Goal: Task Accomplishment & Management: Manage account settings

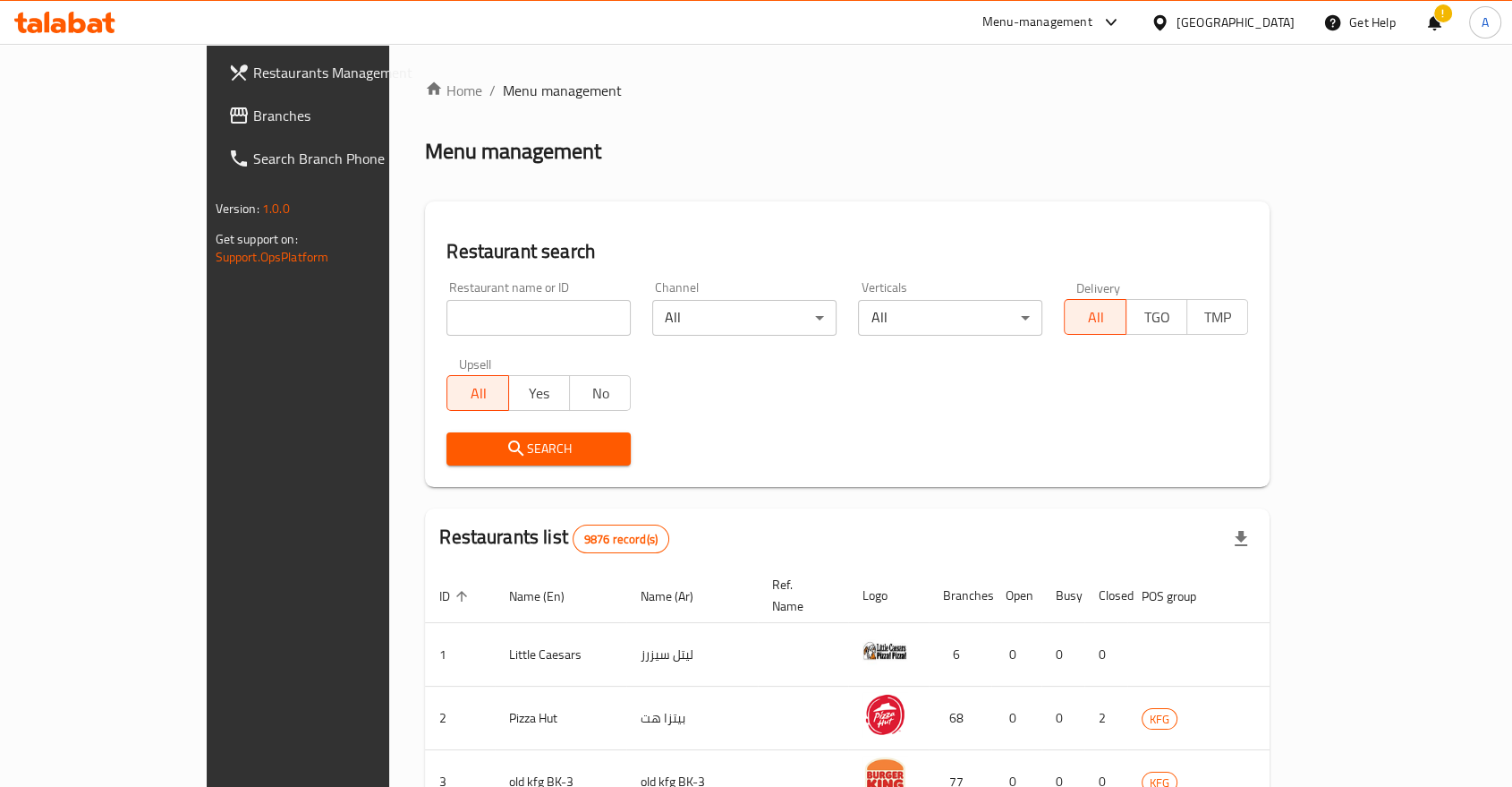
click at [544, 299] on input "search" at bounding box center [539, 317] width 184 height 36
paste input "630500"
type input "630500"
click button "Search" at bounding box center [539, 448] width 184 height 33
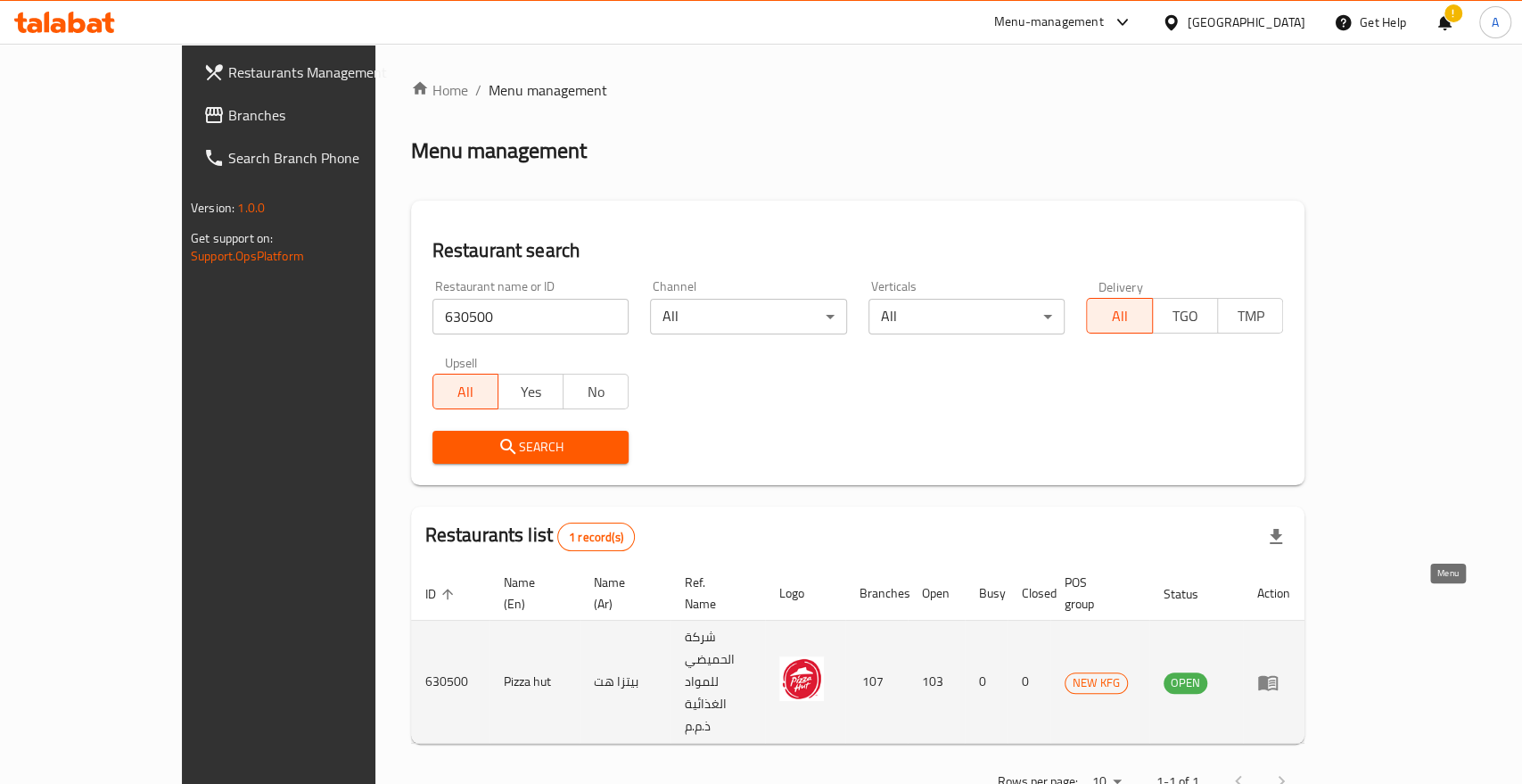
click at [1279, 671] on icon "enhanced table" at bounding box center [1268, 682] width 22 height 22
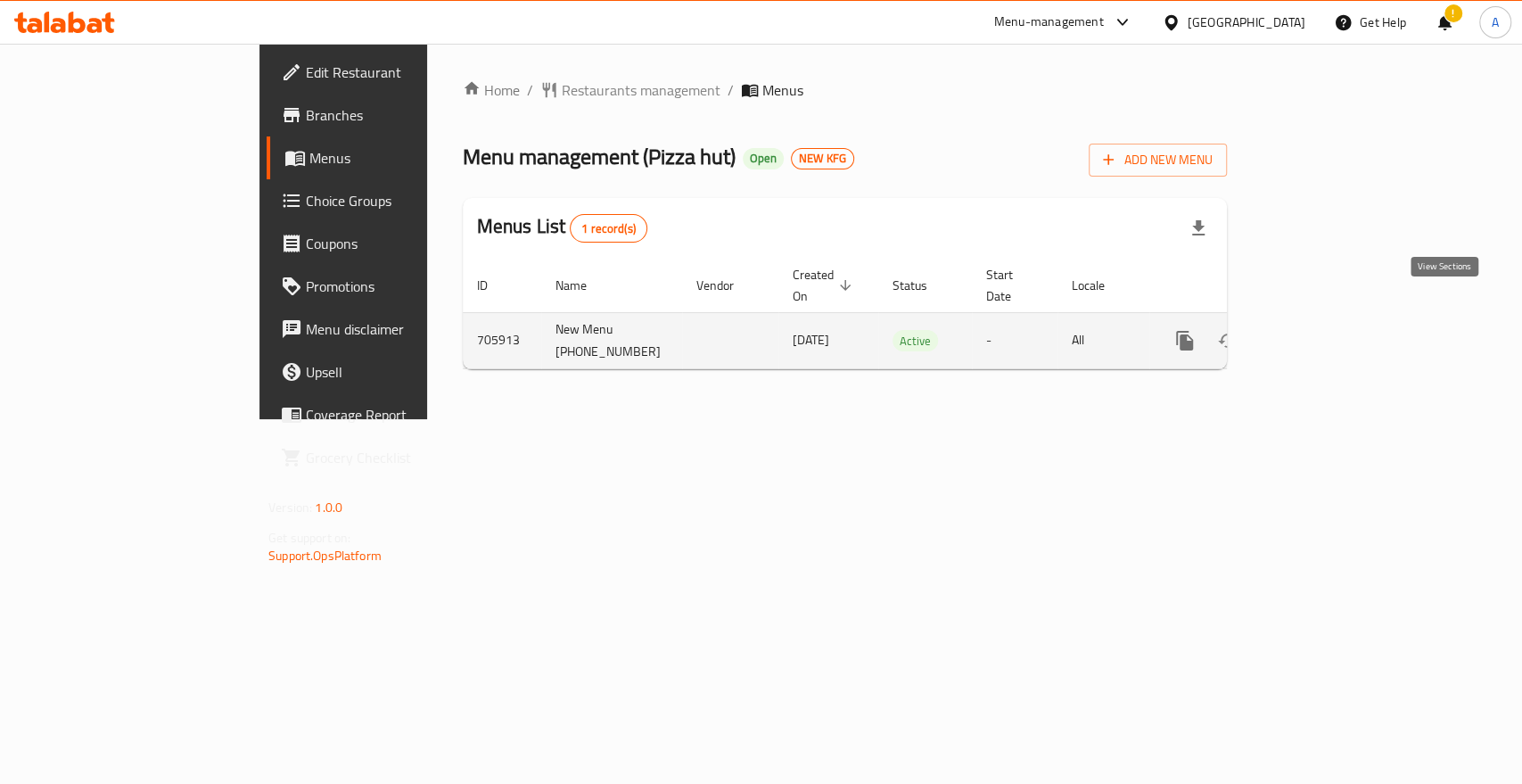
click at [1335, 319] on link "enhanced table" at bounding box center [1313, 340] width 42 height 42
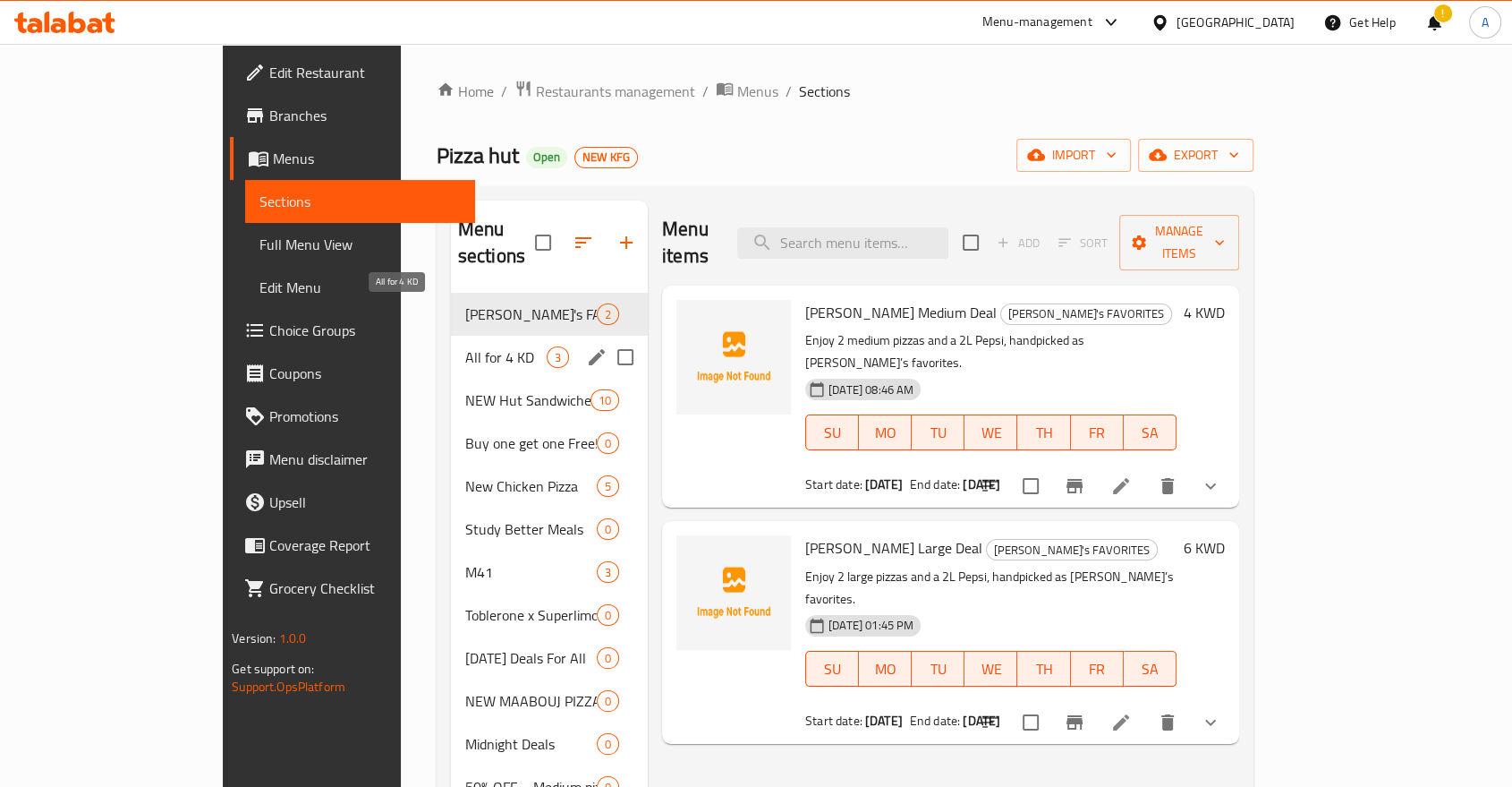
drag, startPoint x: 341, startPoint y: 305, endPoint x: 347, endPoint y: 333, distance: 28.6
click at [466, 346] on span "All for 4 KD" at bounding box center [506, 357] width 81 height 22
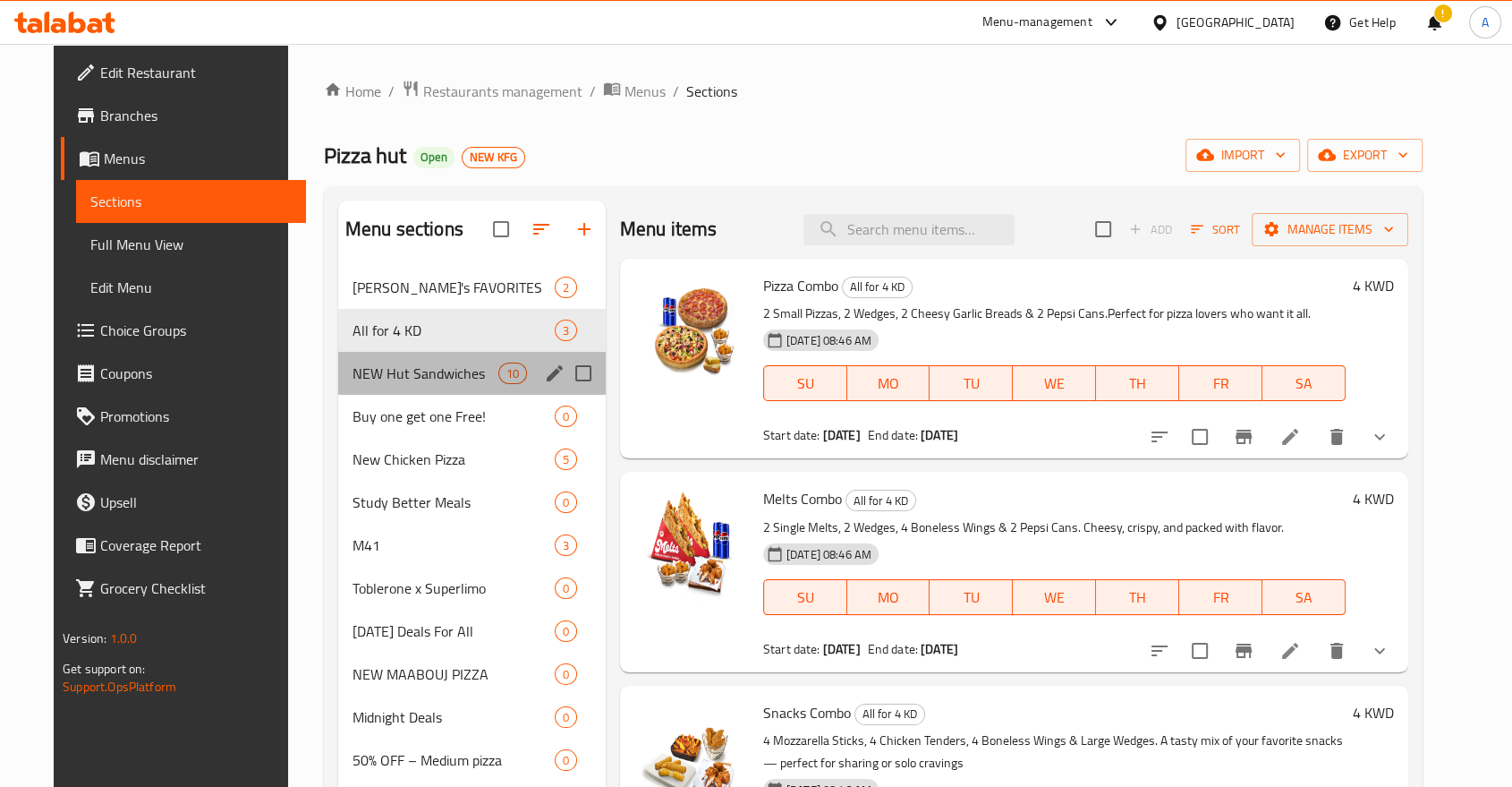
click at [354, 365] on div "NEW Hut Sandwiches 10" at bounding box center [472, 373] width 268 height 43
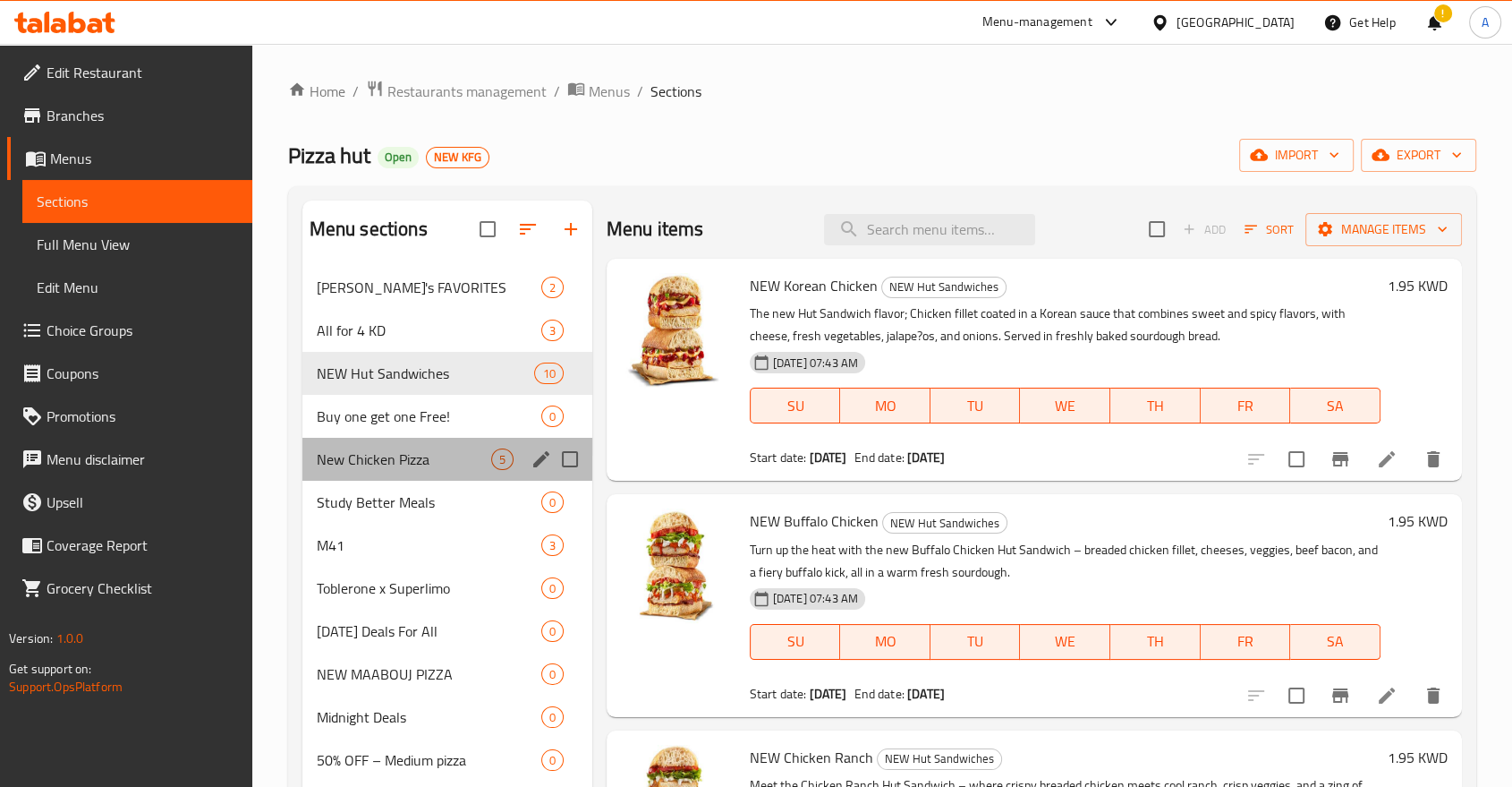
click at [375, 438] on div "New Chicken Pizza 5" at bounding box center [447, 459] width 290 height 43
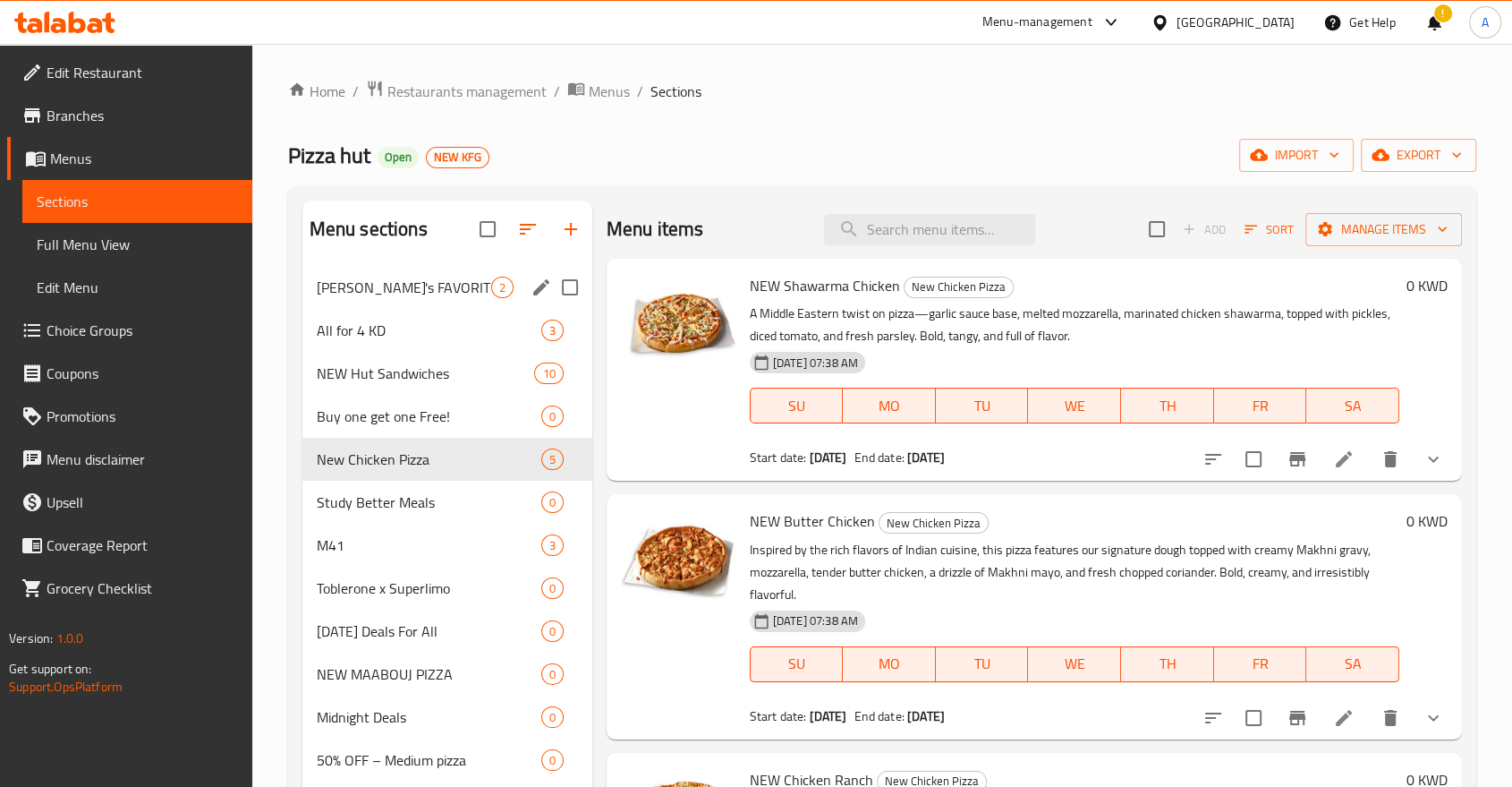
click at [382, 284] on div "[PERSON_NAME]'s FAVORITES 2" at bounding box center [447, 286] width 290 height 43
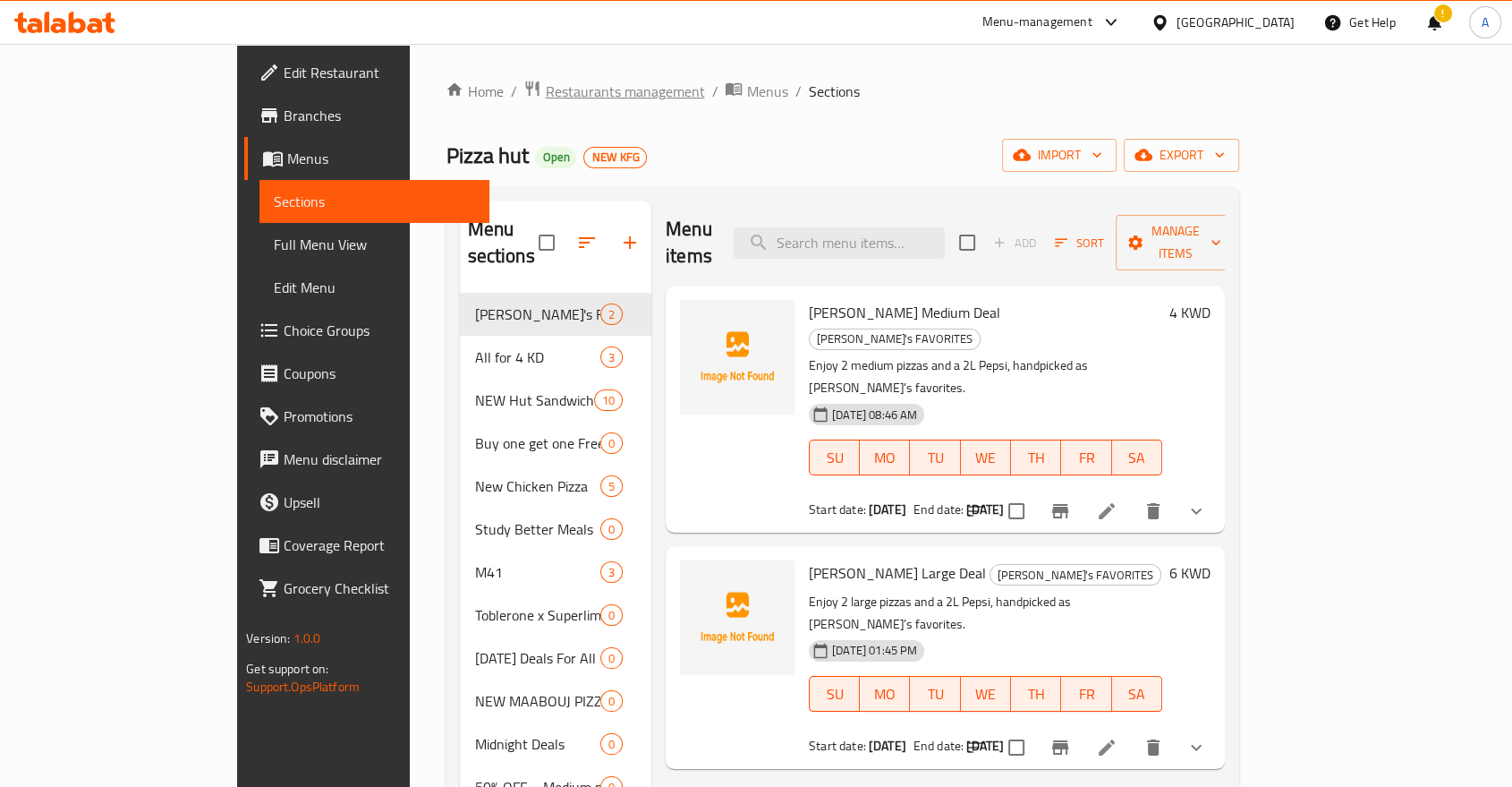
click at [545, 87] on span "Restaurants management" at bounding box center [624, 91] width 160 height 22
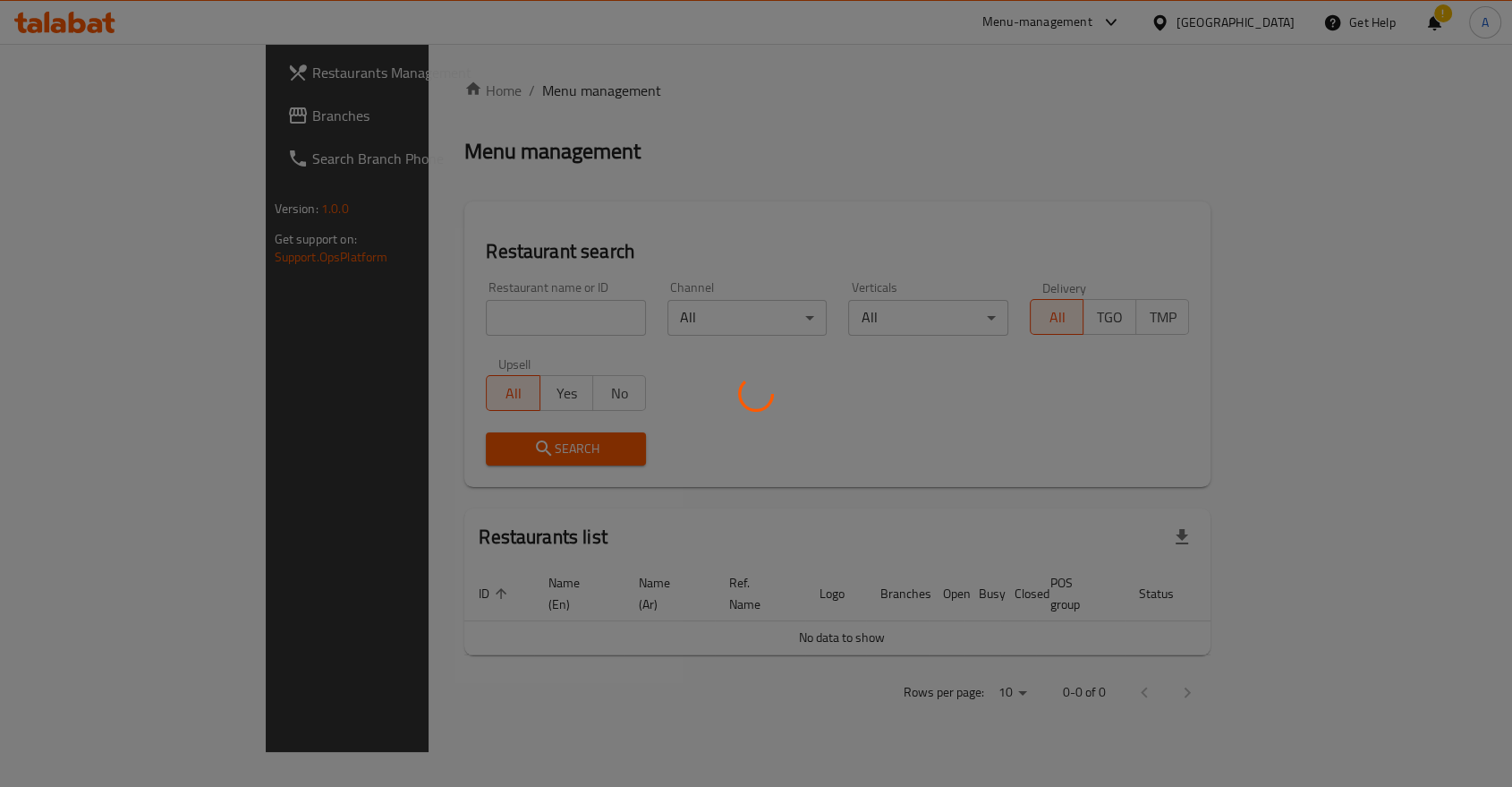
click at [399, 306] on div at bounding box center [756, 394] width 1512 height 787
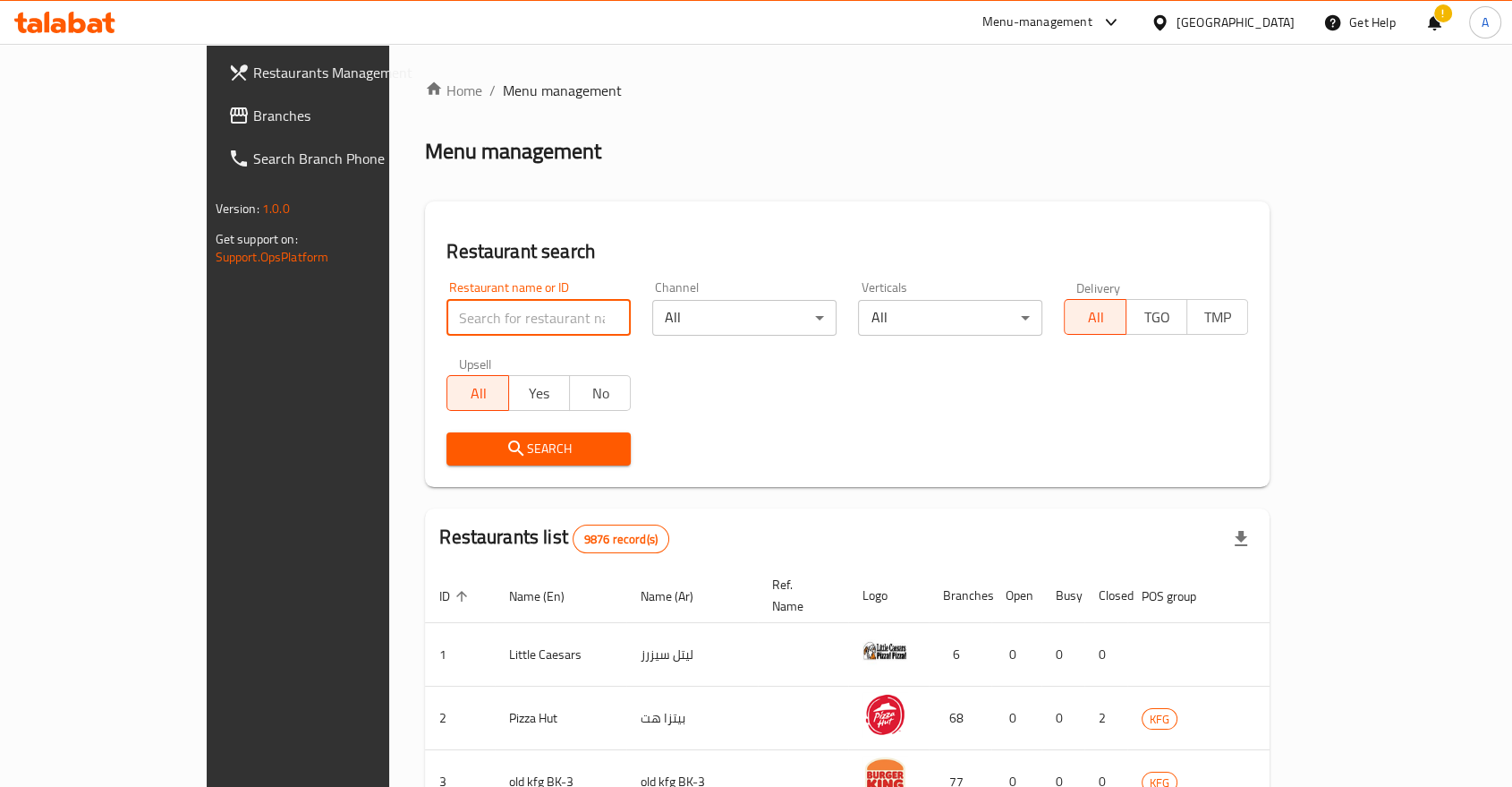
click at [447, 299] on input "search" at bounding box center [539, 317] width 184 height 36
type input "Chicken Tikka"
click button "Search" at bounding box center [539, 448] width 184 height 33
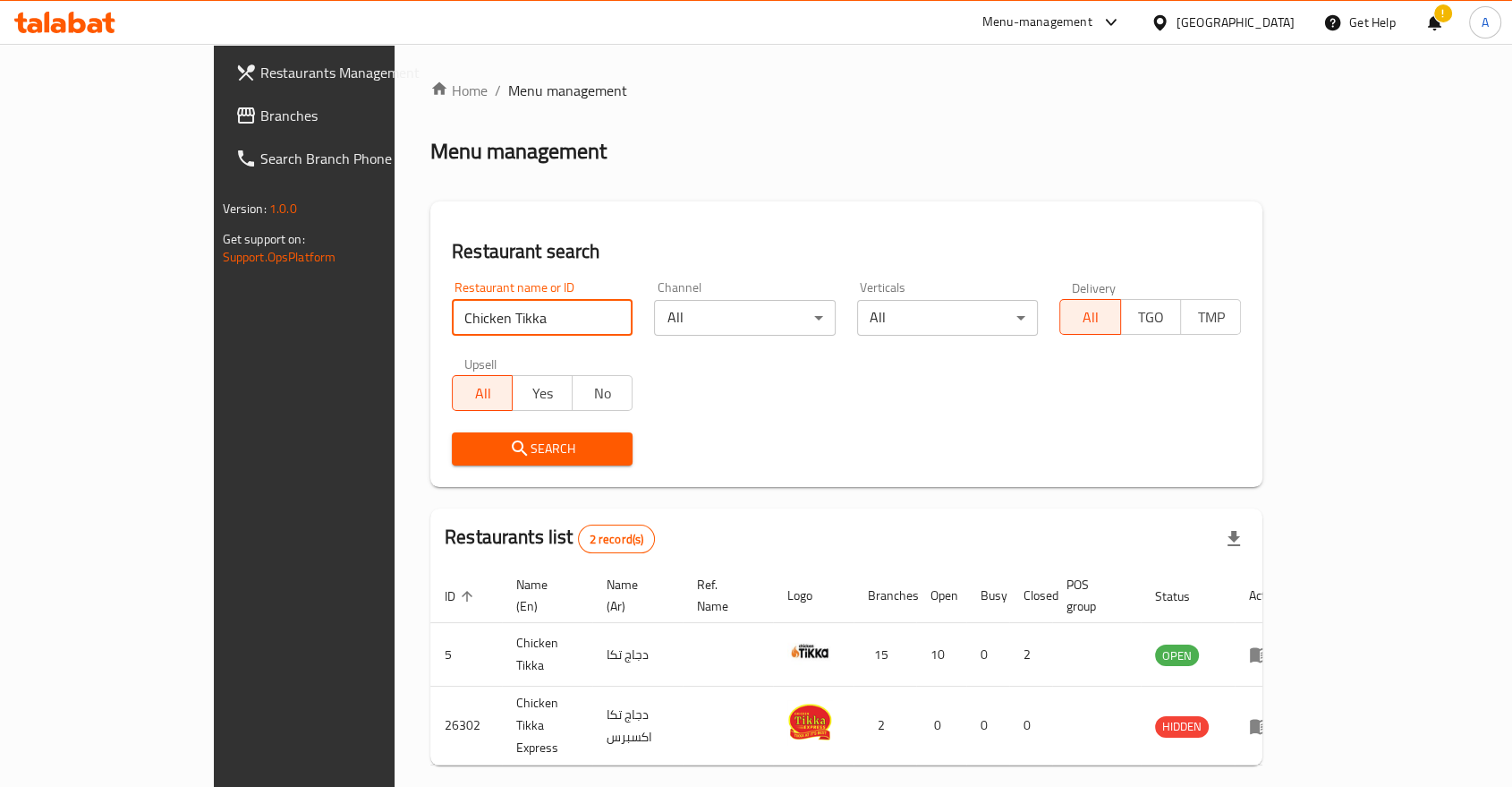
click at [958, 431] on div "Home / Menu management Menu management Restaurant search Restaurant name or ID …" at bounding box center [846, 452] width 832 height 746
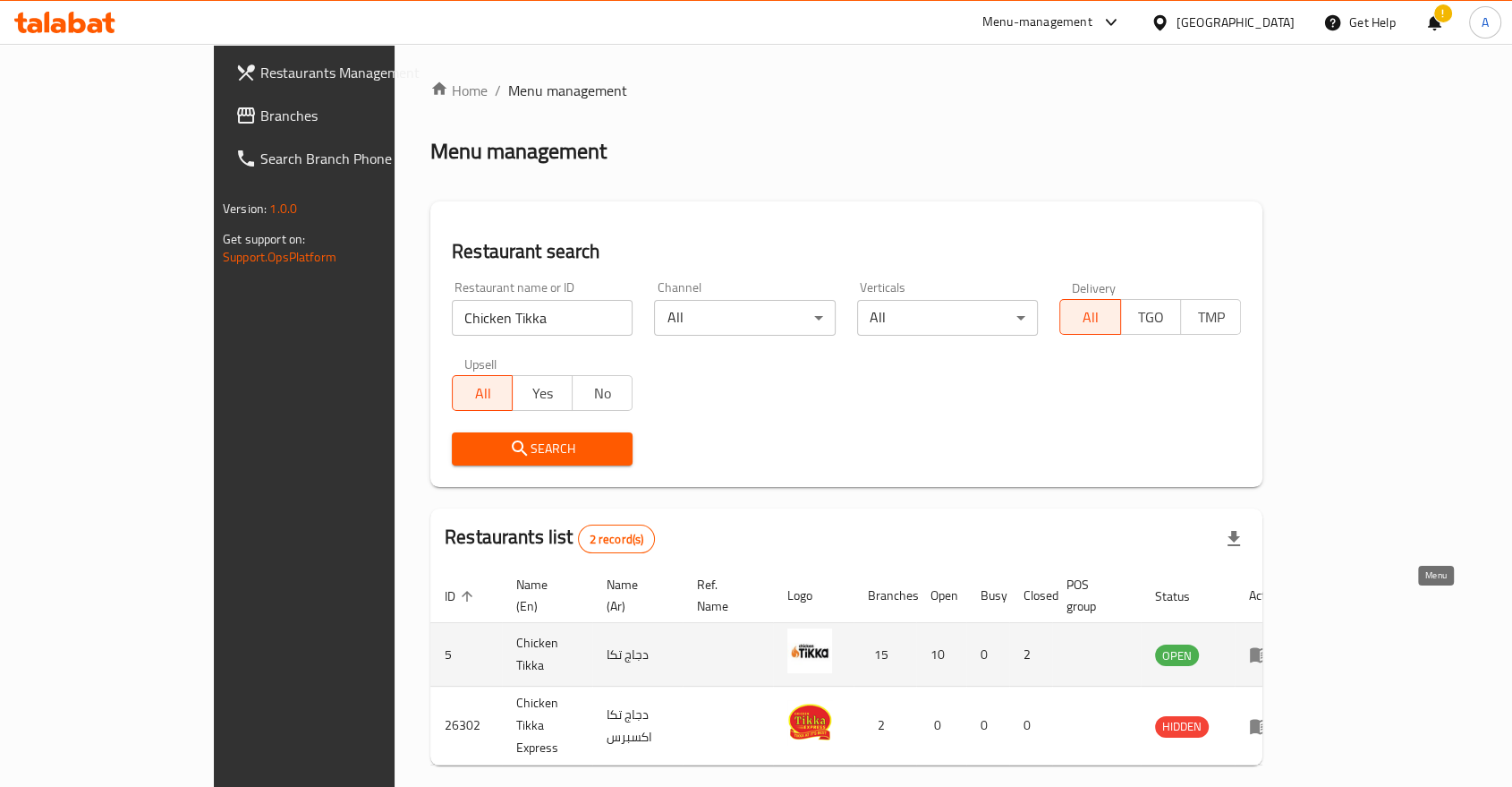
click at [1269, 648] on icon "enhanced table" at bounding box center [1259, 655] width 20 height 15
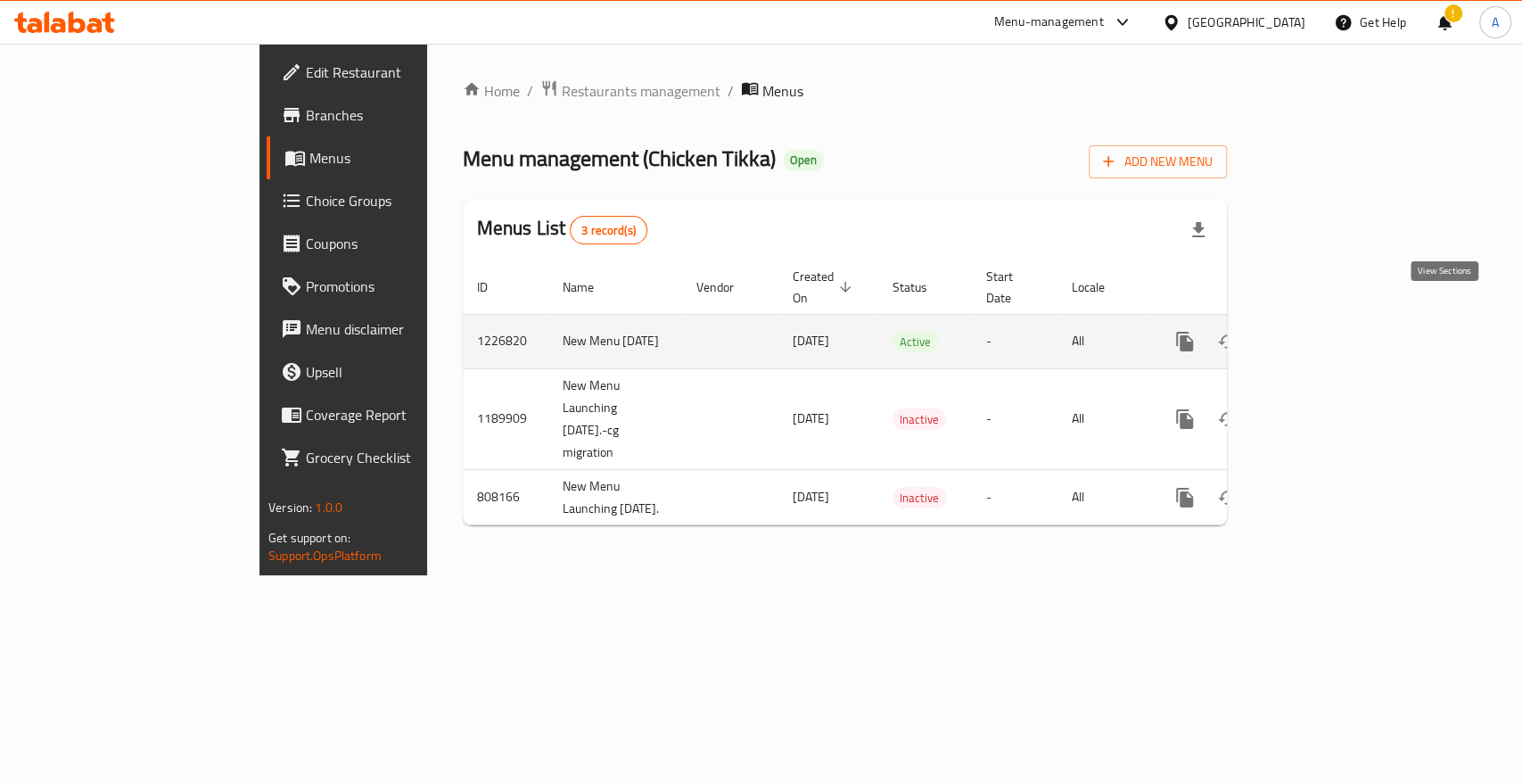
click at [1324, 331] on icon "enhanced table" at bounding box center [1314, 342] width 22 height 22
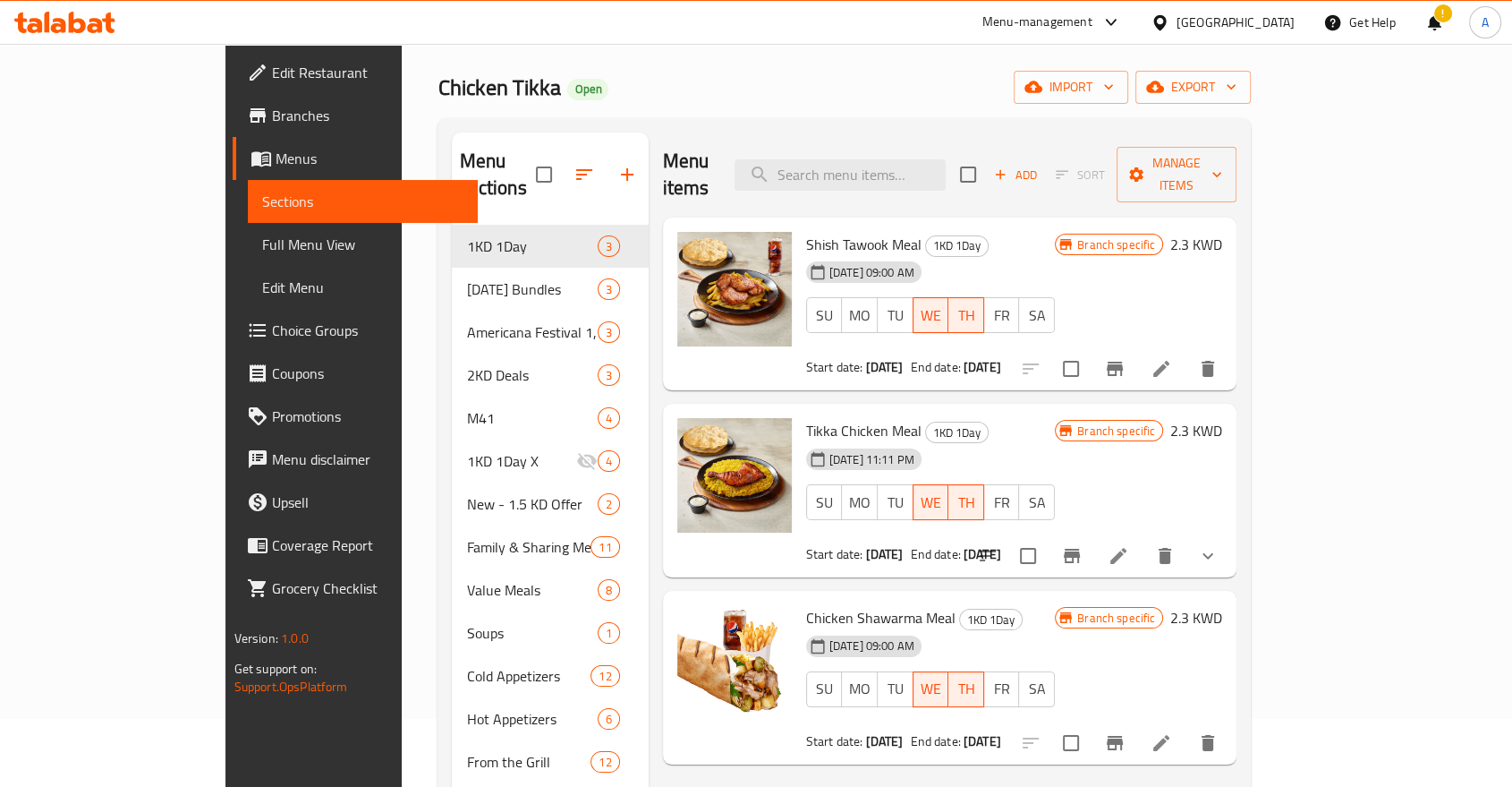
scroll to position [99, 0]
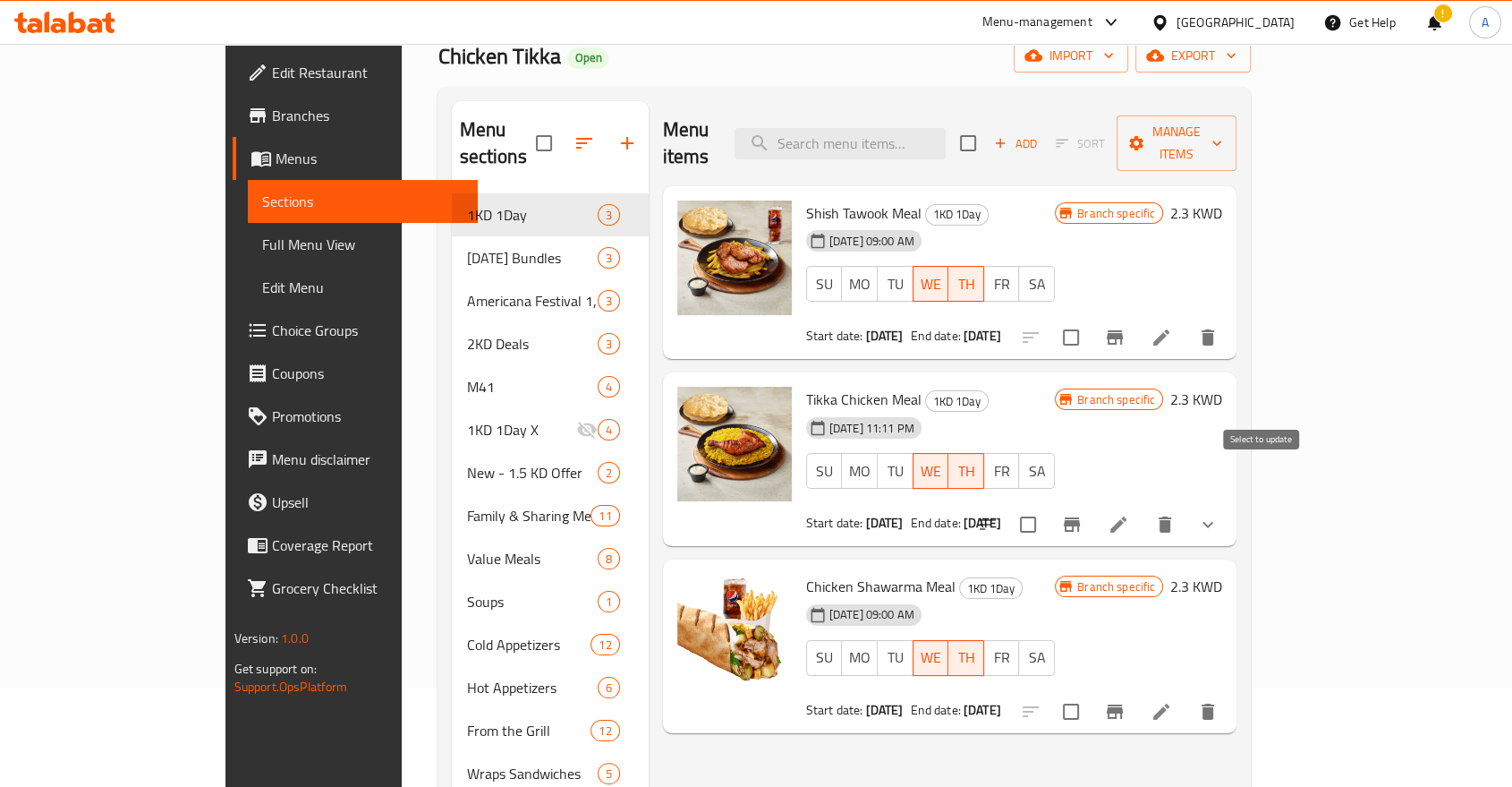
click at [1046, 506] on input "checkbox" at bounding box center [1028, 524] width 38 height 38
checkbox input "true"
click at [1090, 318] on input "checkbox" at bounding box center [1071, 337] width 38 height 38
checkbox input "true"
click at [1222, 126] on span "Manage items" at bounding box center [1176, 143] width 91 height 45
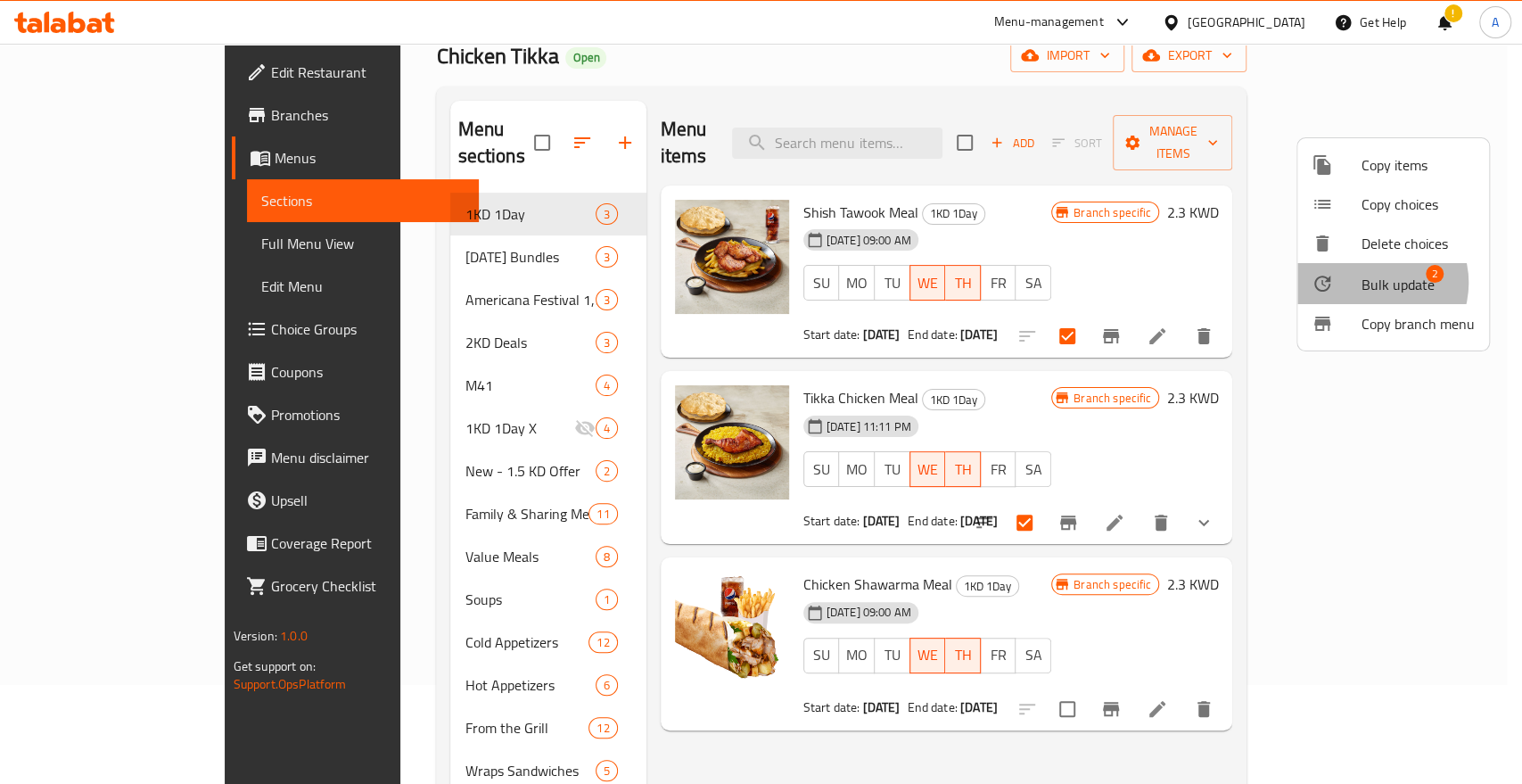
click at [1374, 274] on span "Bulk update" at bounding box center [1399, 284] width 73 height 22
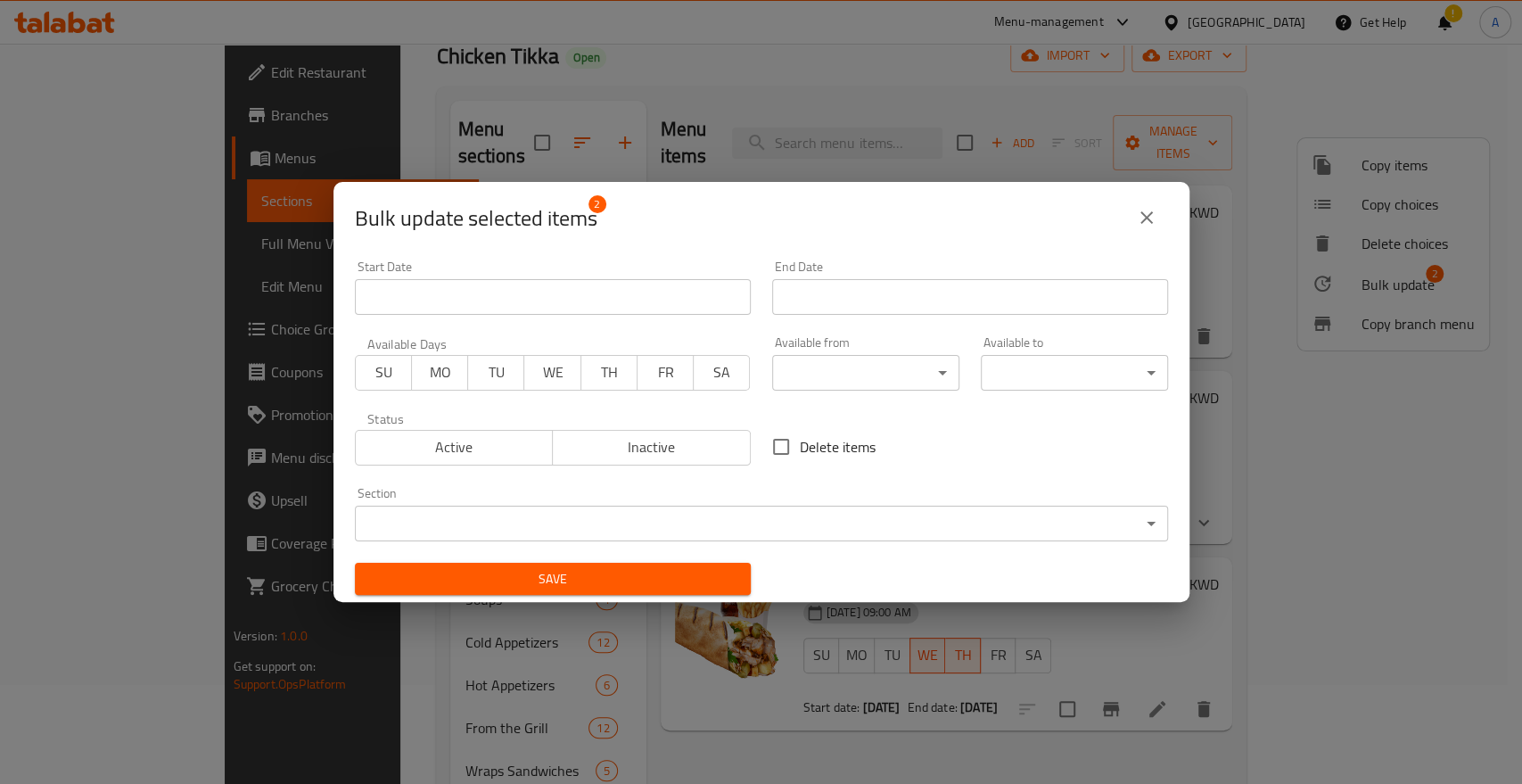
click at [549, 290] on input "Start Date" at bounding box center [552, 297] width 396 height 36
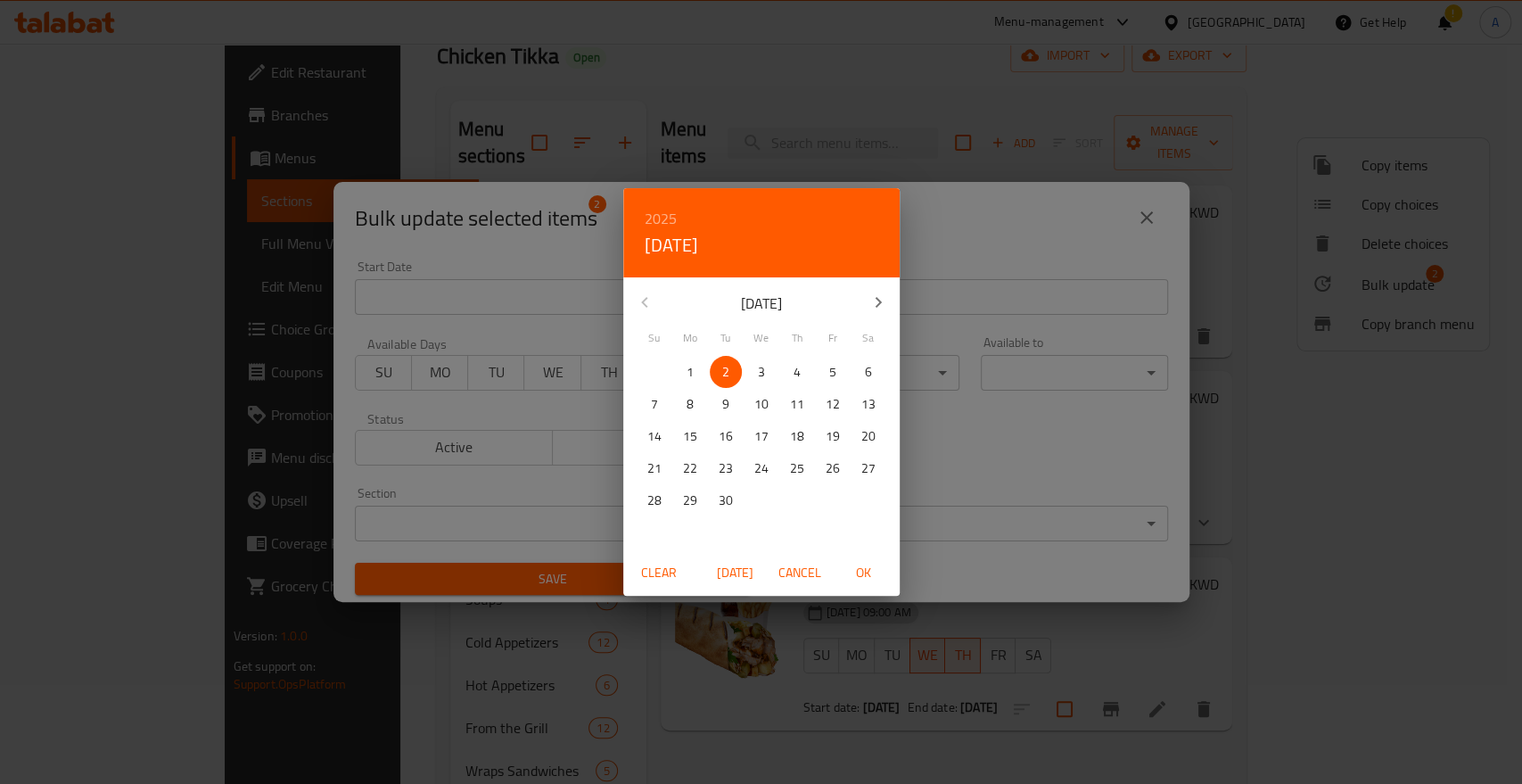
click at [723, 373] on p "2" at bounding box center [725, 372] width 7 height 23
click at [863, 562] on span "OK" at bounding box center [863, 573] width 42 height 23
type input "[DATE]"
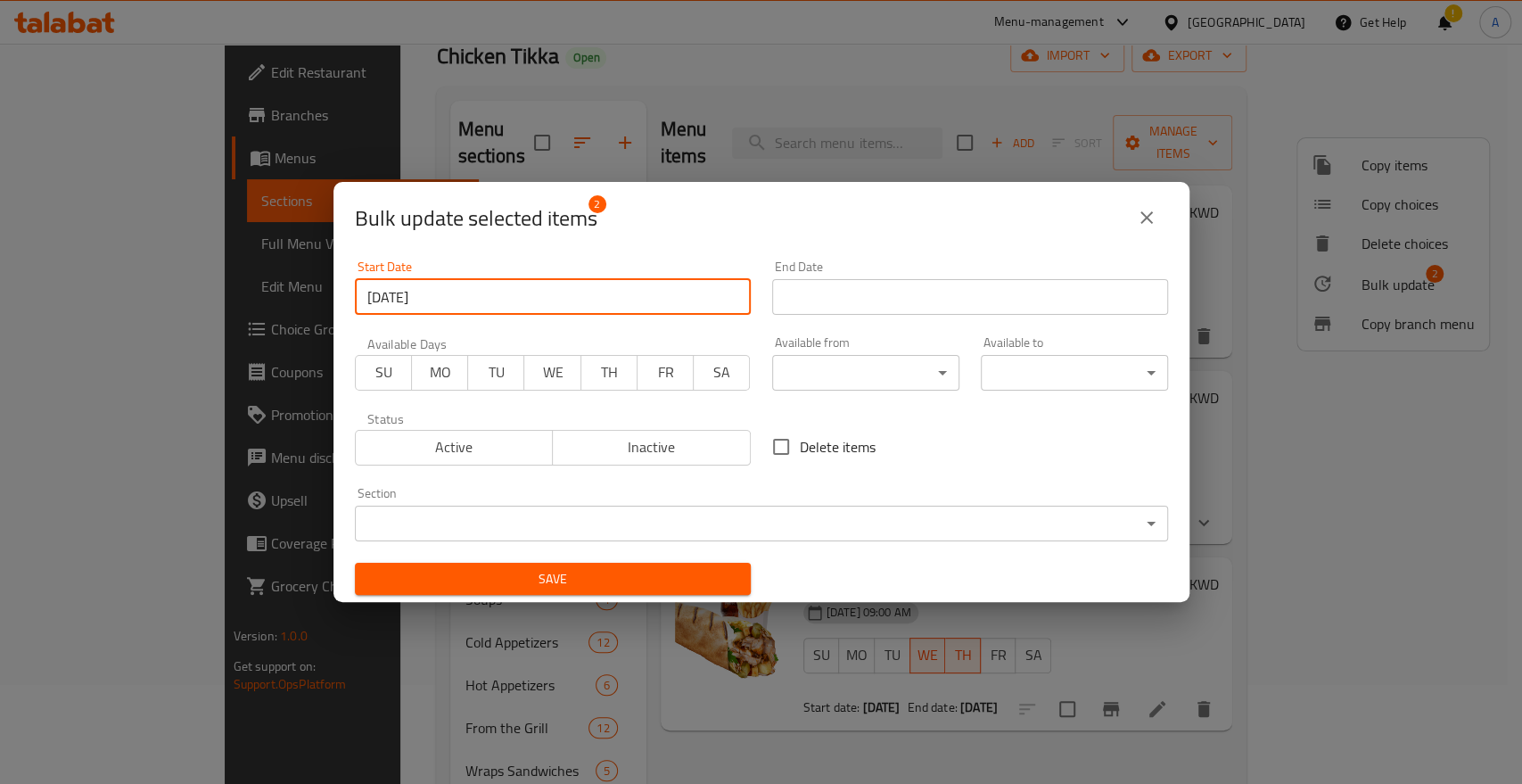
click at [825, 274] on div "End Date End Date" at bounding box center [970, 287] width 396 height 54
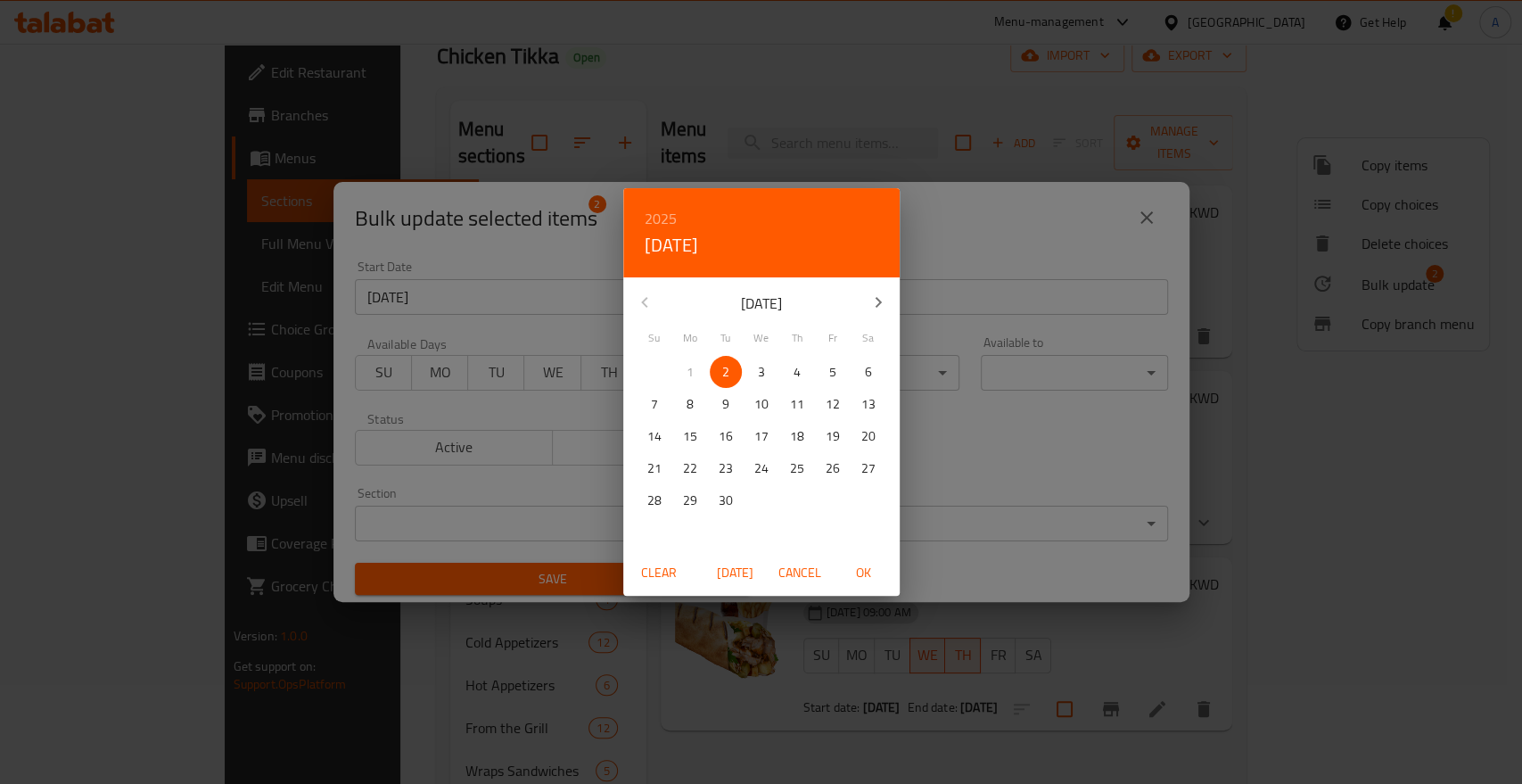
click at [830, 297] on p "[DATE]" at bounding box center [761, 303] width 191 height 22
click at [726, 373] on p "2" at bounding box center [725, 372] width 7 height 23
click at [870, 574] on span "OK" at bounding box center [863, 573] width 42 height 23
type input "[DATE]"
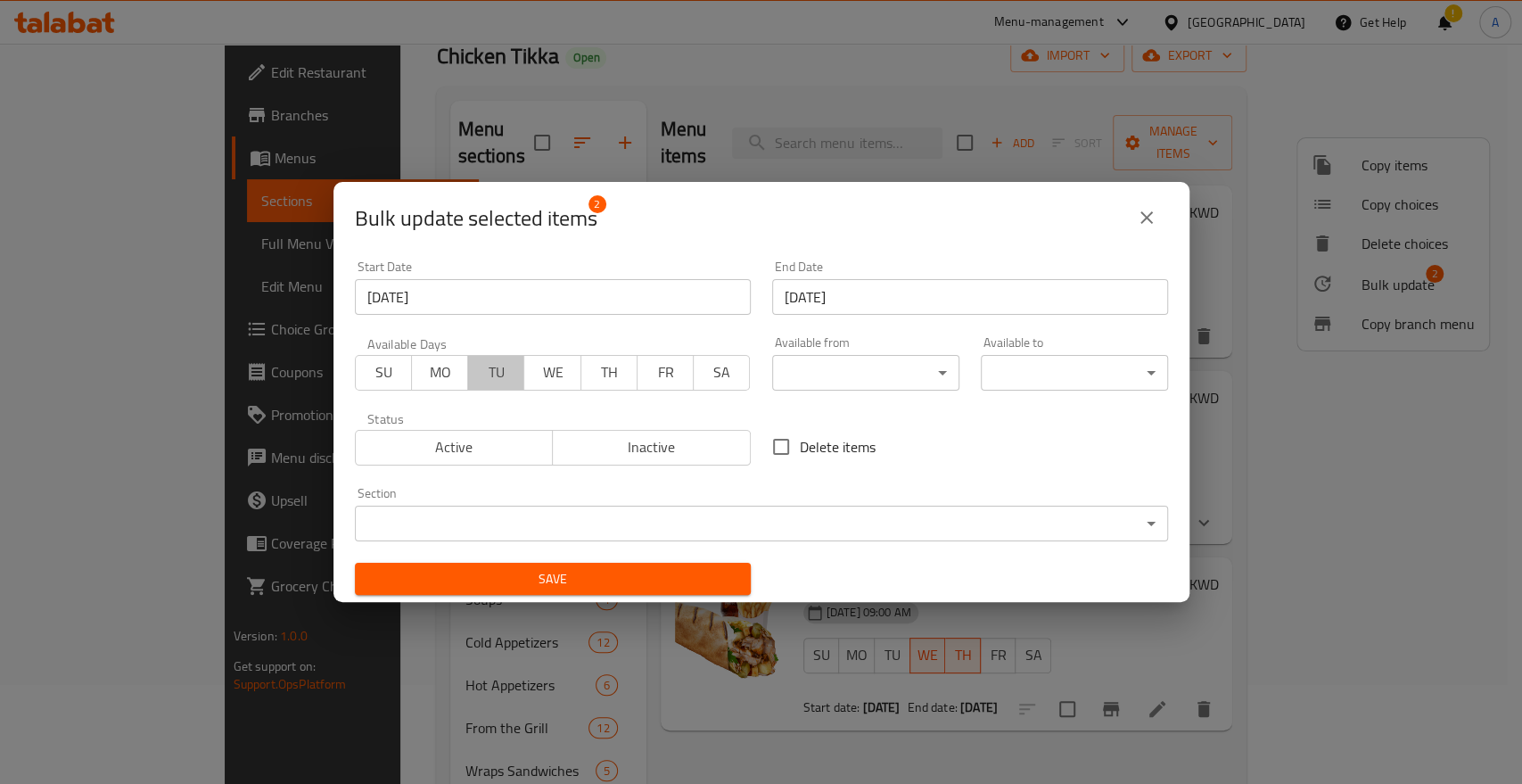
click at [475, 374] on span "TU" at bounding box center [496, 372] width 41 height 26
drag, startPoint x: 551, startPoint y: 376, endPoint x: 551, endPoint y: 387, distance: 11.0
click at [551, 376] on span "WE" at bounding box center [552, 372] width 41 height 26
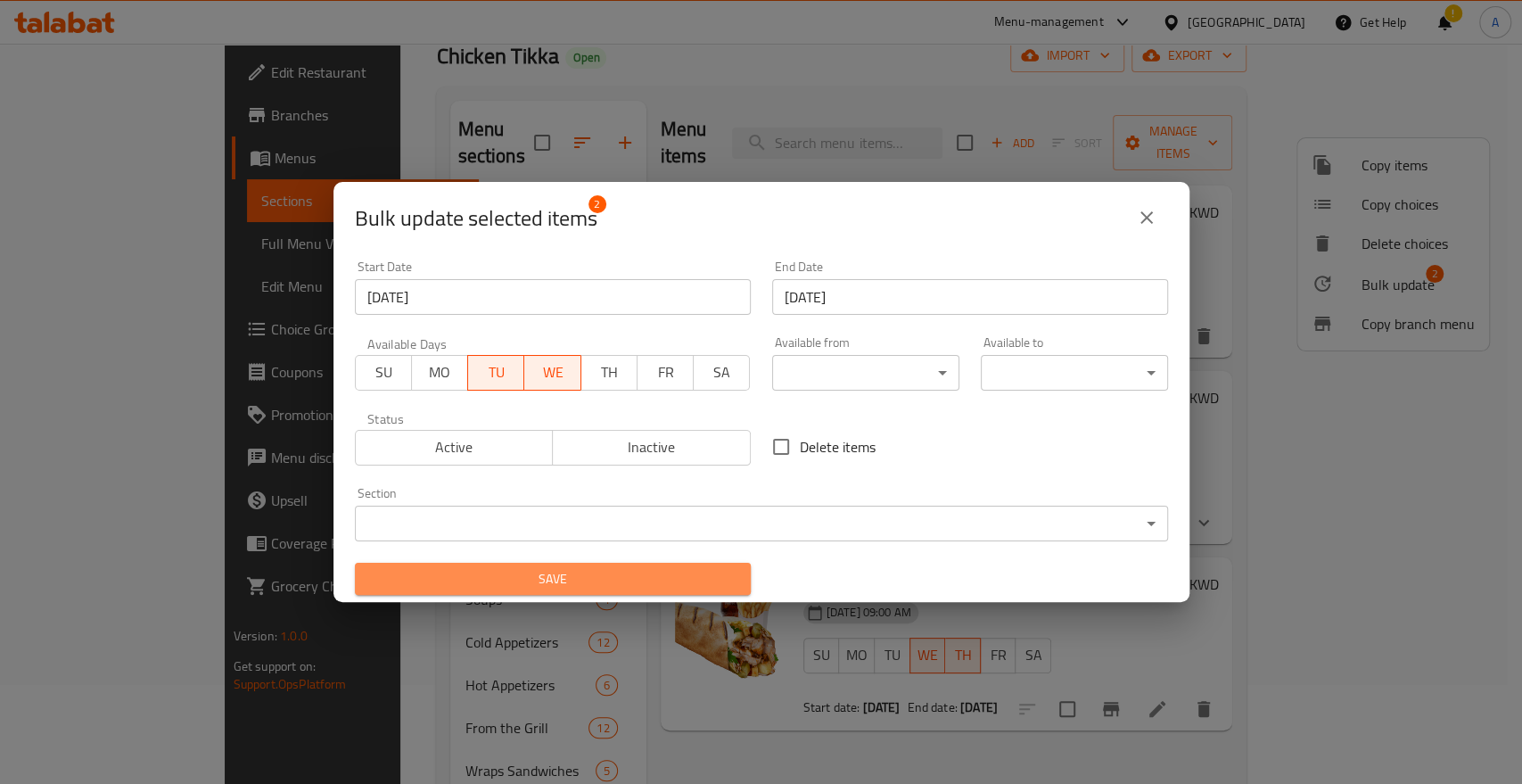
click at [611, 576] on span "Save" at bounding box center [553, 579] width 367 height 23
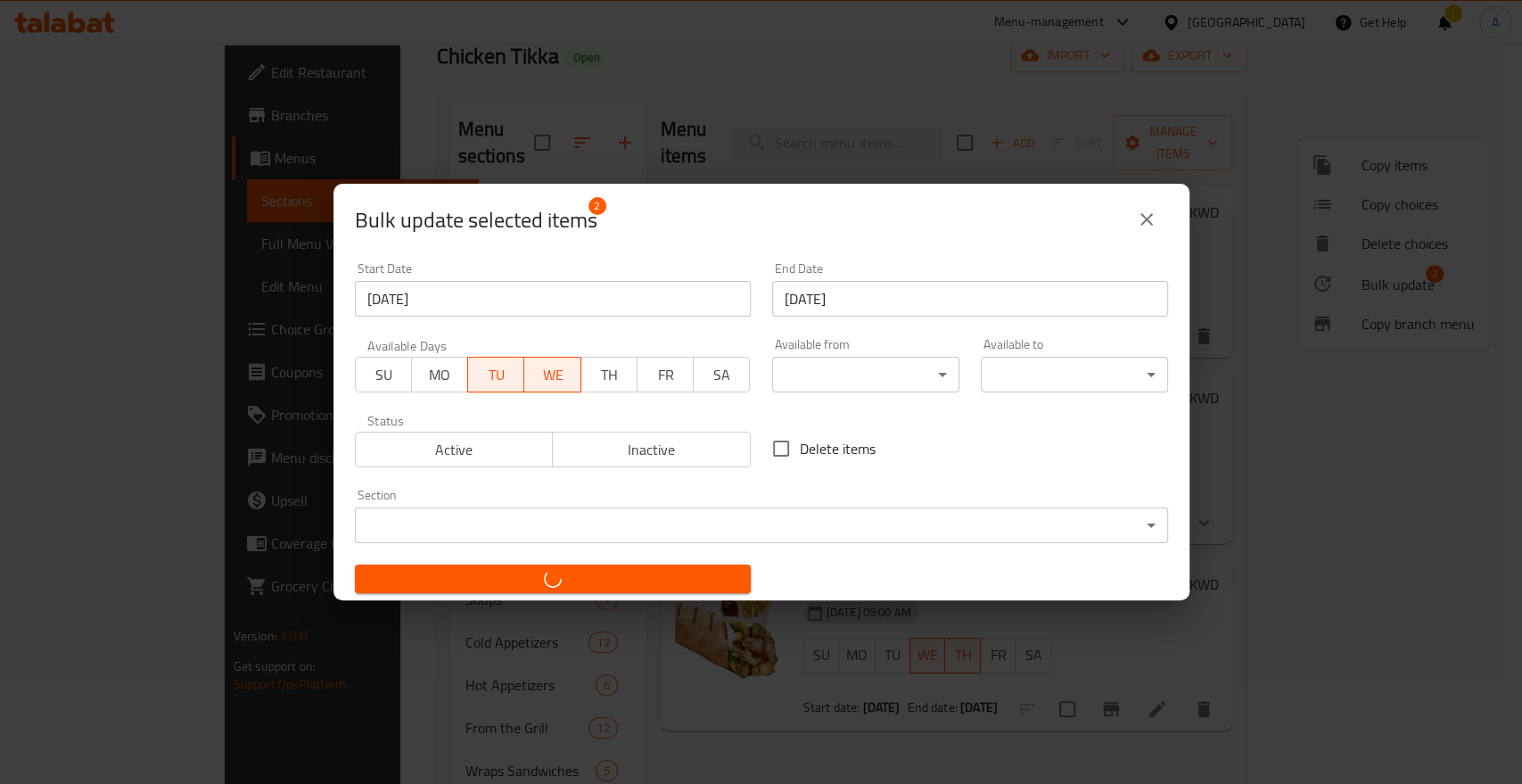
checkbox input "false"
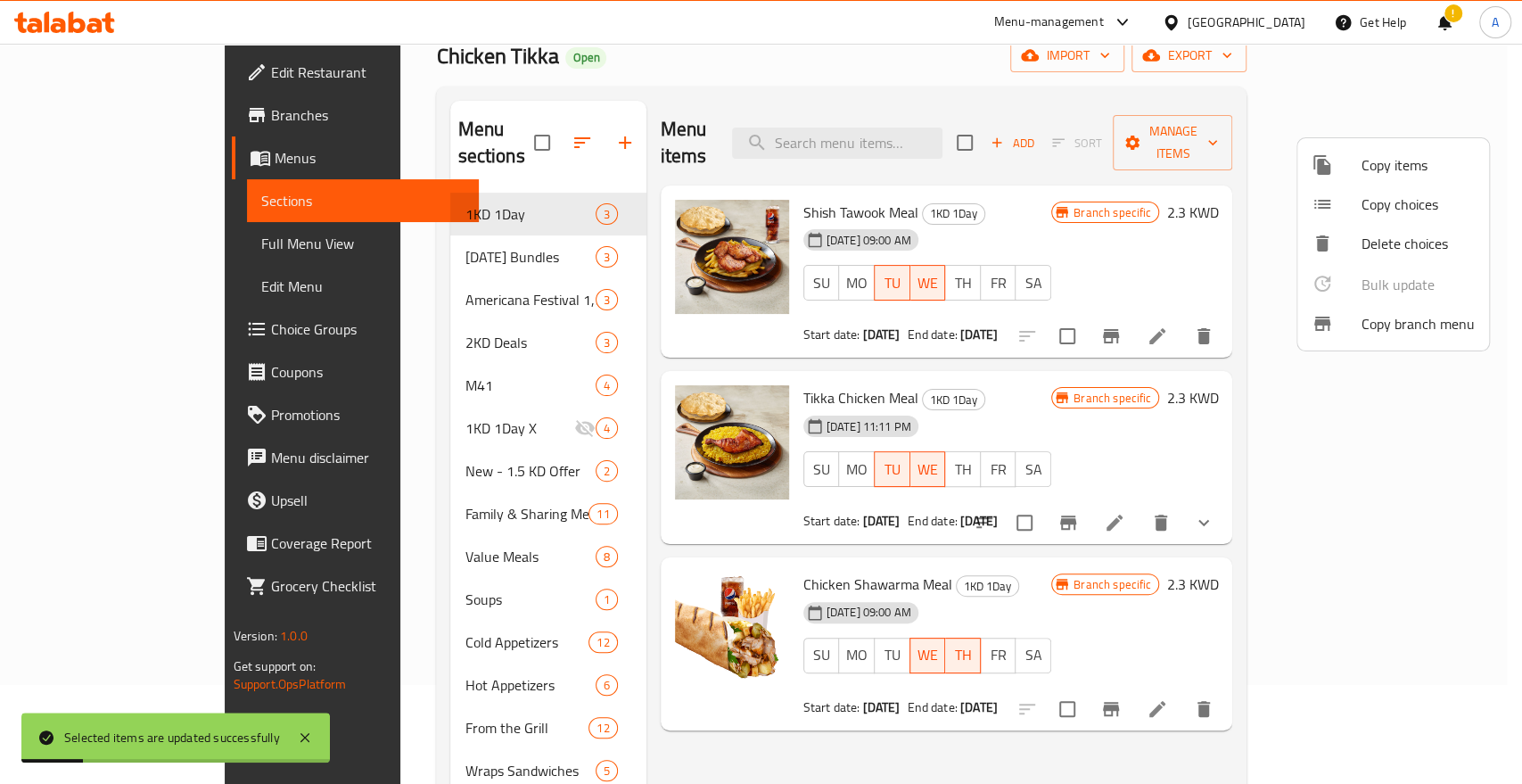
click at [1037, 80] on div at bounding box center [761, 392] width 1522 height 784
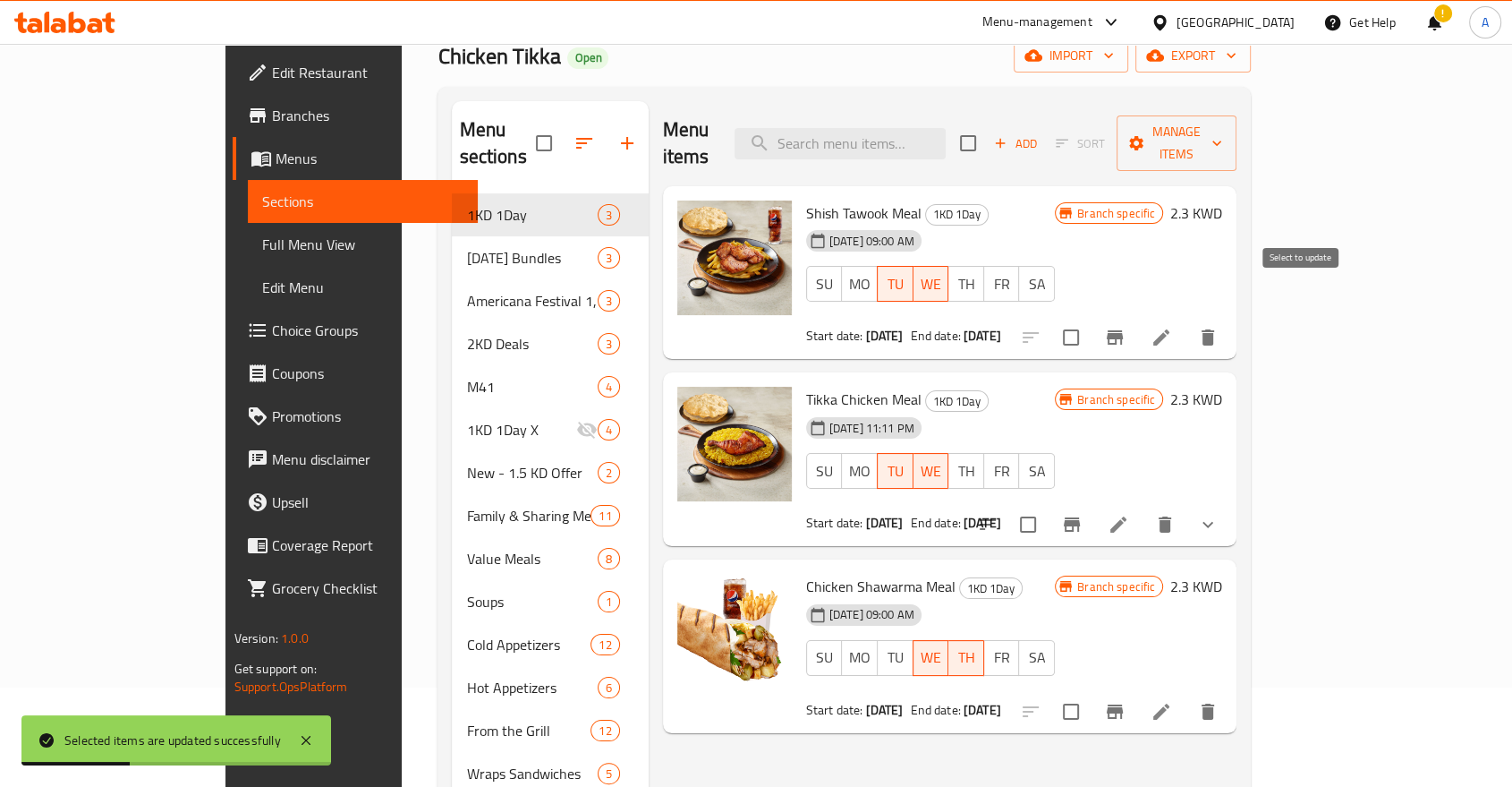
click at [1090, 318] on input "checkbox" at bounding box center [1071, 337] width 38 height 38
checkbox input "false"
click at [1126, 327] on icon "Branch-specific-item" at bounding box center [1115, 338] width 22 height 22
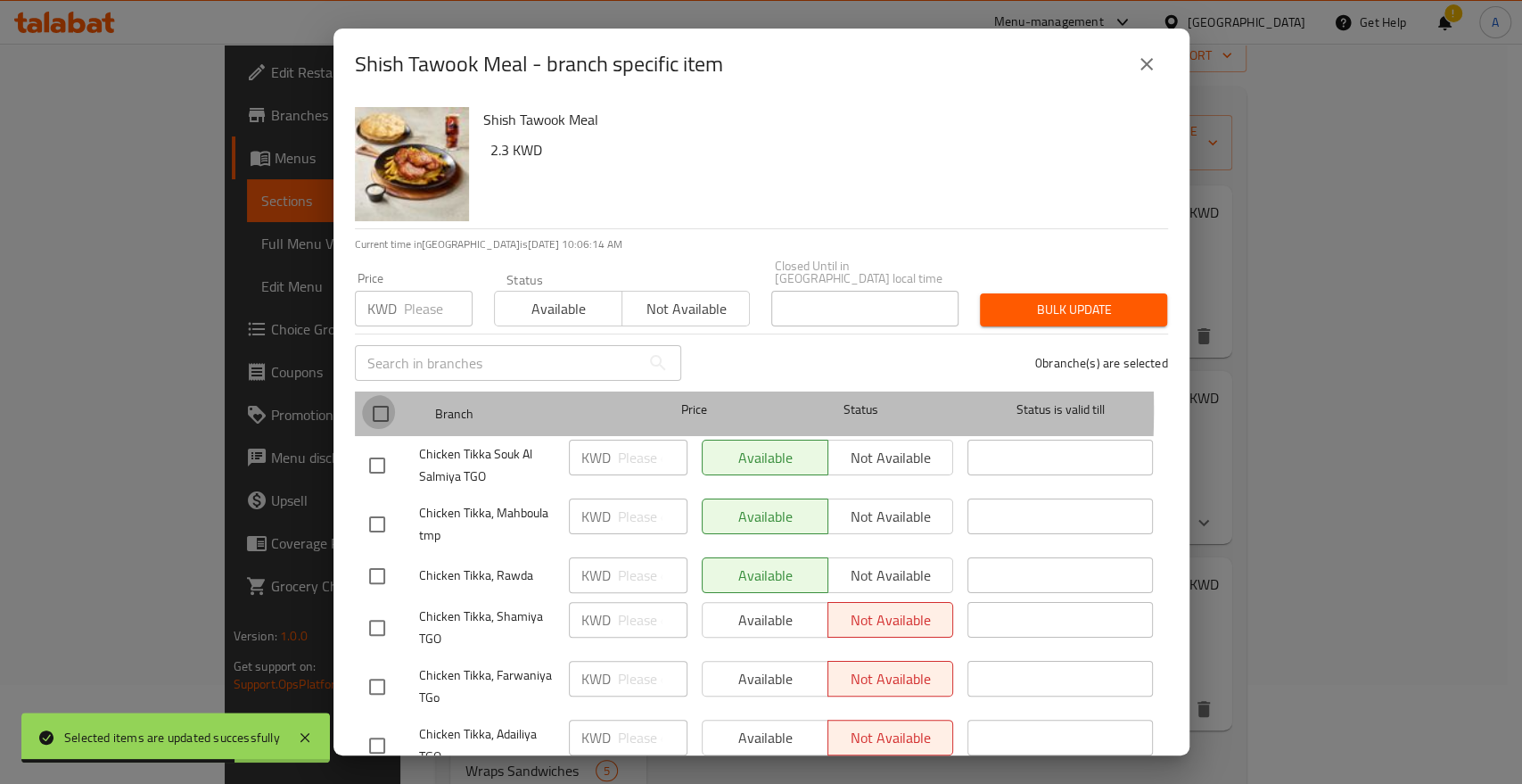
click at [386, 395] on input "checkbox" at bounding box center [381, 414] width 38 height 38
checkbox input "true"
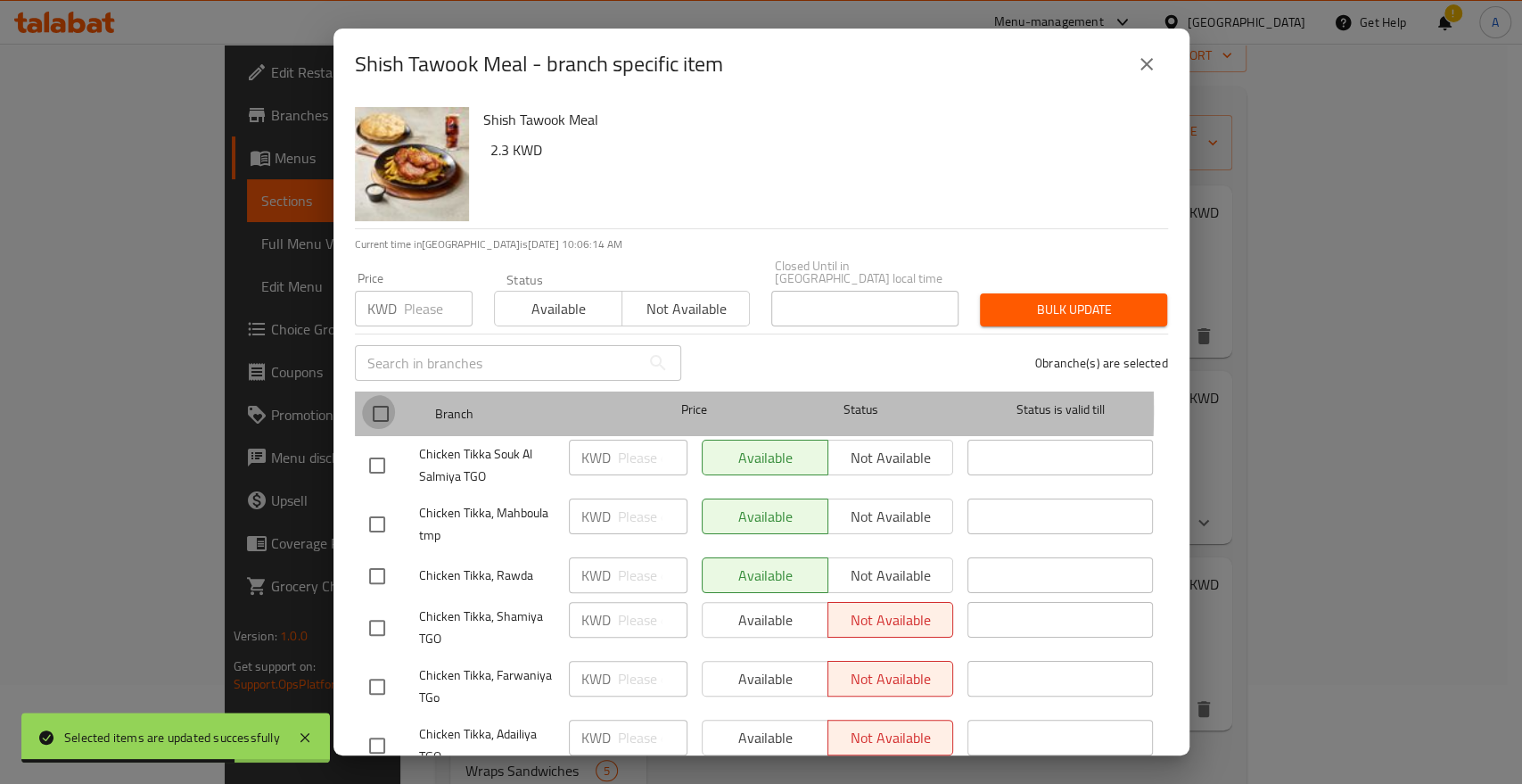
checkbox input "true"
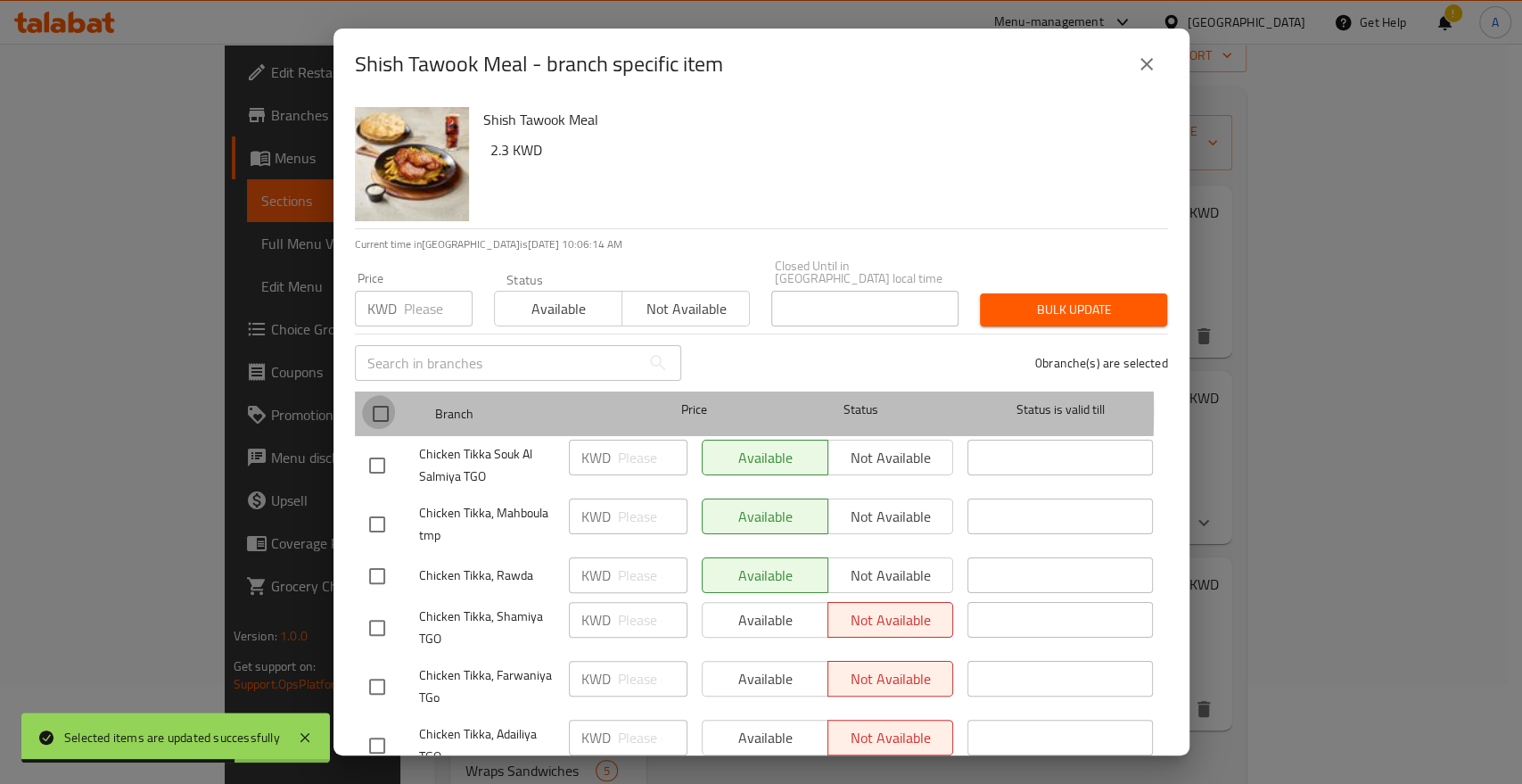
checkbox input "true"
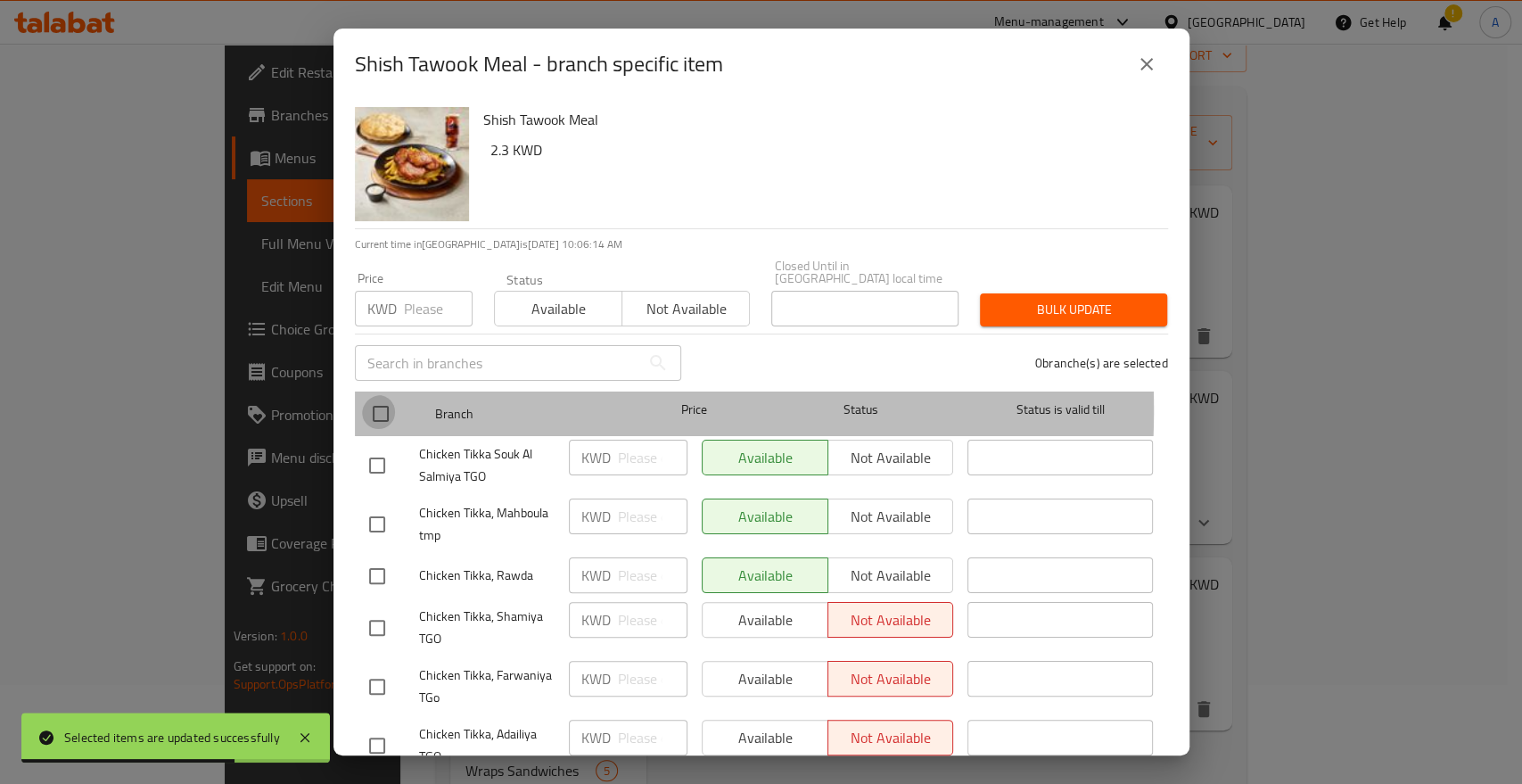
checkbox input "true"
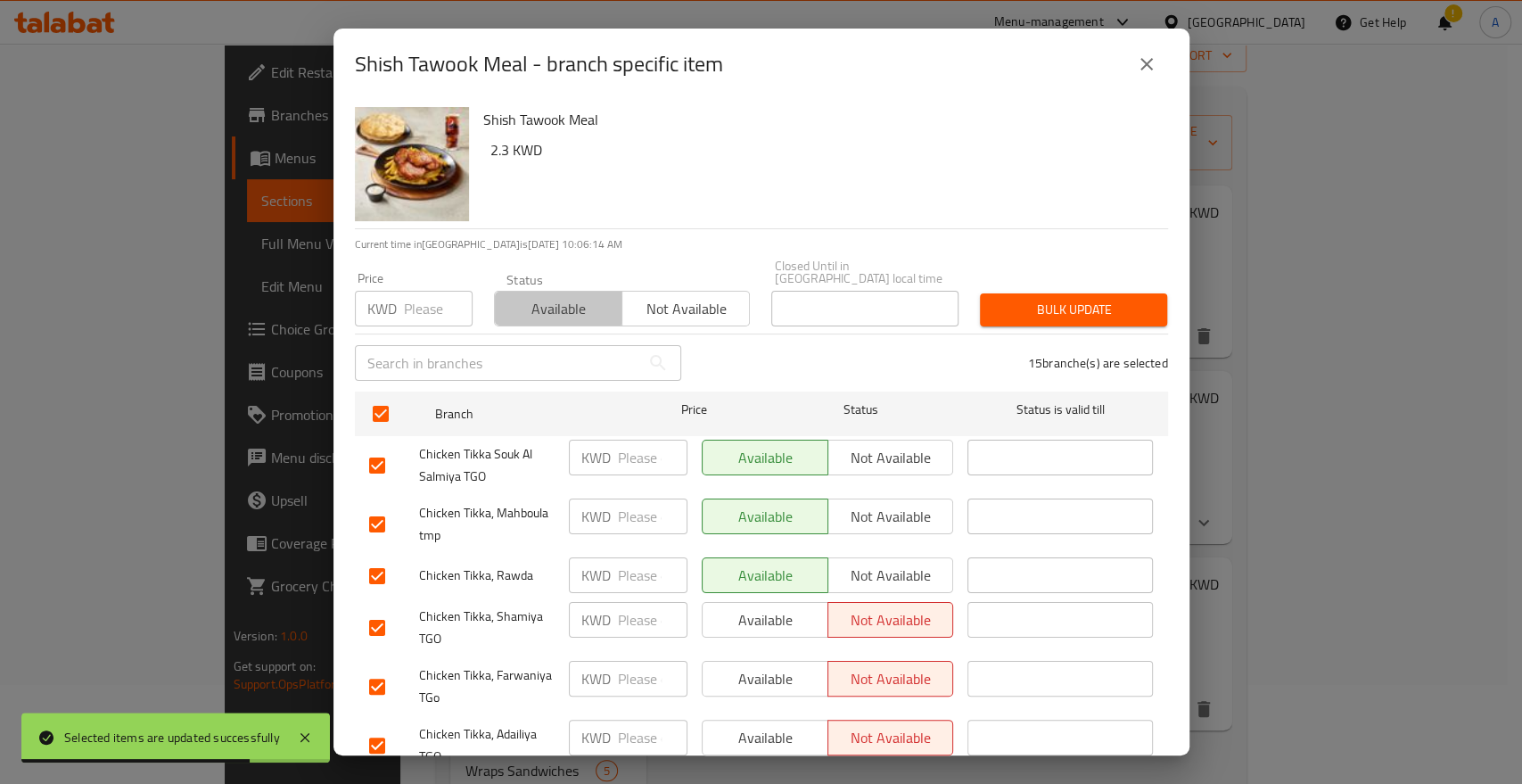
click at [542, 296] on span "Available" at bounding box center [558, 309] width 114 height 26
click at [999, 298] on span "Bulk update" at bounding box center [1074, 309] width 159 height 23
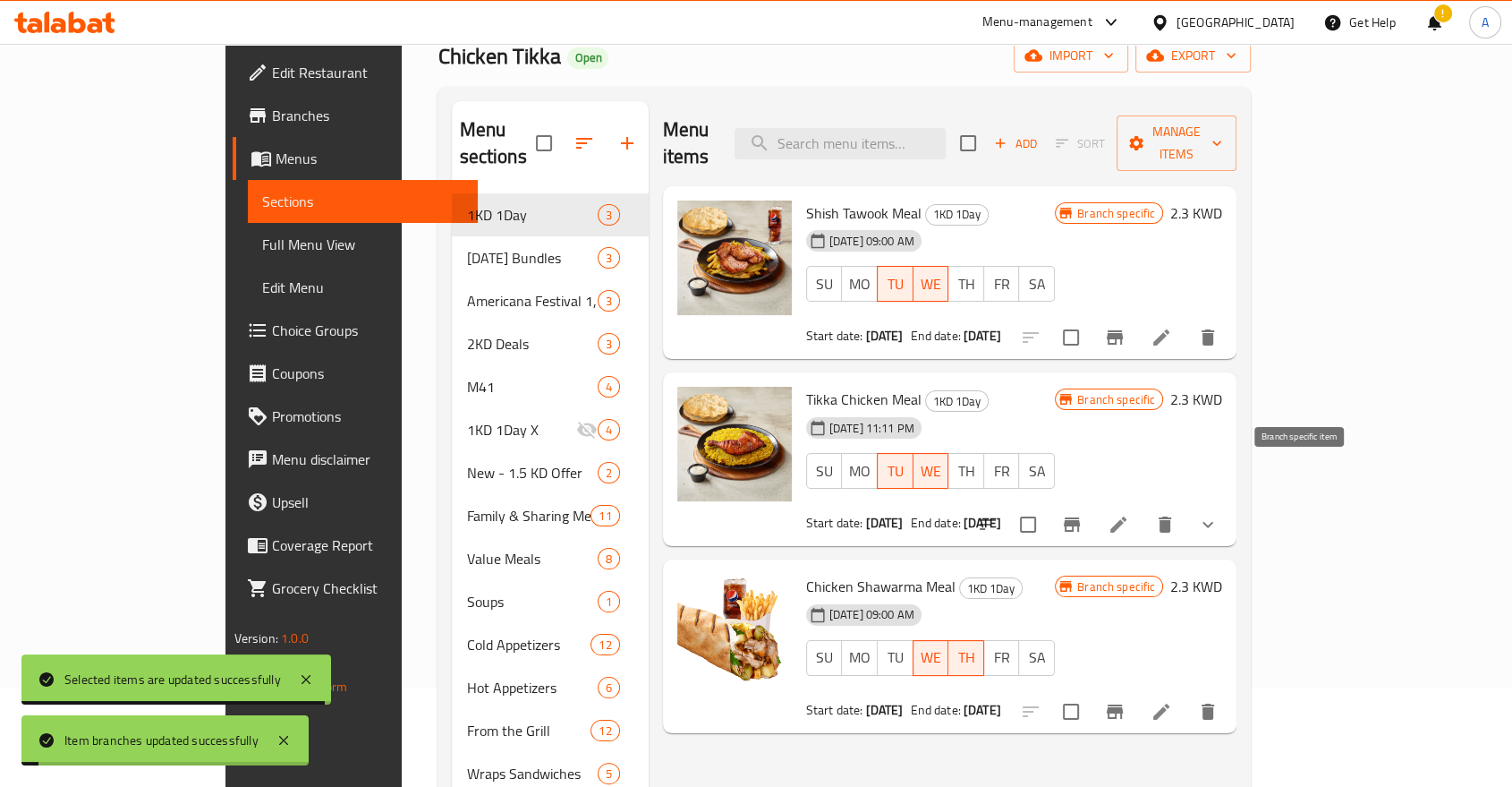
click at [1080, 517] on icon "Branch-specific-item" at bounding box center [1072, 524] width 16 height 14
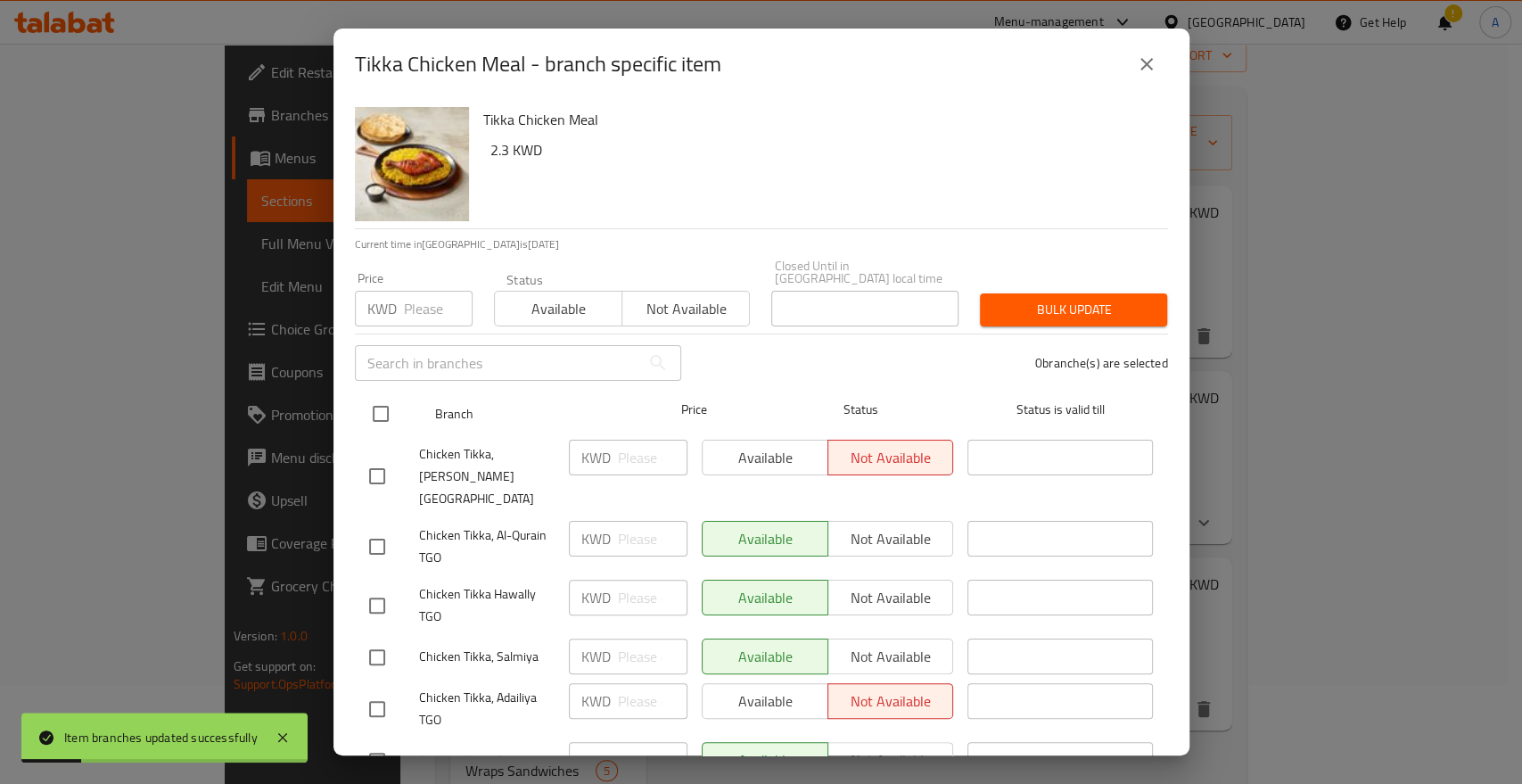
click at [372, 395] on input "checkbox" at bounding box center [381, 414] width 38 height 38
checkbox input "true"
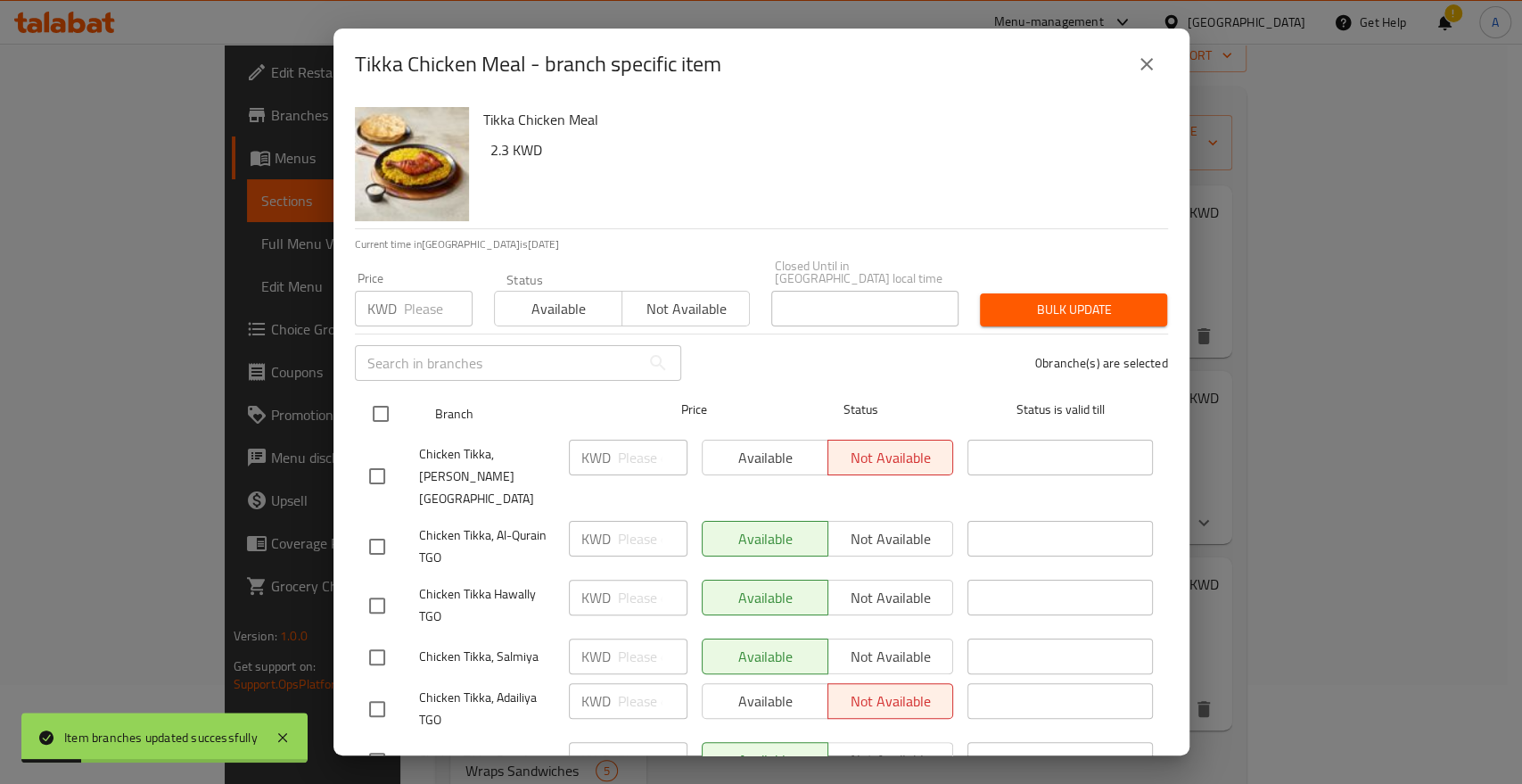
checkbox input "true"
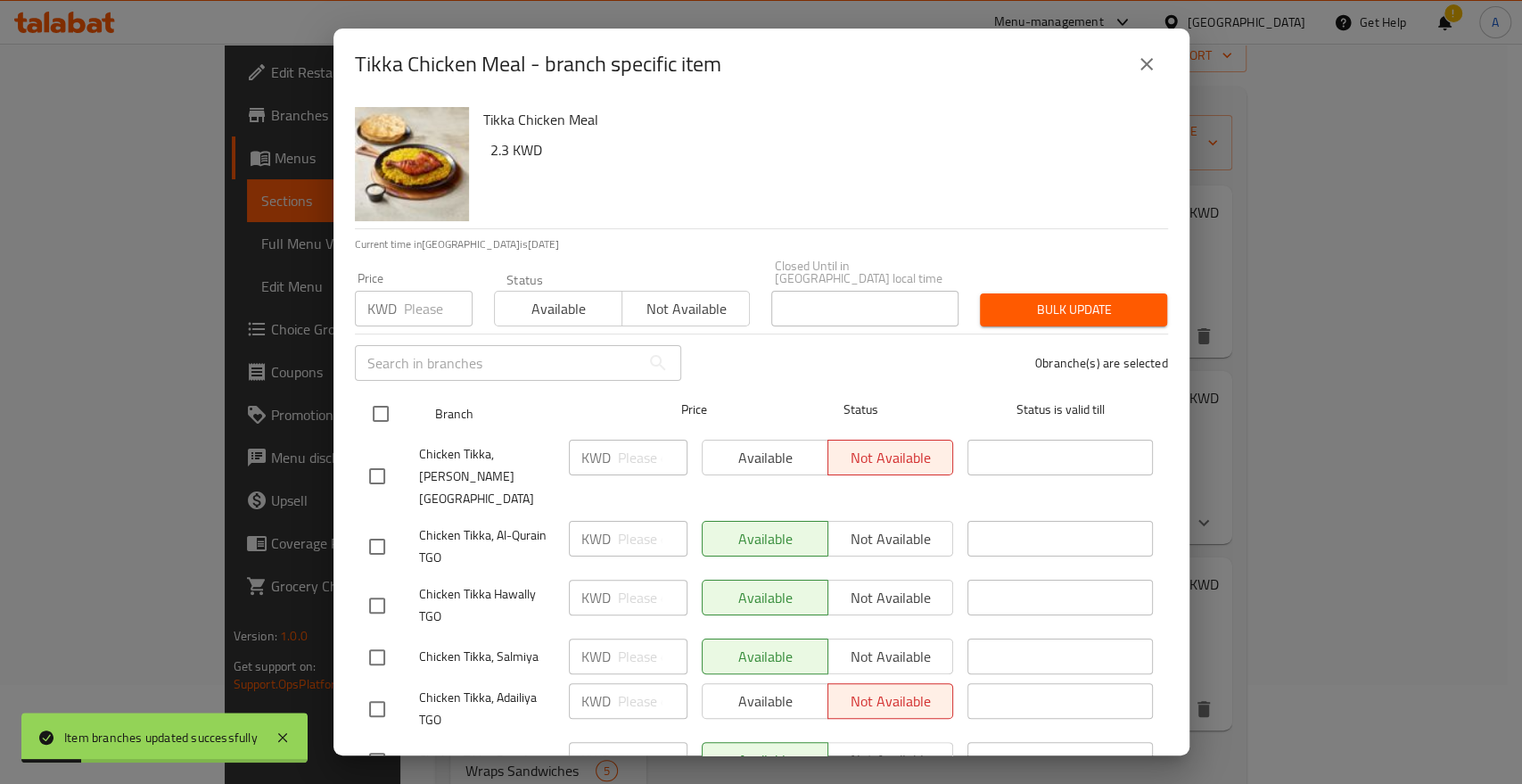
checkbox input "true"
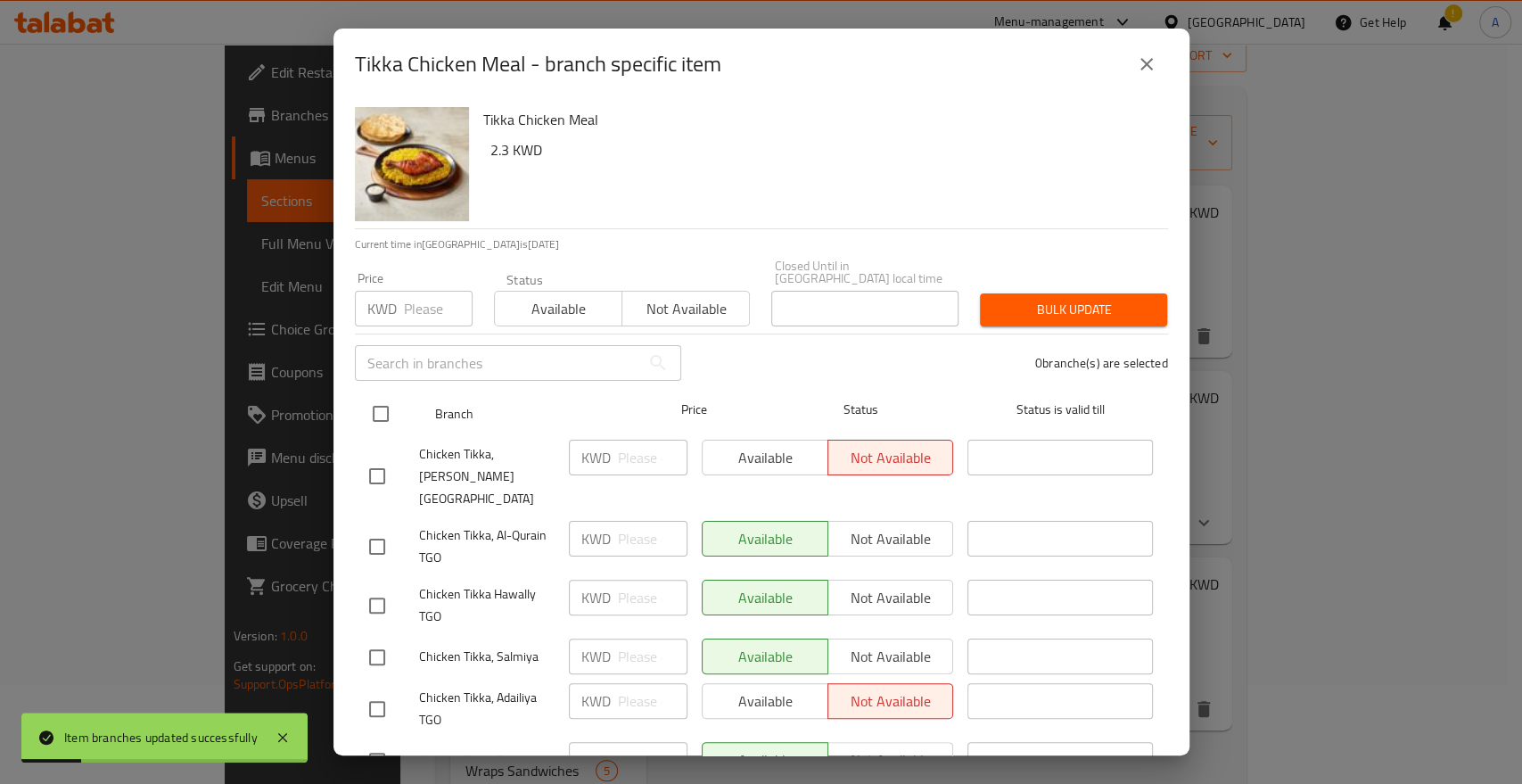
checkbox input "true"
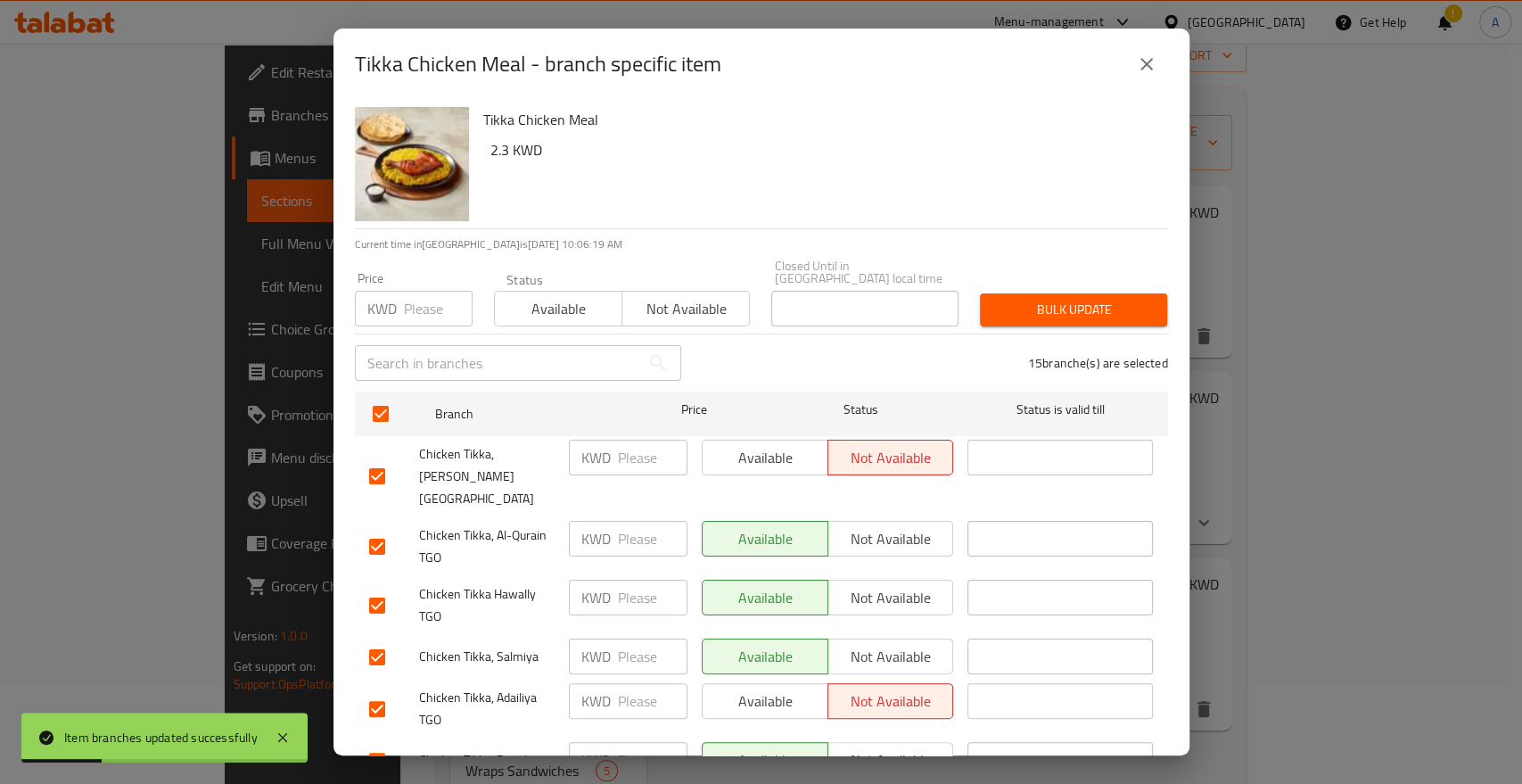
click at [588, 300] on span "Available" at bounding box center [558, 309] width 114 height 26
click at [1102, 298] on span "Bulk update" at bounding box center [1074, 309] width 159 height 23
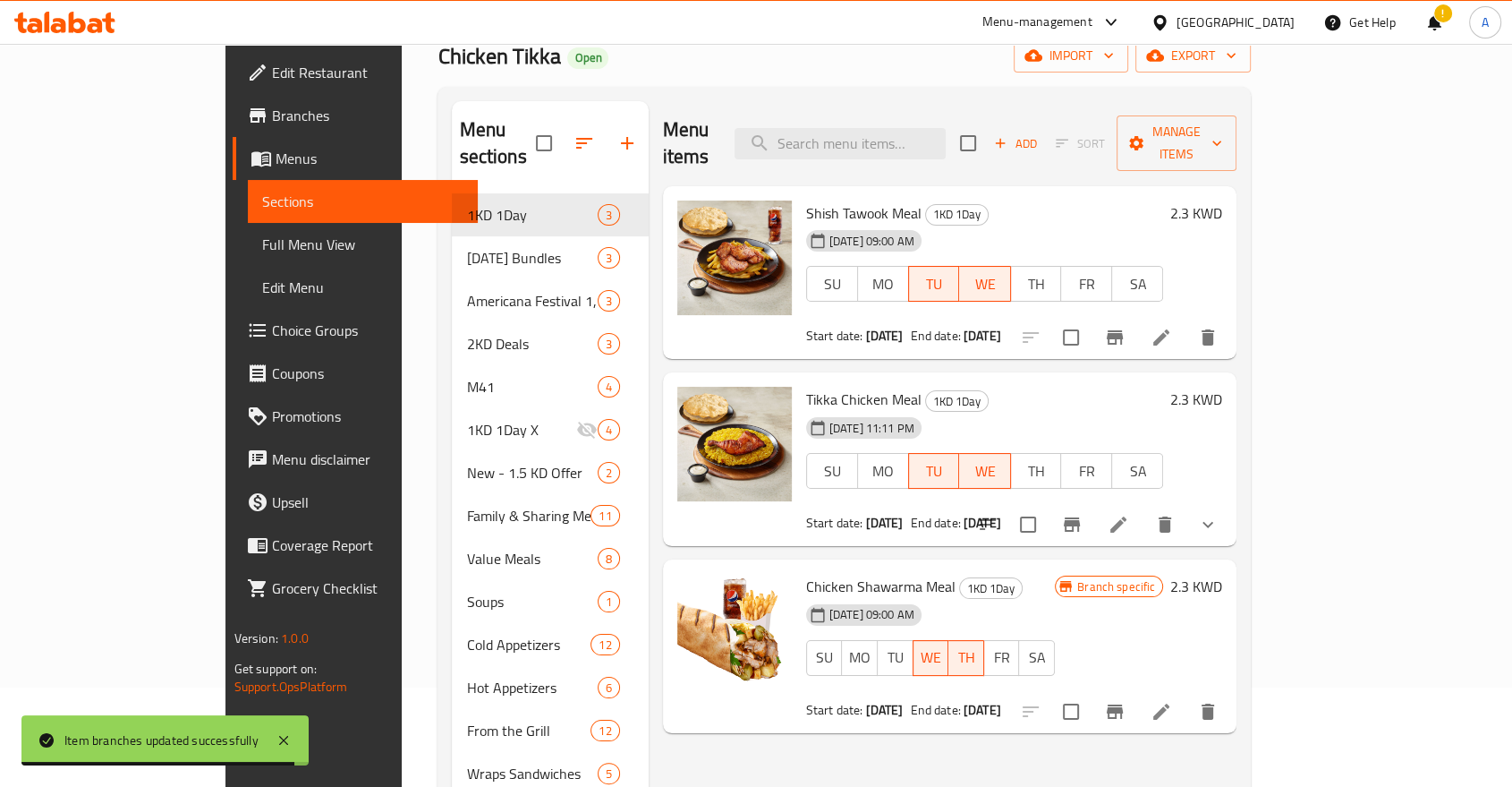
scroll to position [0, 0]
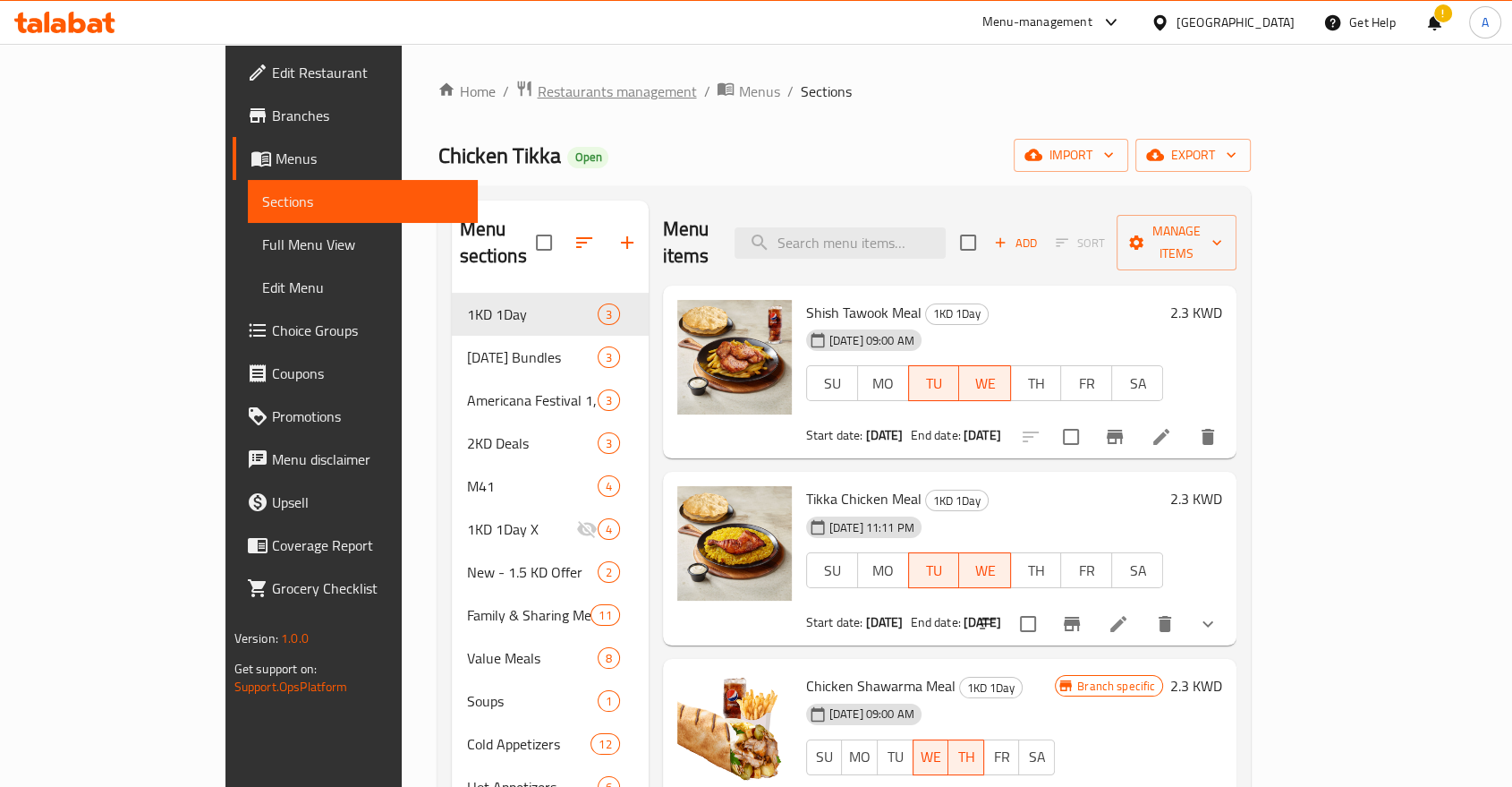
click at [537, 89] on span "Restaurants management" at bounding box center [616, 91] width 160 height 22
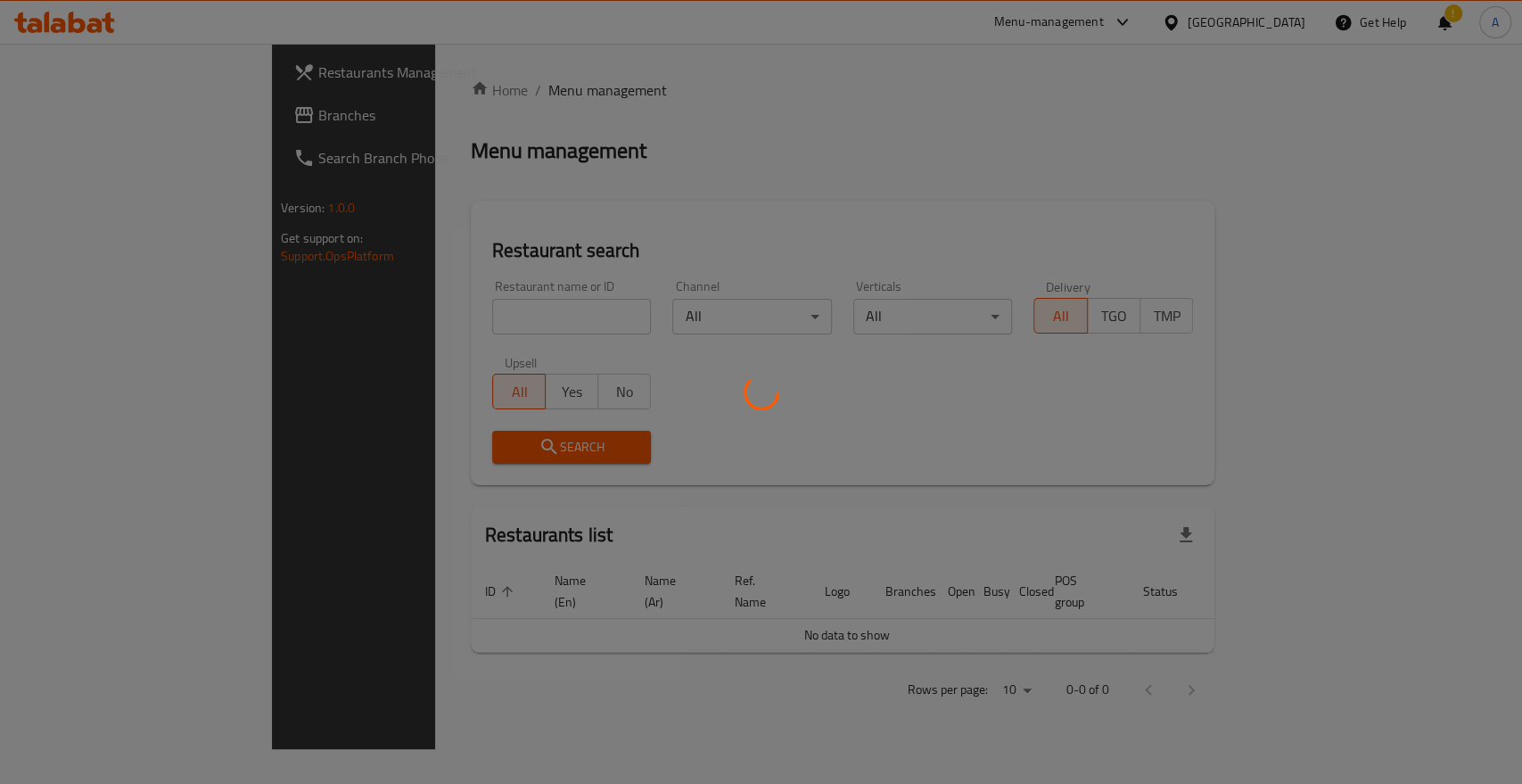
click at [447, 287] on div at bounding box center [761, 392] width 1522 height 784
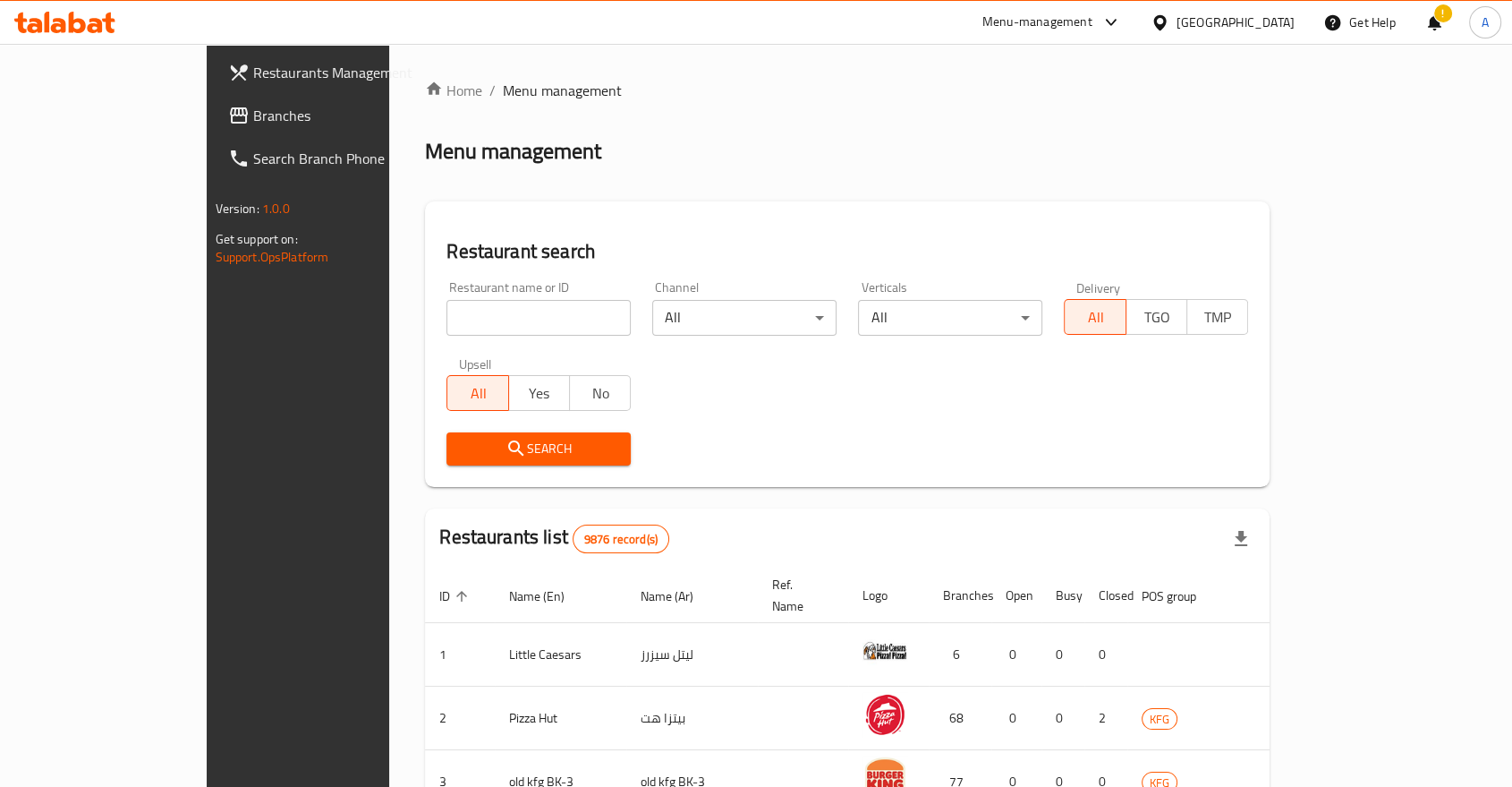
click at [447, 299] on input "search" at bounding box center [539, 317] width 184 height 36
type input "[PERSON_NAME]"
click button "Search" at bounding box center [539, 448] width 184 height 33
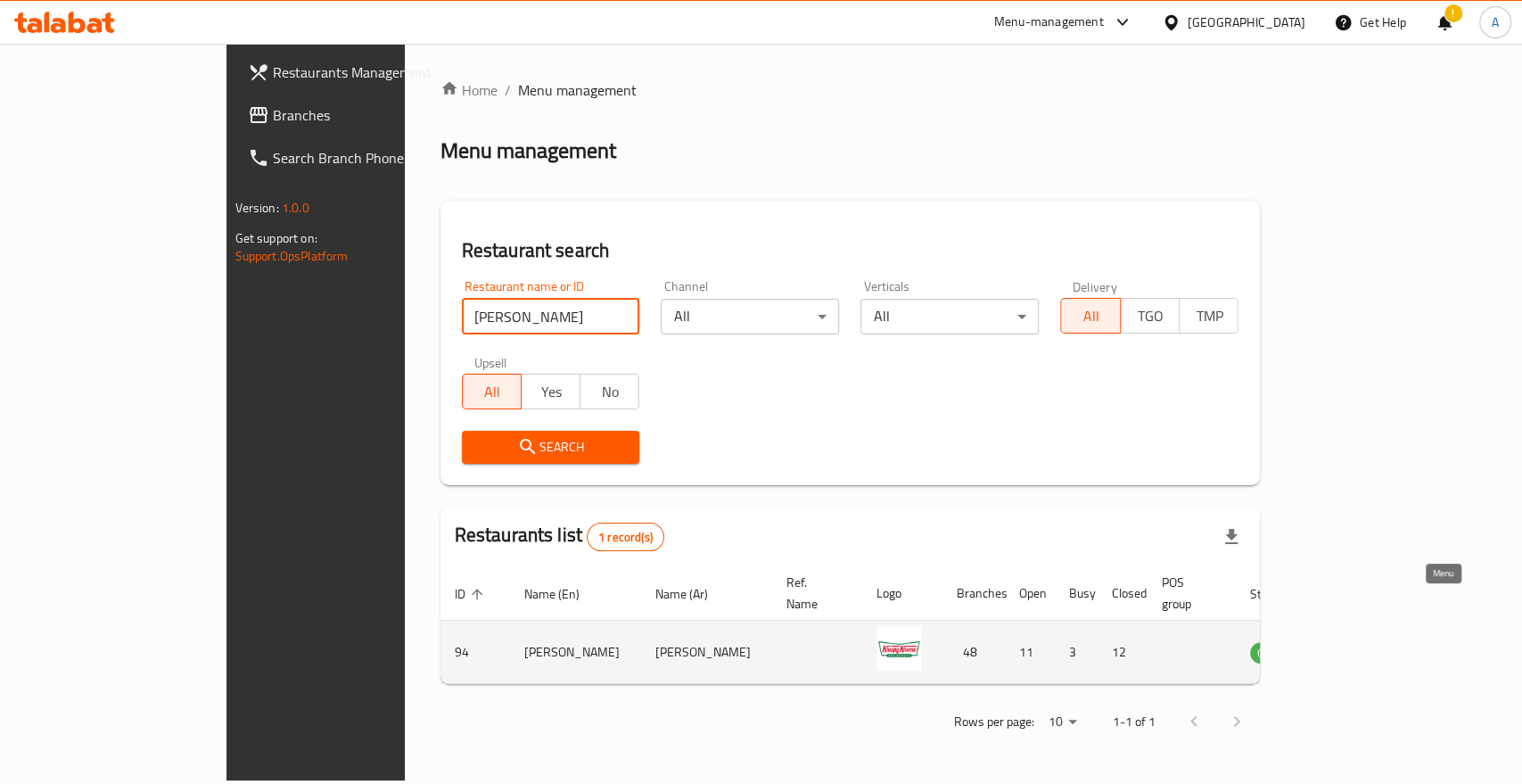
click at [1362, 649] on icon "enhanced table" at bounding box center [1358, 652] width 6 height 7
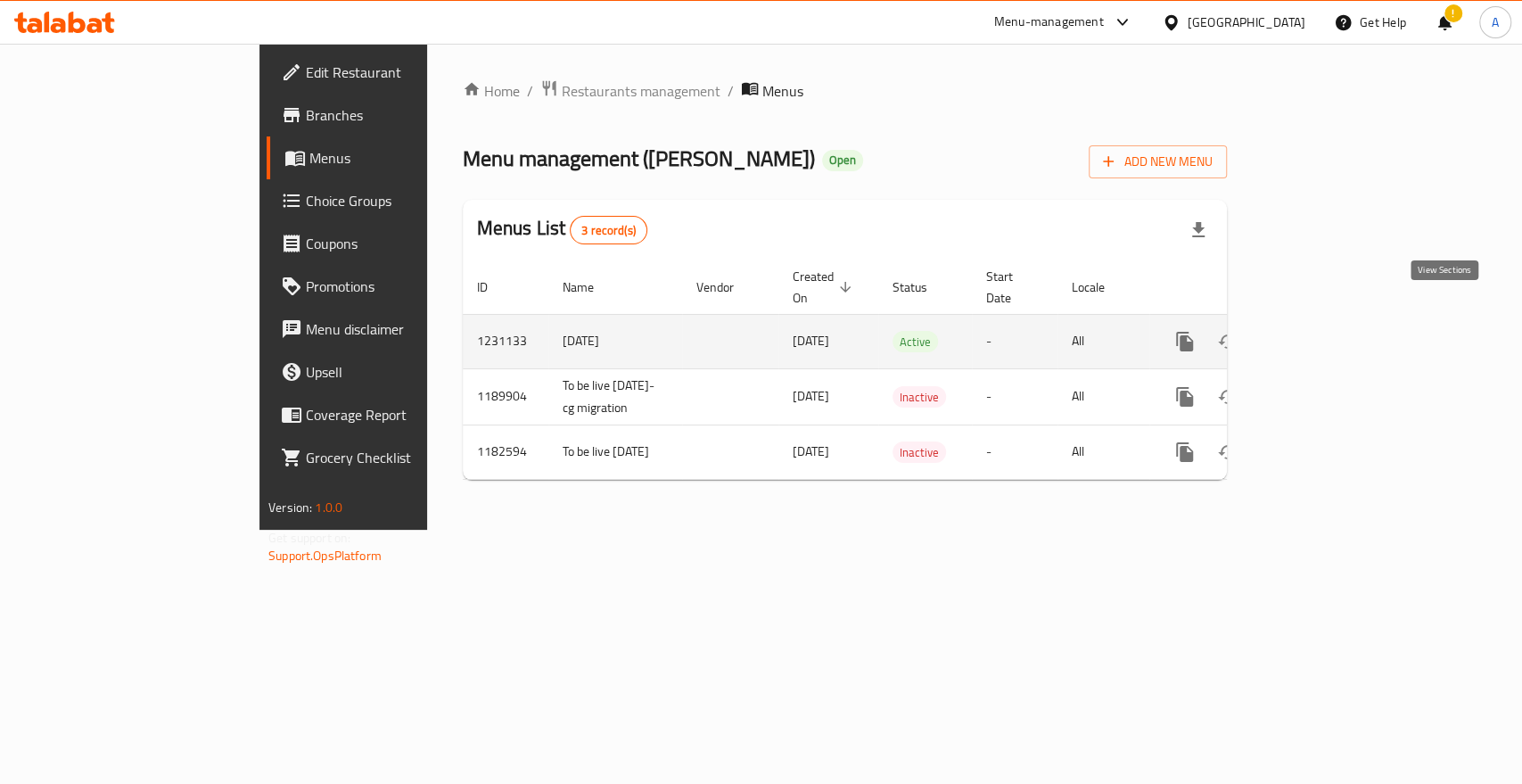
click at [1324, 331] on icon "enhanced table" at bounding box center [1314, 342] width 22 height 22
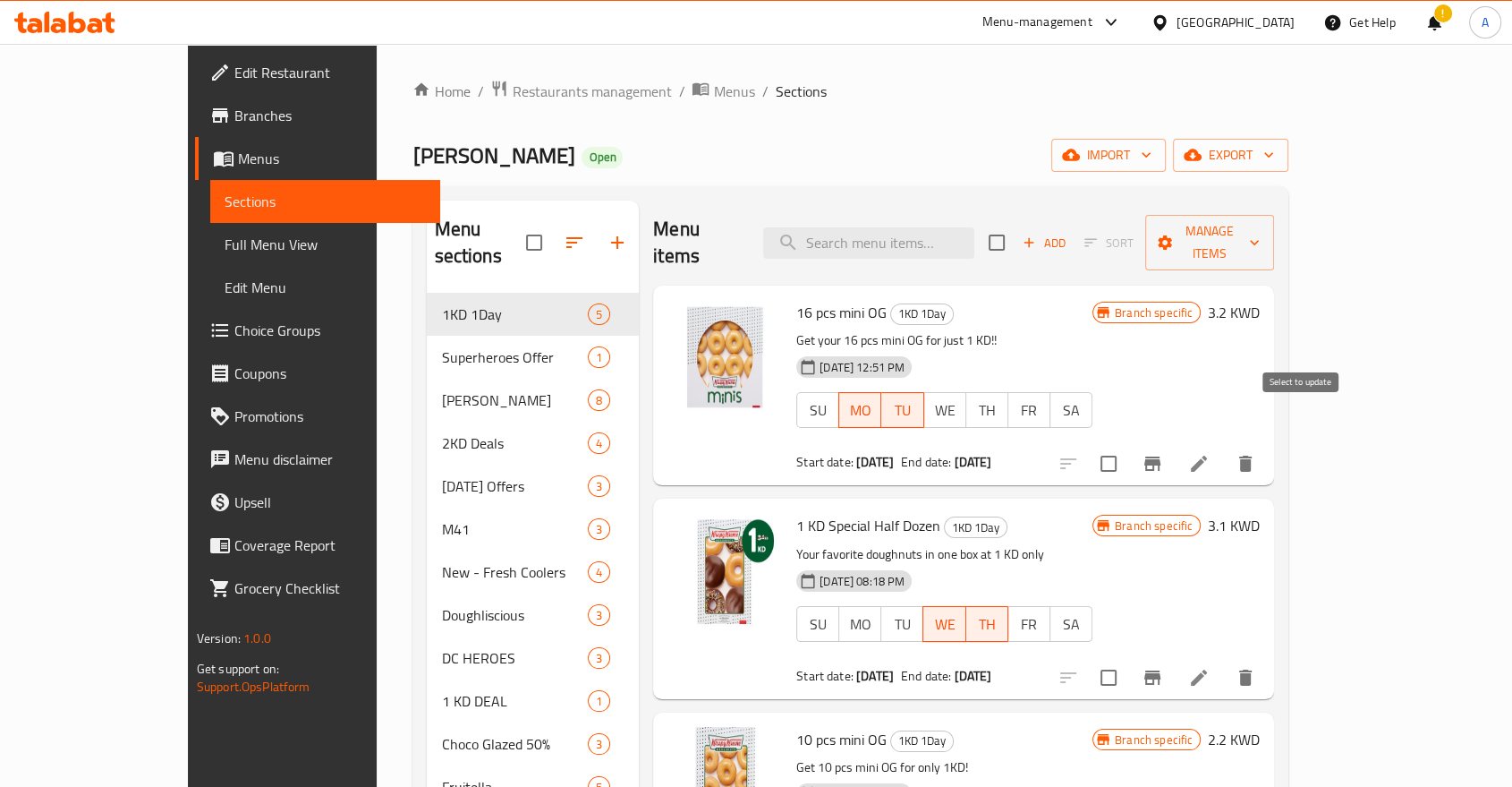
click at [1128, 445] on input "checkbox" at bounding box center [1109, 464] width 38 height 38
checkbox input "true"
click at [1259, 220] on span "Manage items" at bounding box center [1209, 242] width 100 height 45
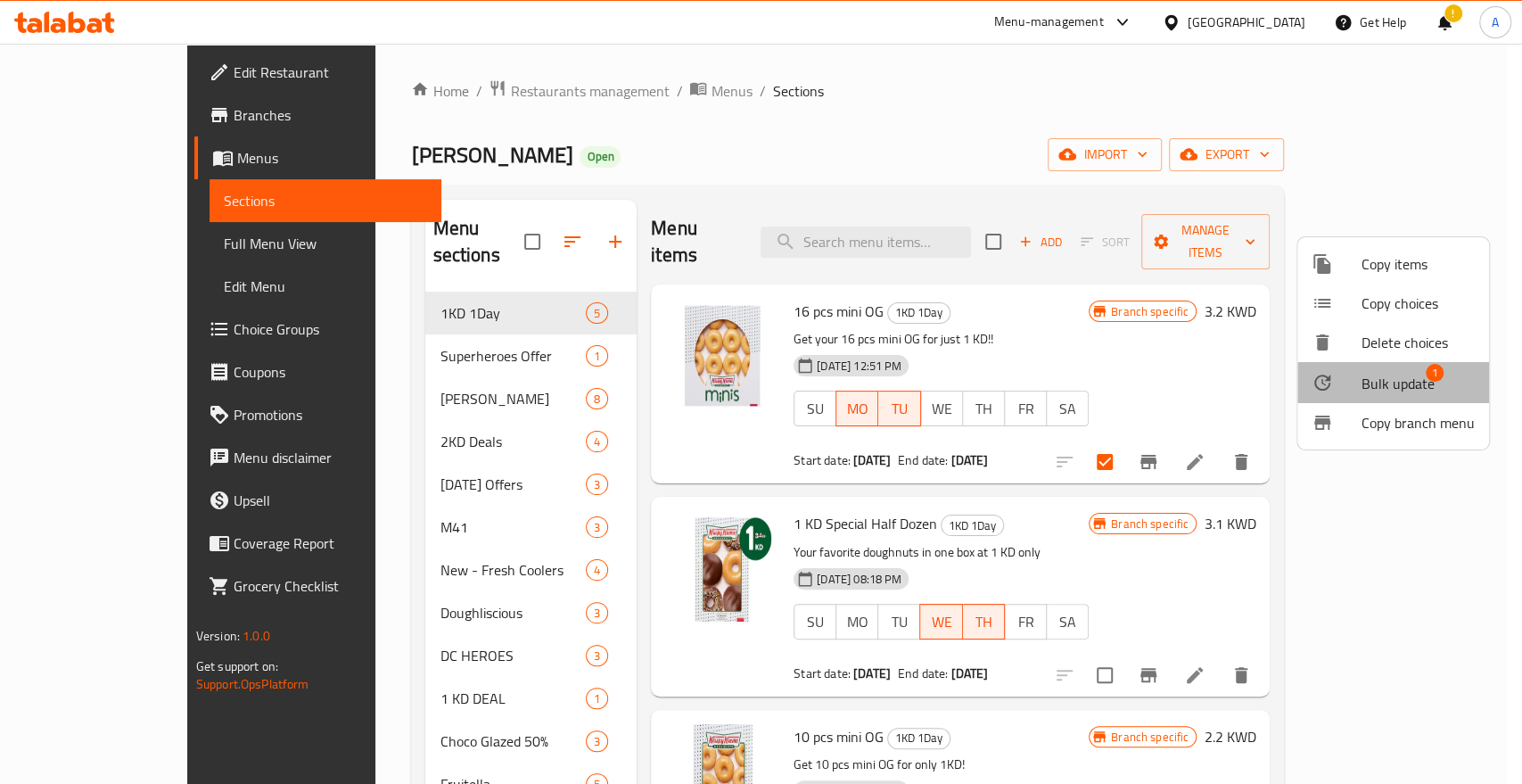
click at [1393, 372] on span "Bulk update" at bounding box center [1399, 383] width 73 height 22
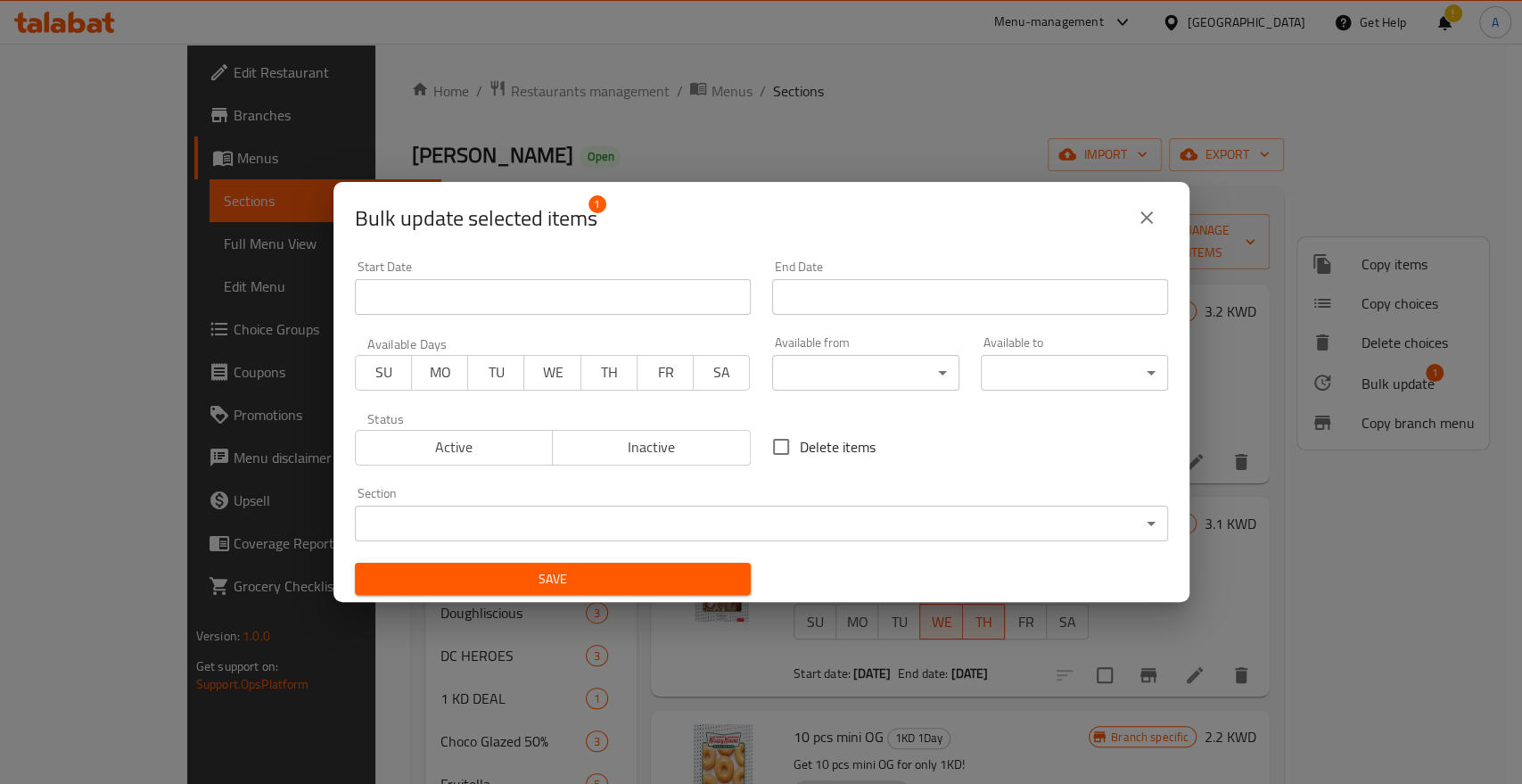
click at [501, 307] on input "Start Date" at bounding box center [552, 297] width 396 height 36
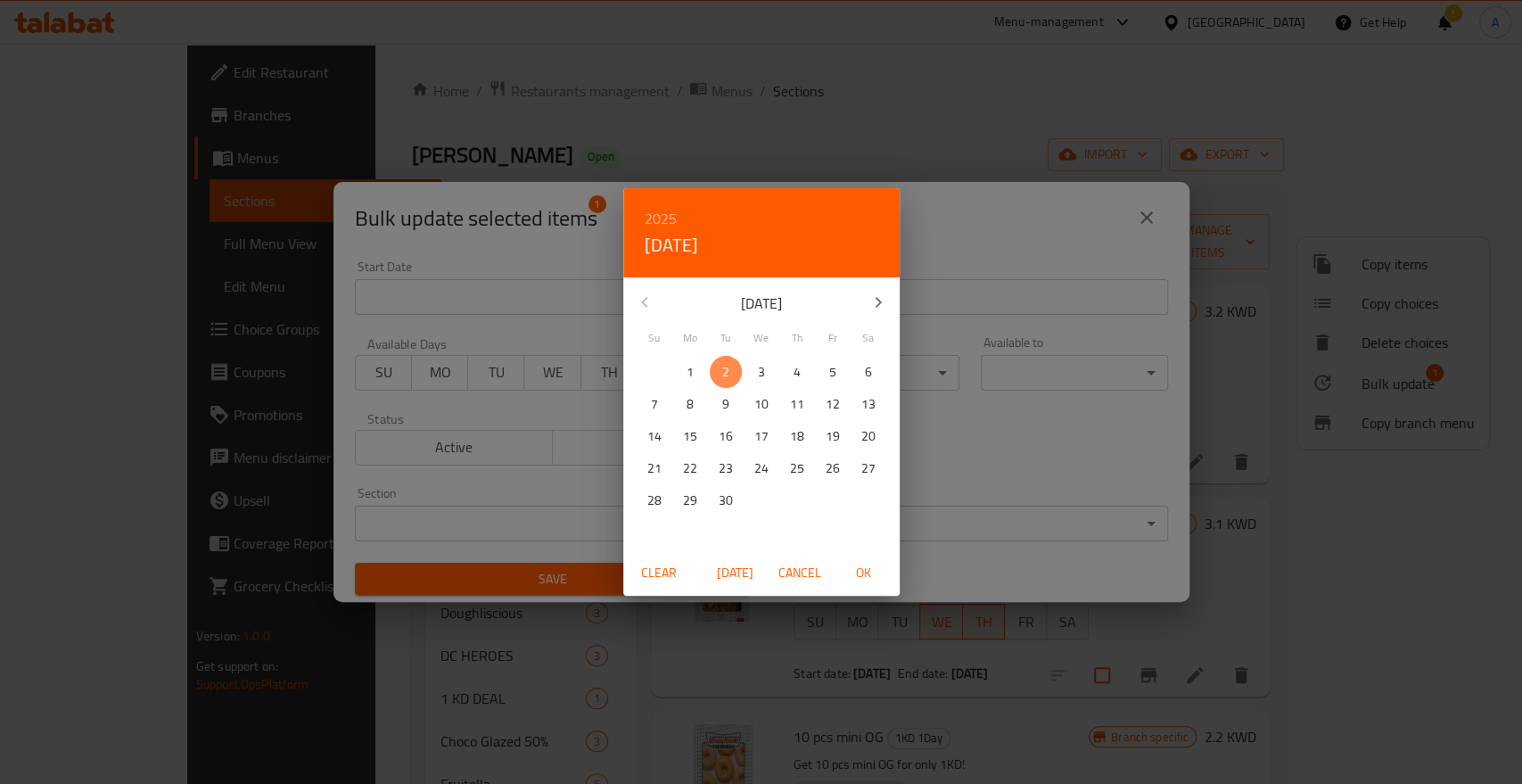
click at [731, 364] on span "2" at bounding box center [726, 372] width 33 height 23
click at [862, 580] on span "OK" at bounding box center [863, 573] width 42 height 23
type input "[DATE]"
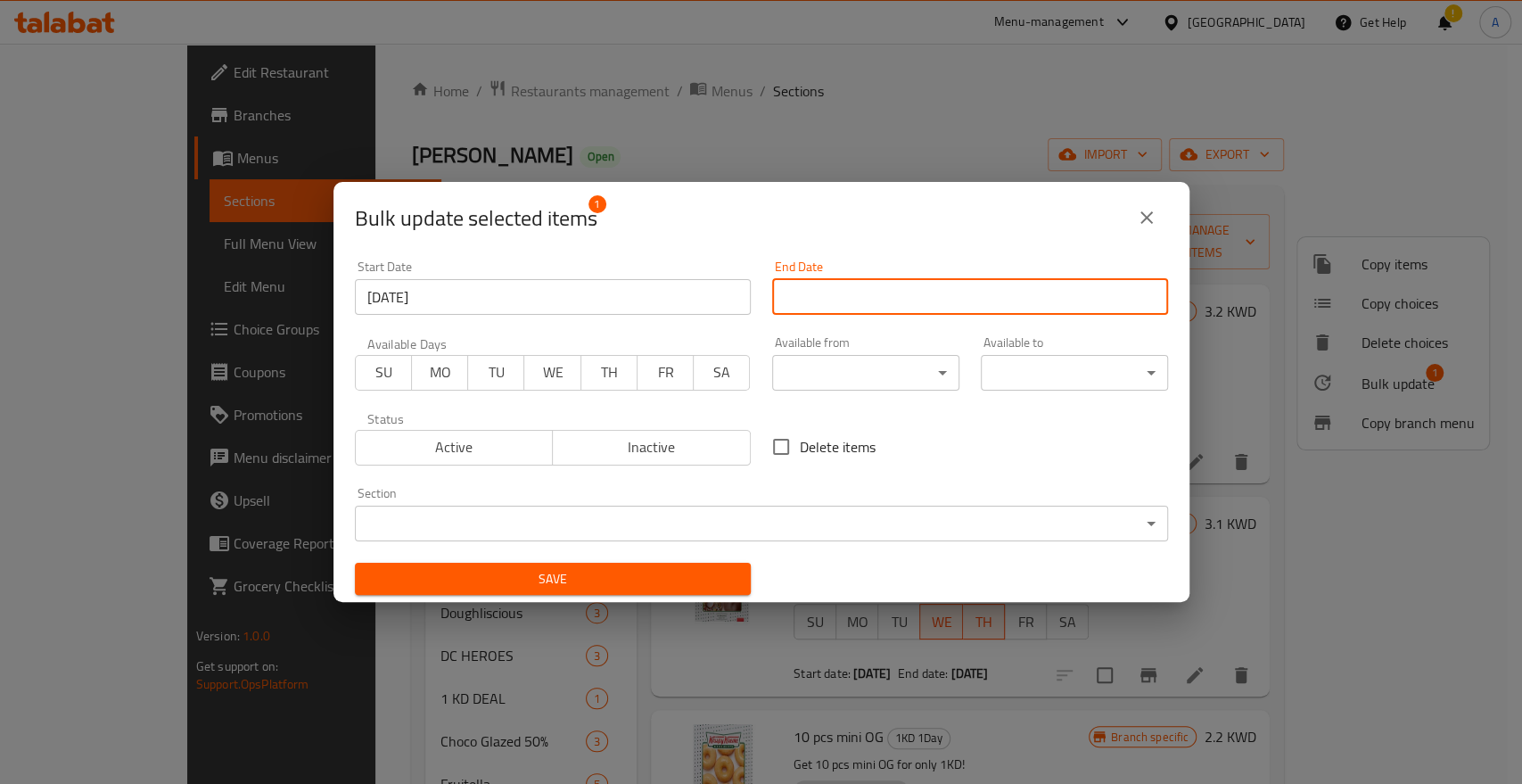
click at [880, 297] on input "Start Date" at bounding box center [970, 297] width 396 height 36
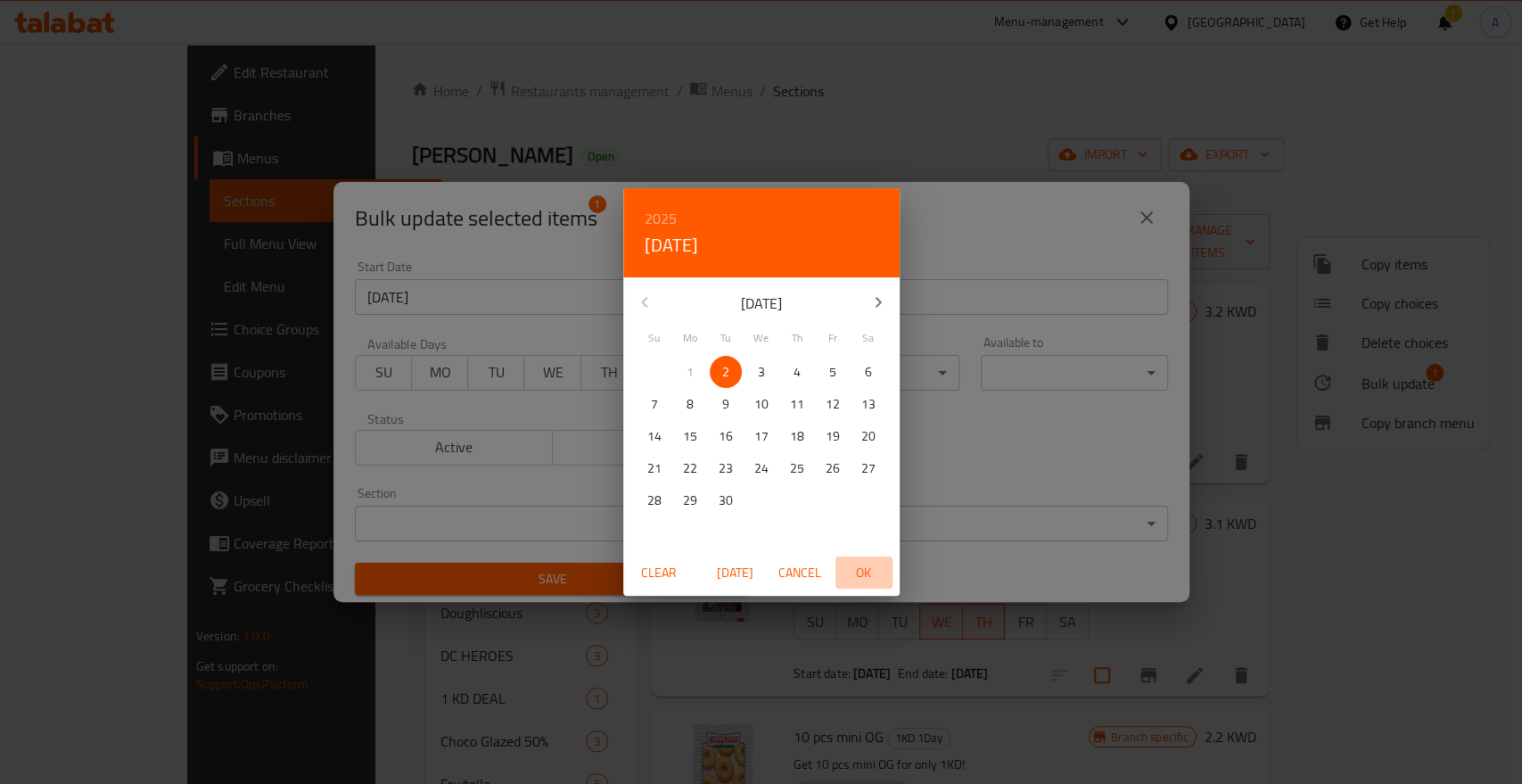
click at [865, 565] on span "OK" at bounding box center [863, 573] width 42 height 23
type input "[DATE]"
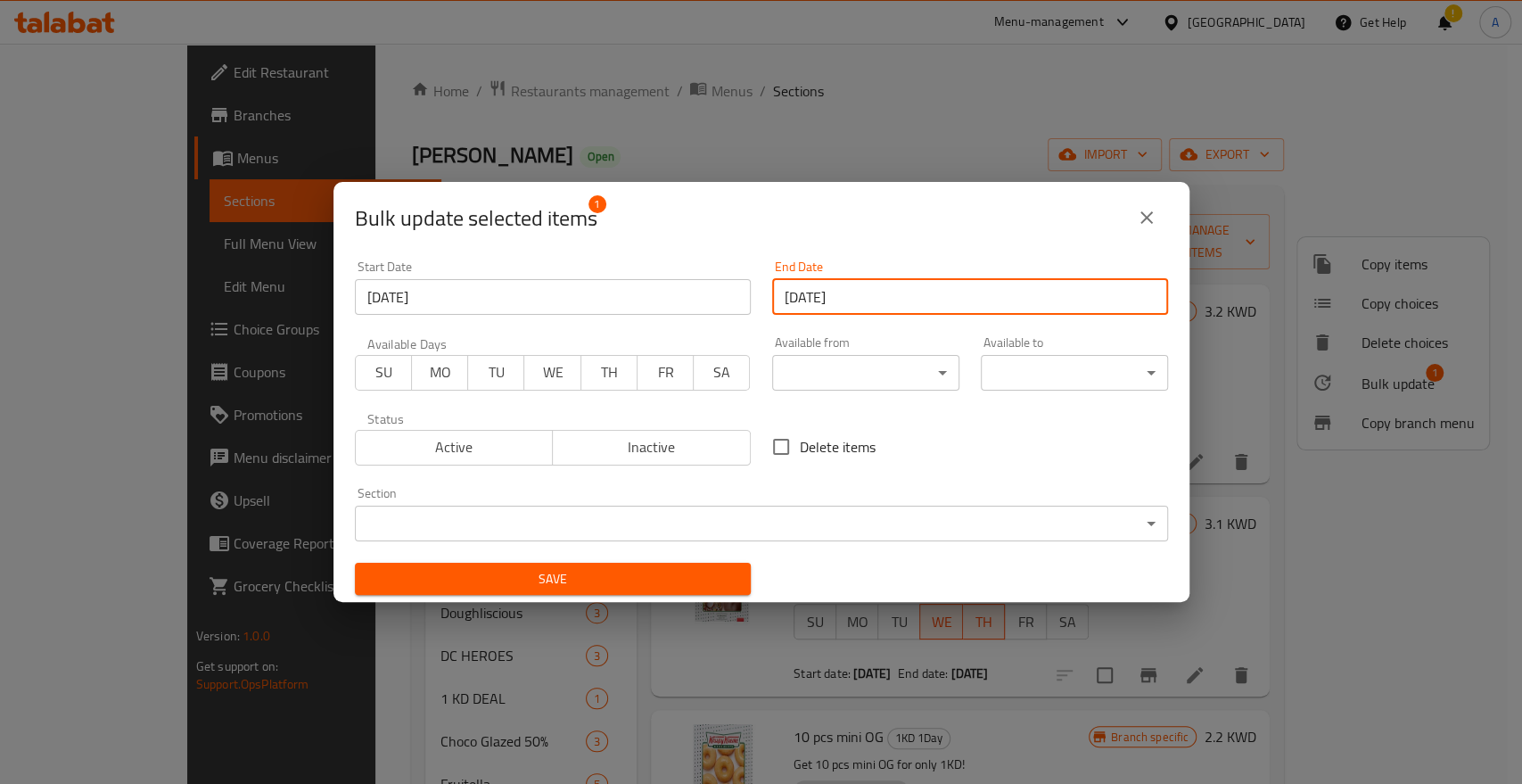
click at [491, 362] on span "TU" at bounding box center [496, 372] width 41 height 26
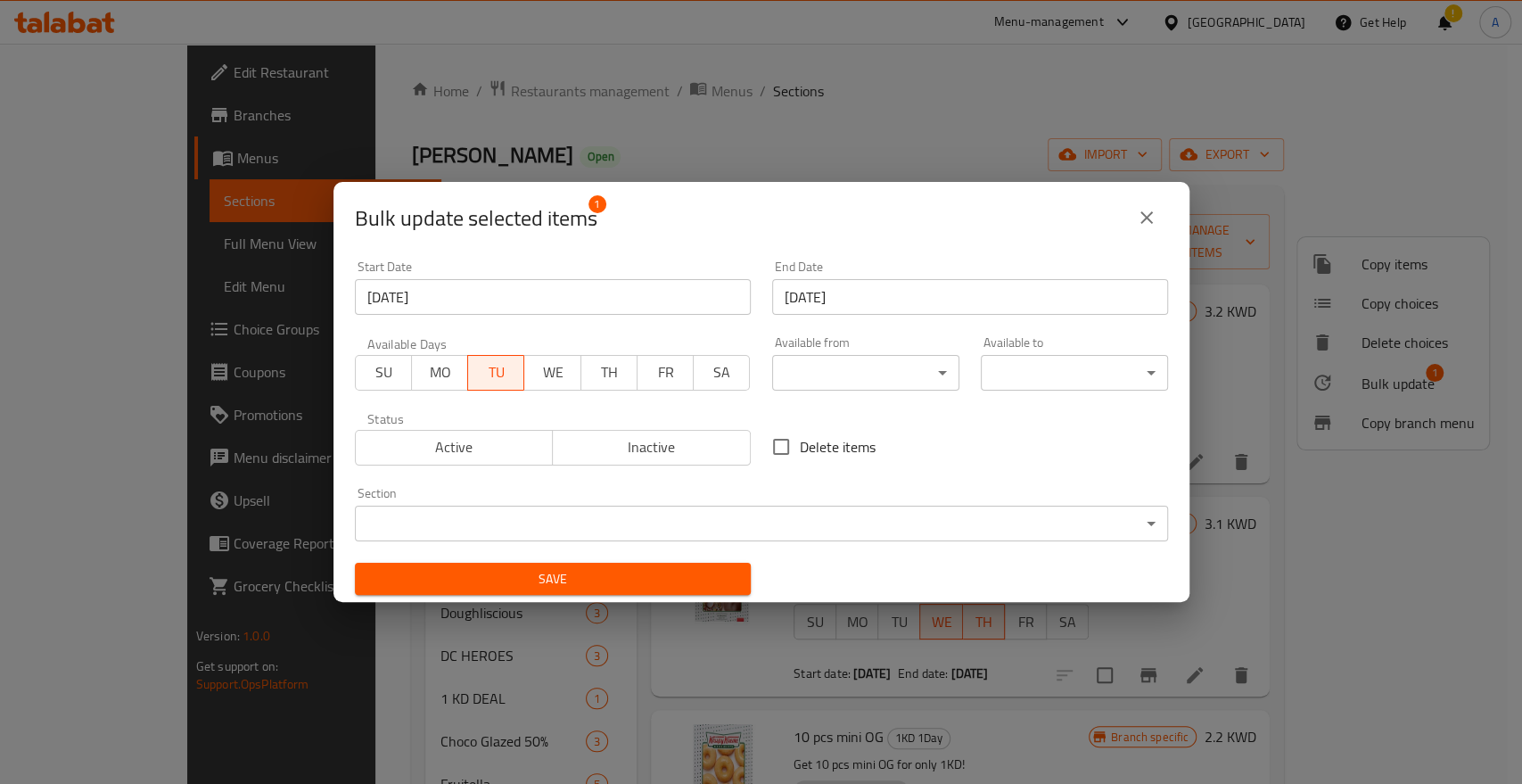
click at [542, 367] on span "WE" at bounding box center [552, 372] width 41 height 26
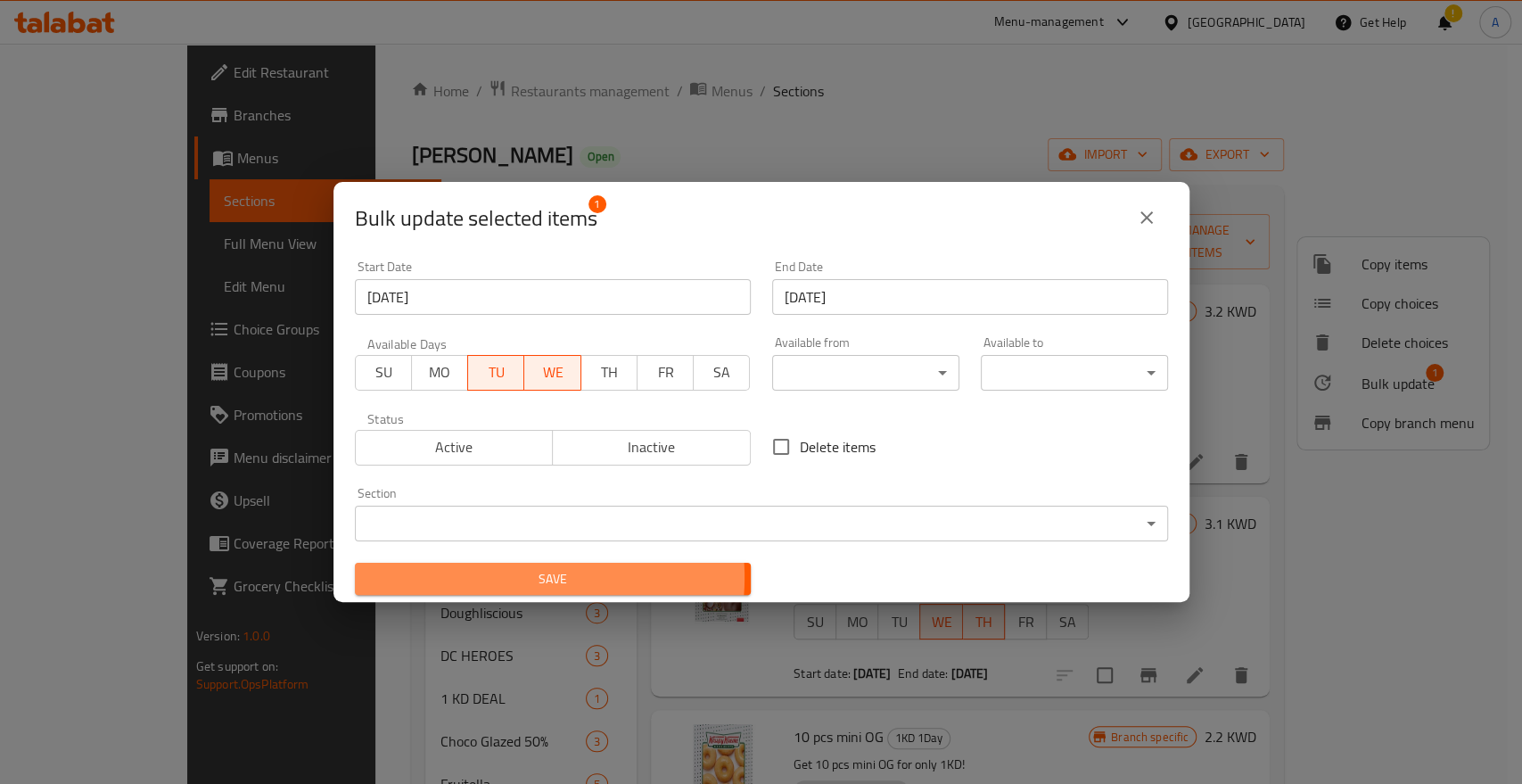
click at [522, 573] on span "Save" at bounding box center [553, 579] width 367 height 23
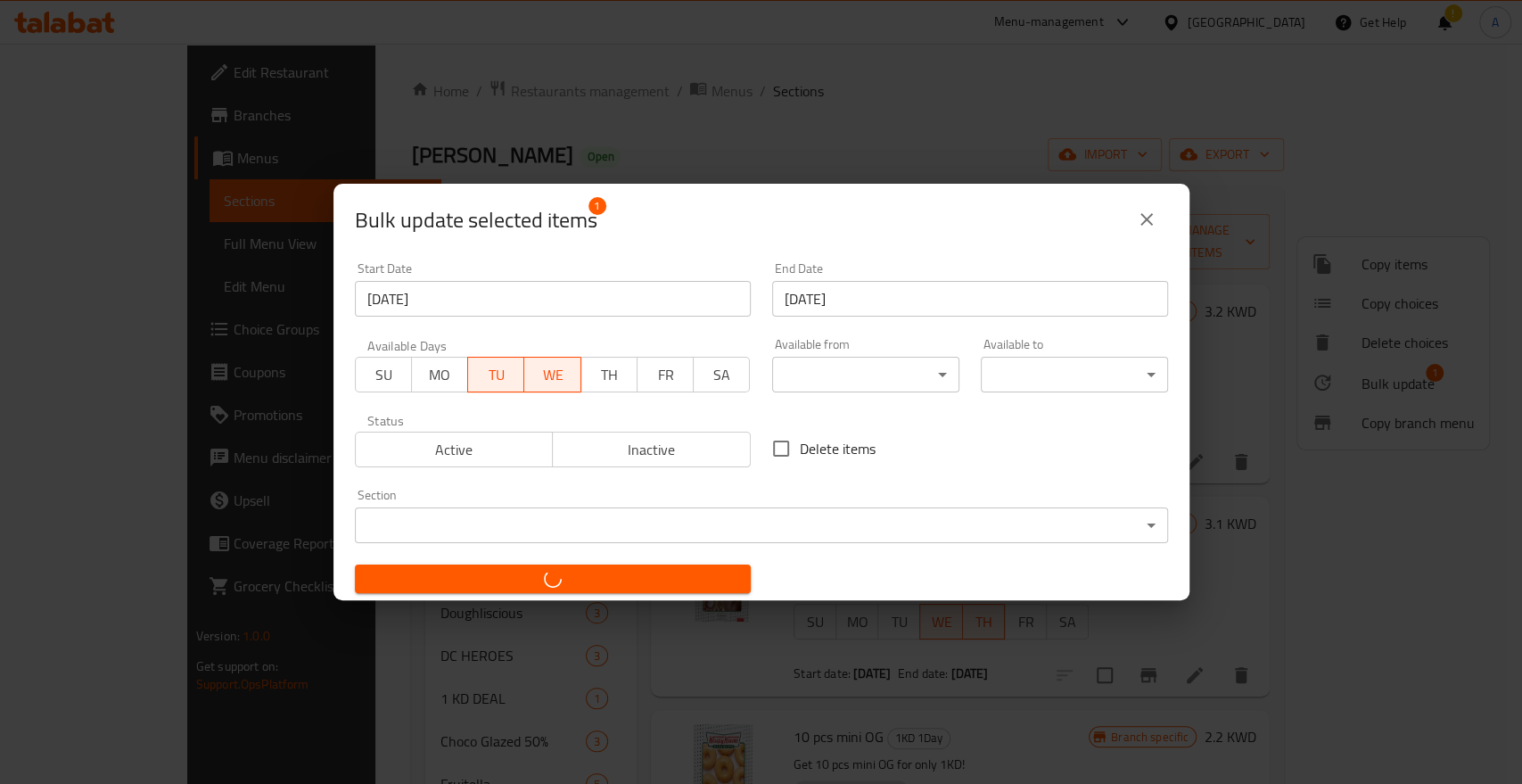
checkbox input "false"
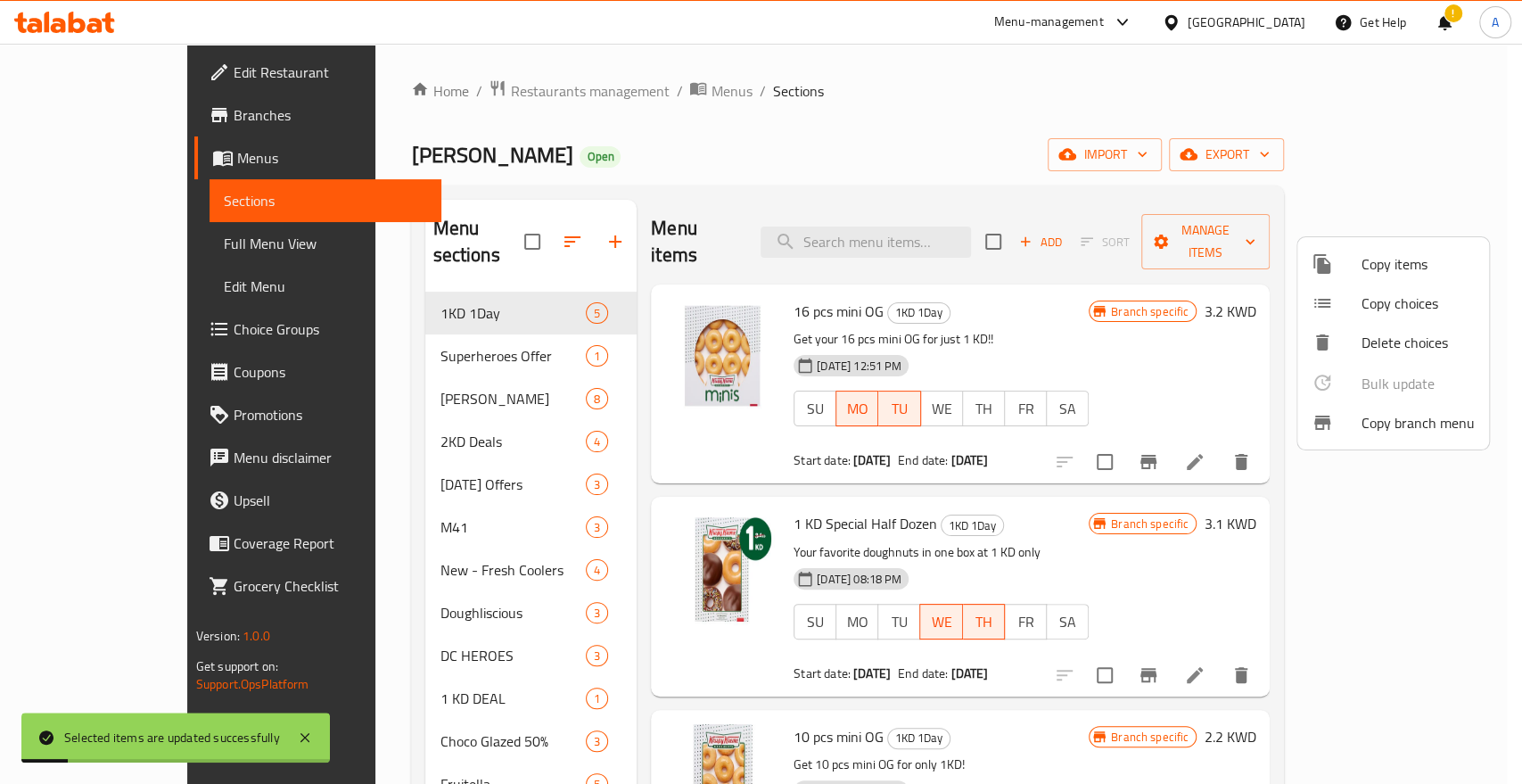
click at [1077, 273] on div at bounding box center [761, 392] width 1522 height 784
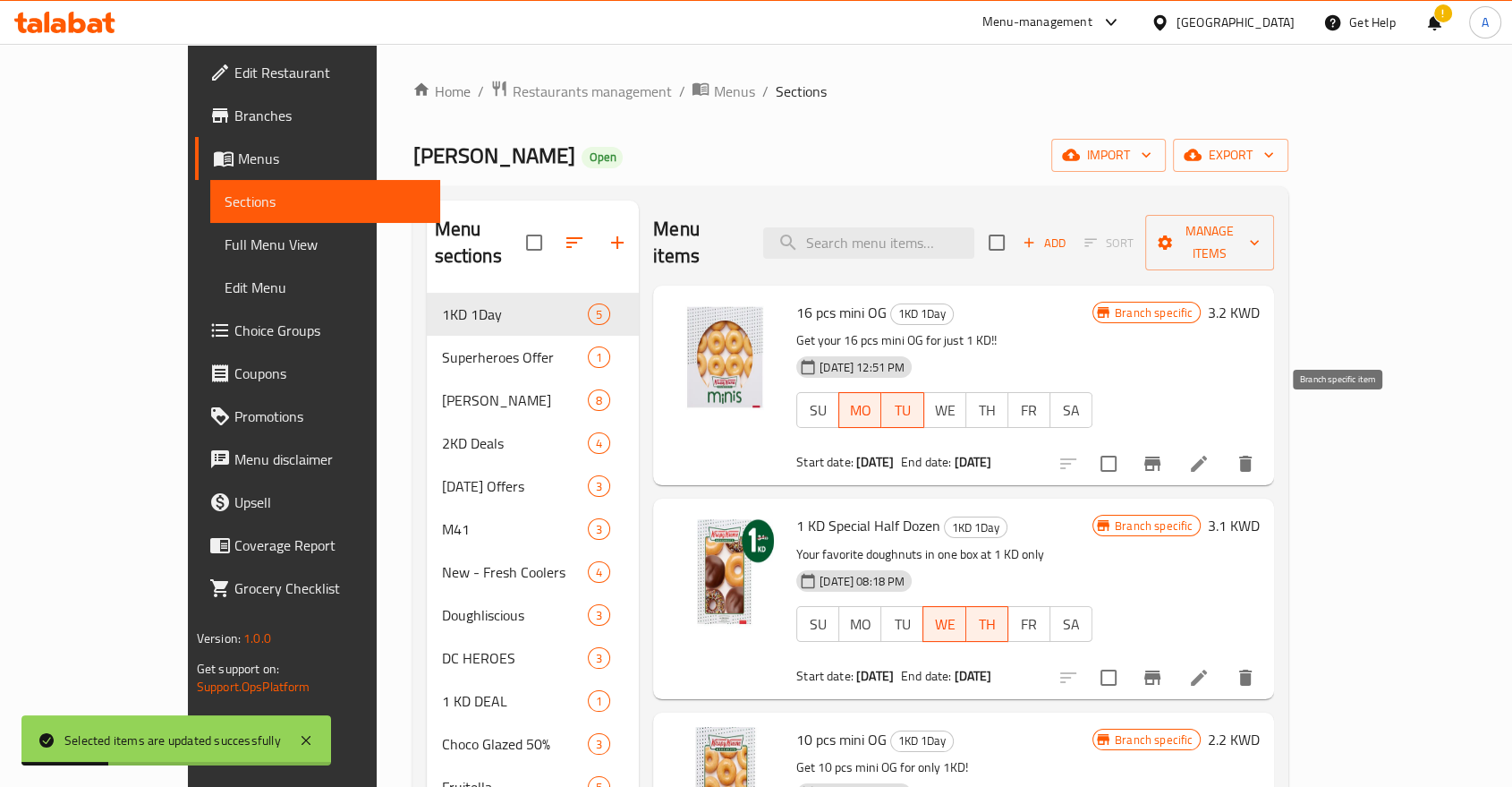
click at [1163, 453] on icon "Branch-specific-item" at bounding box center [1152, 464] width 22 height 22
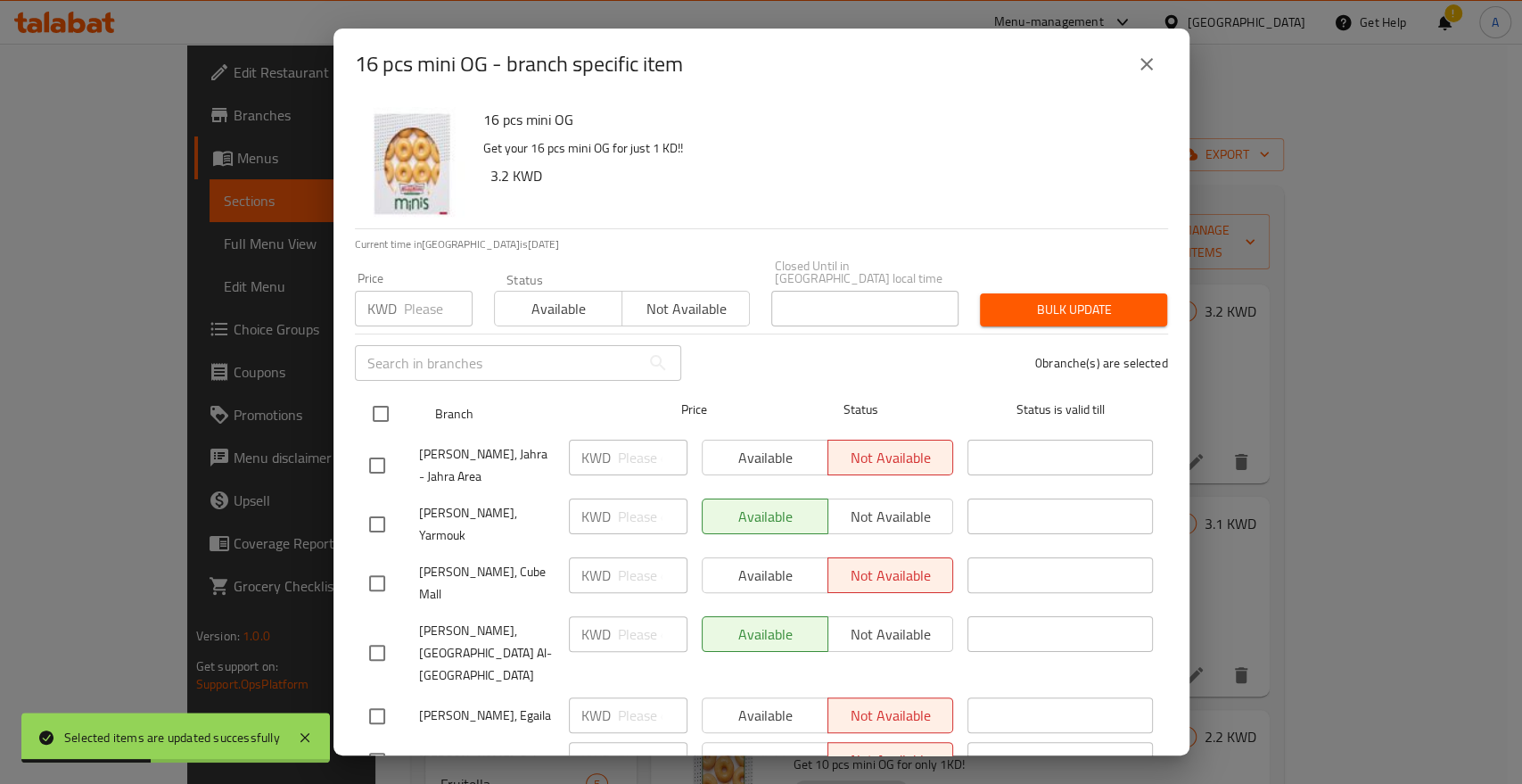
click at [376, 395] on input "checkbox" at bounding box center [381, 414] width 38 height 38
checkbox input "true"
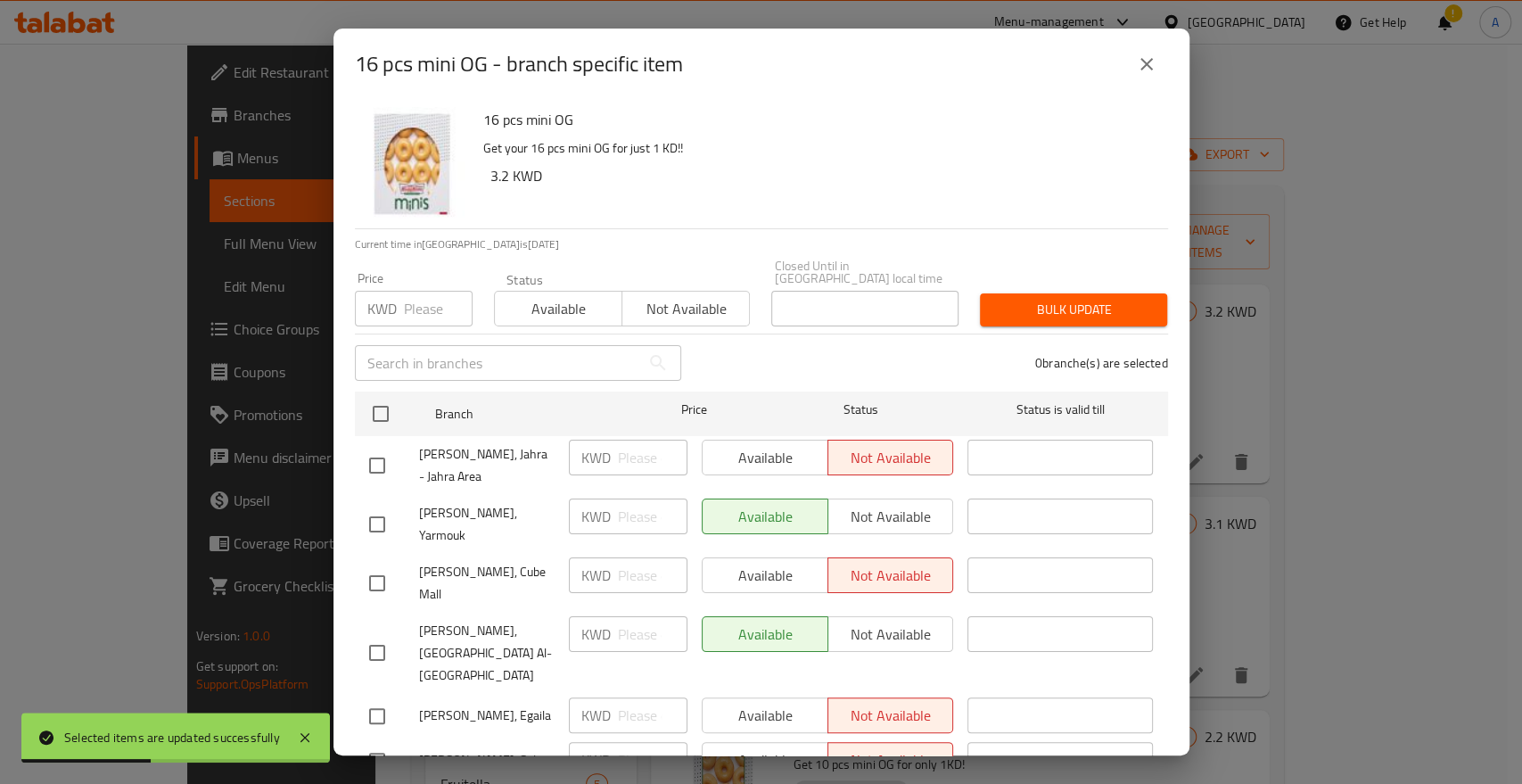
checkbox input "true"
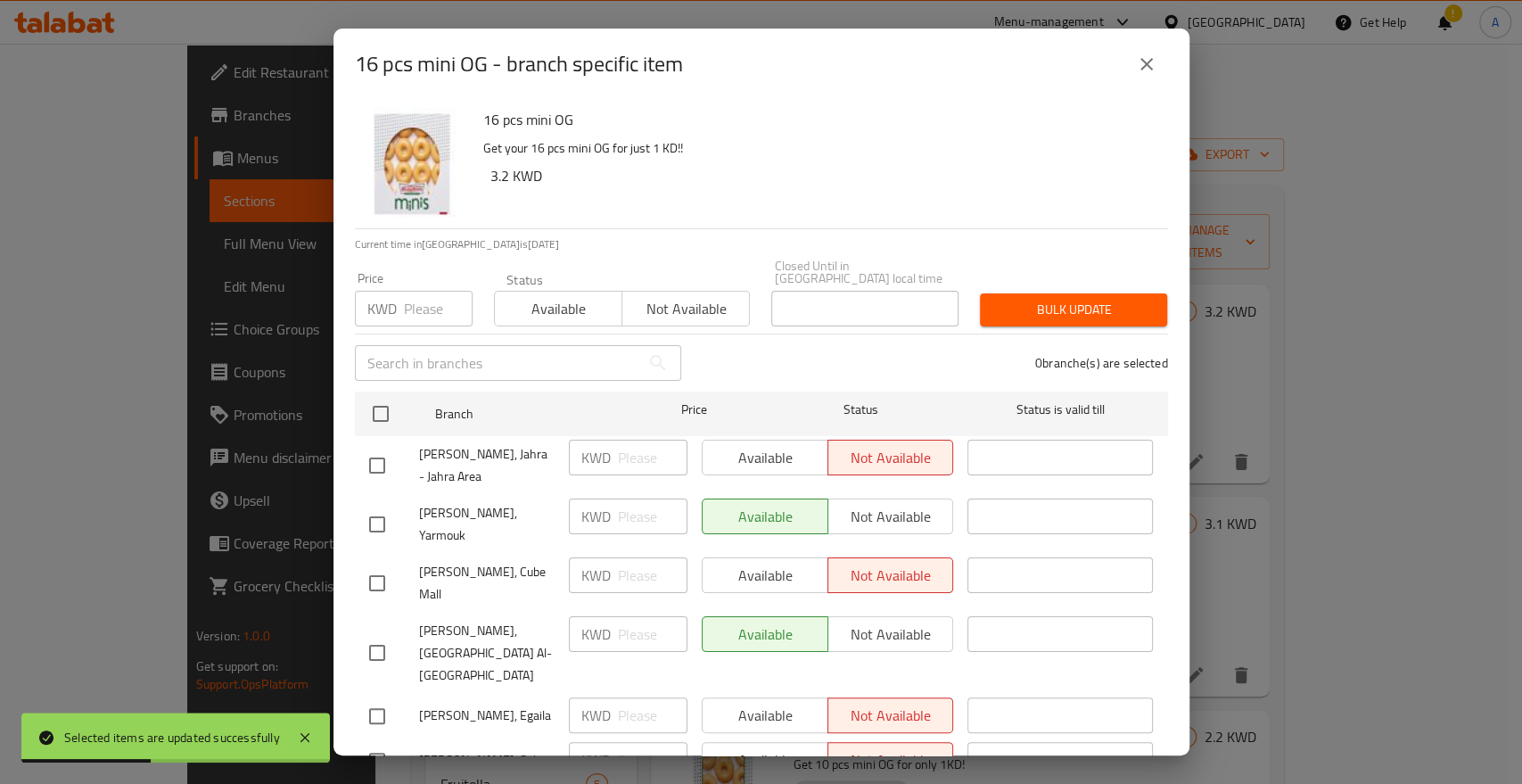
checkbox input "true"
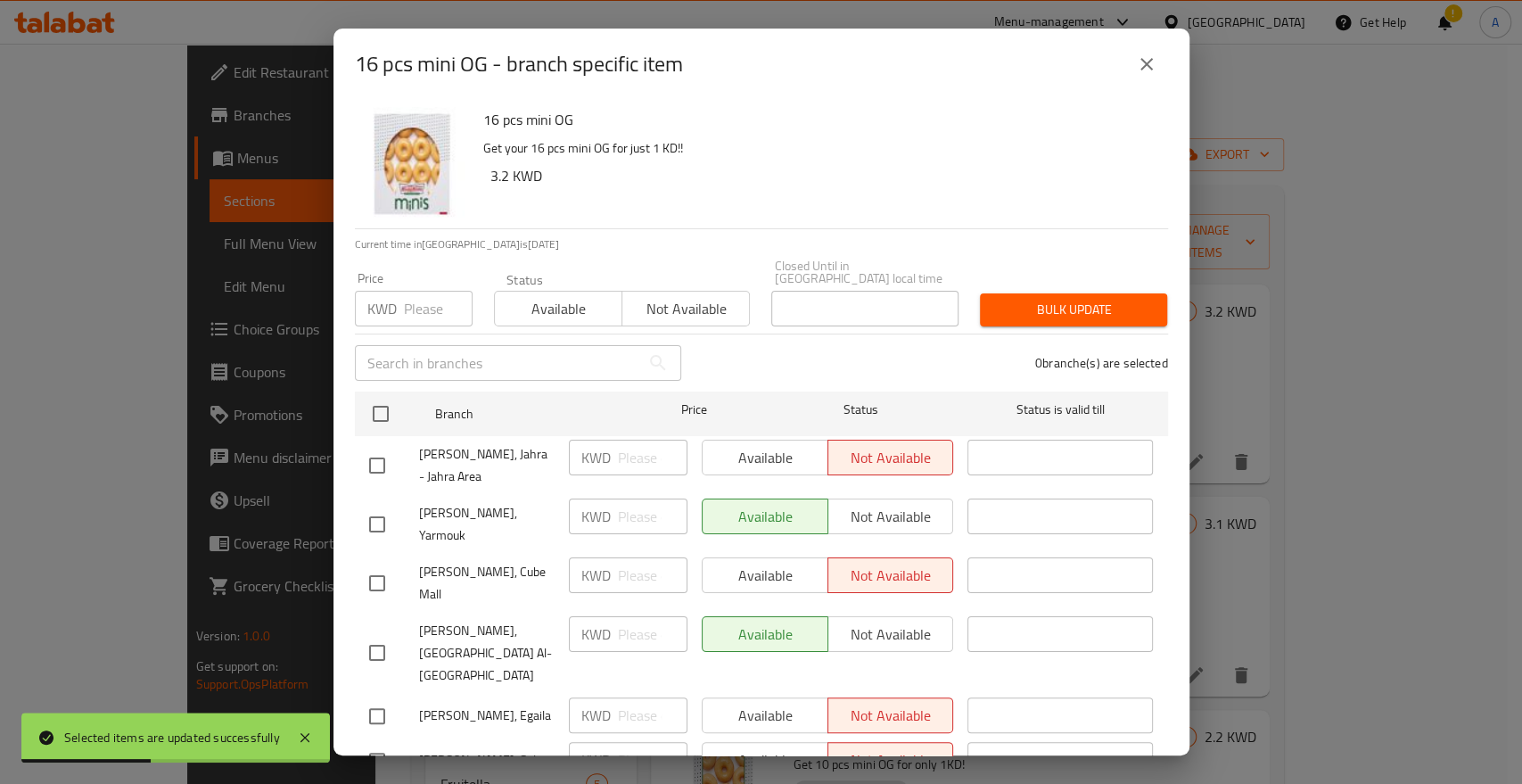
checkbox input "true"
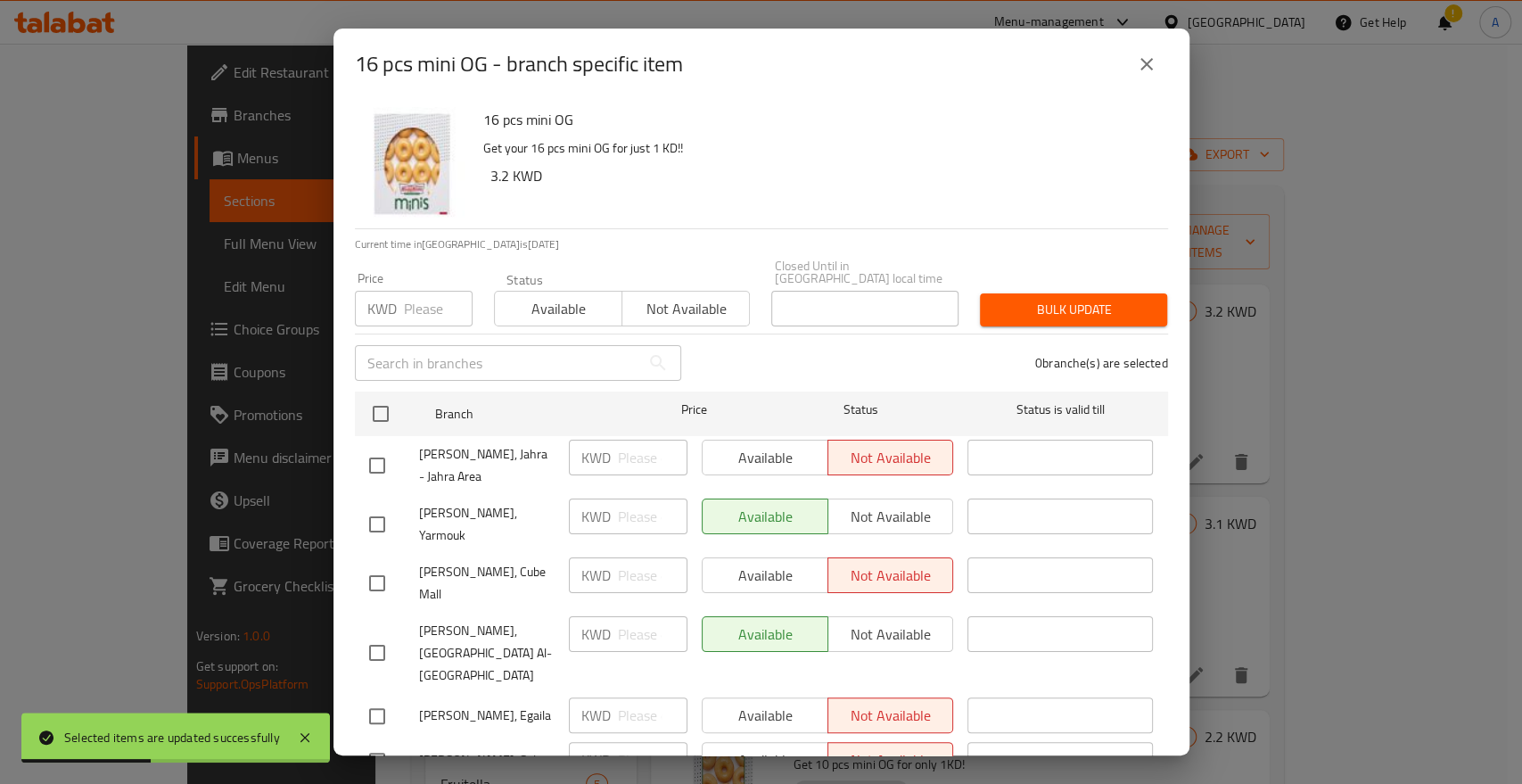
checkbox input "true"
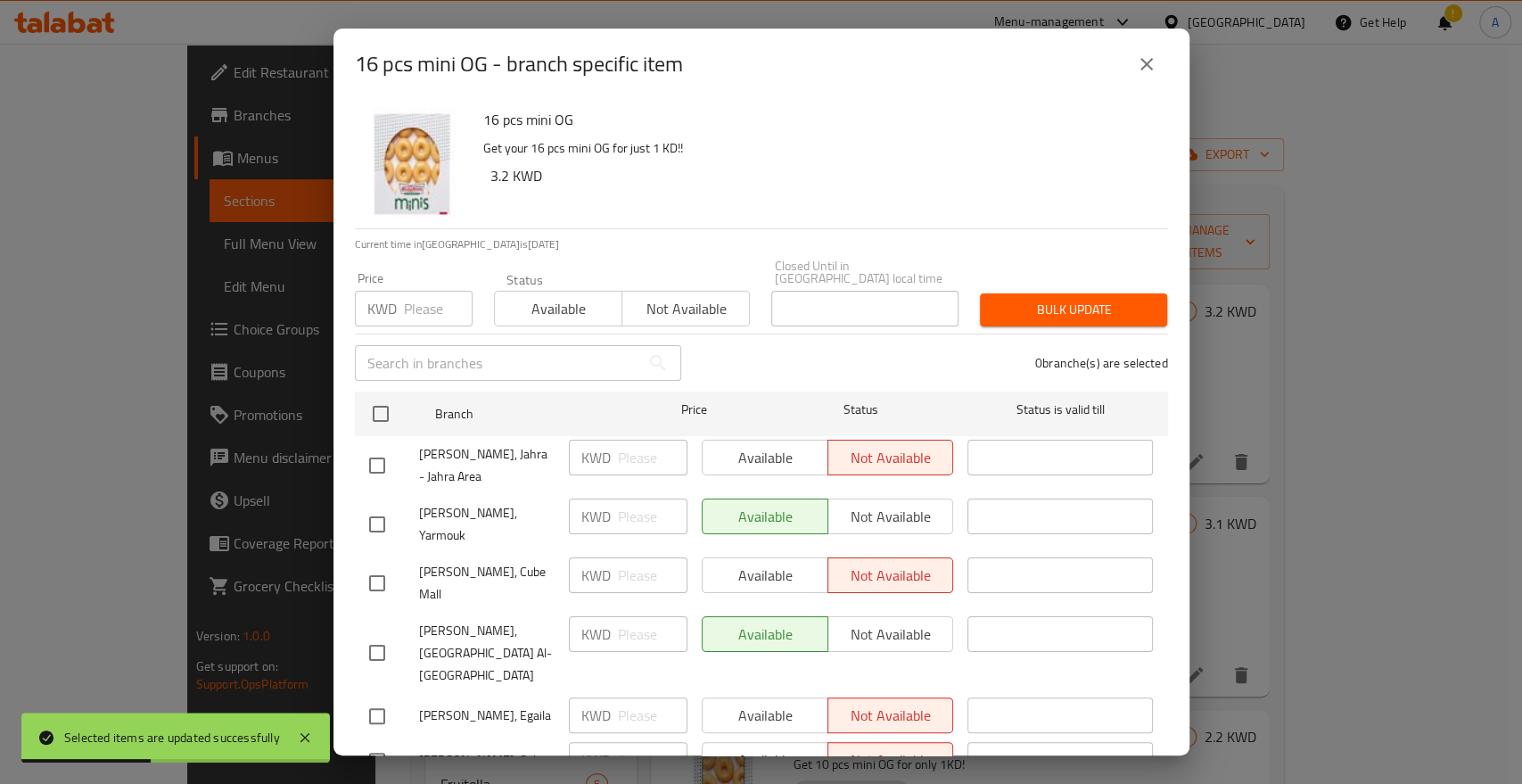
checkbox input "true"
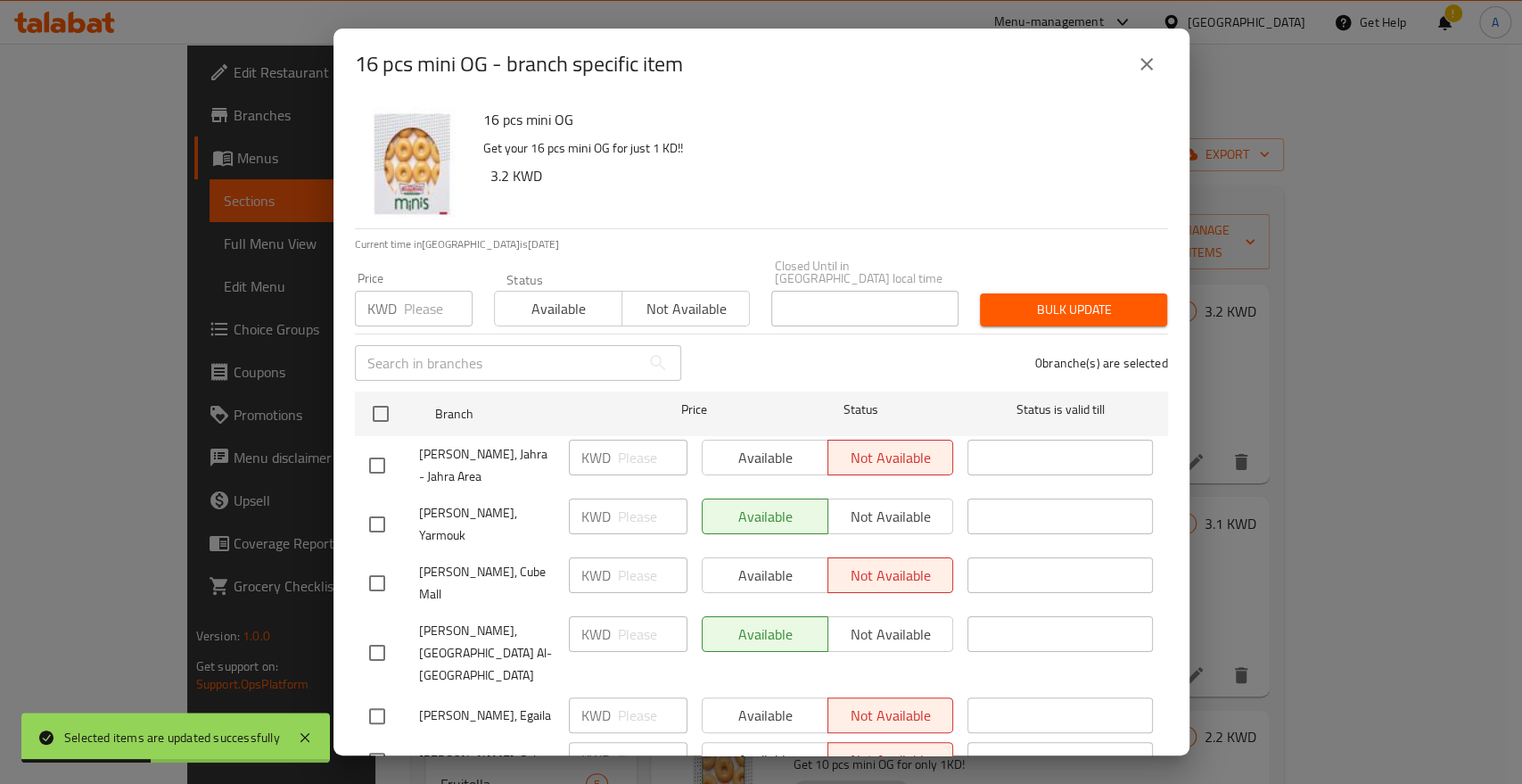
checkbox input "true"
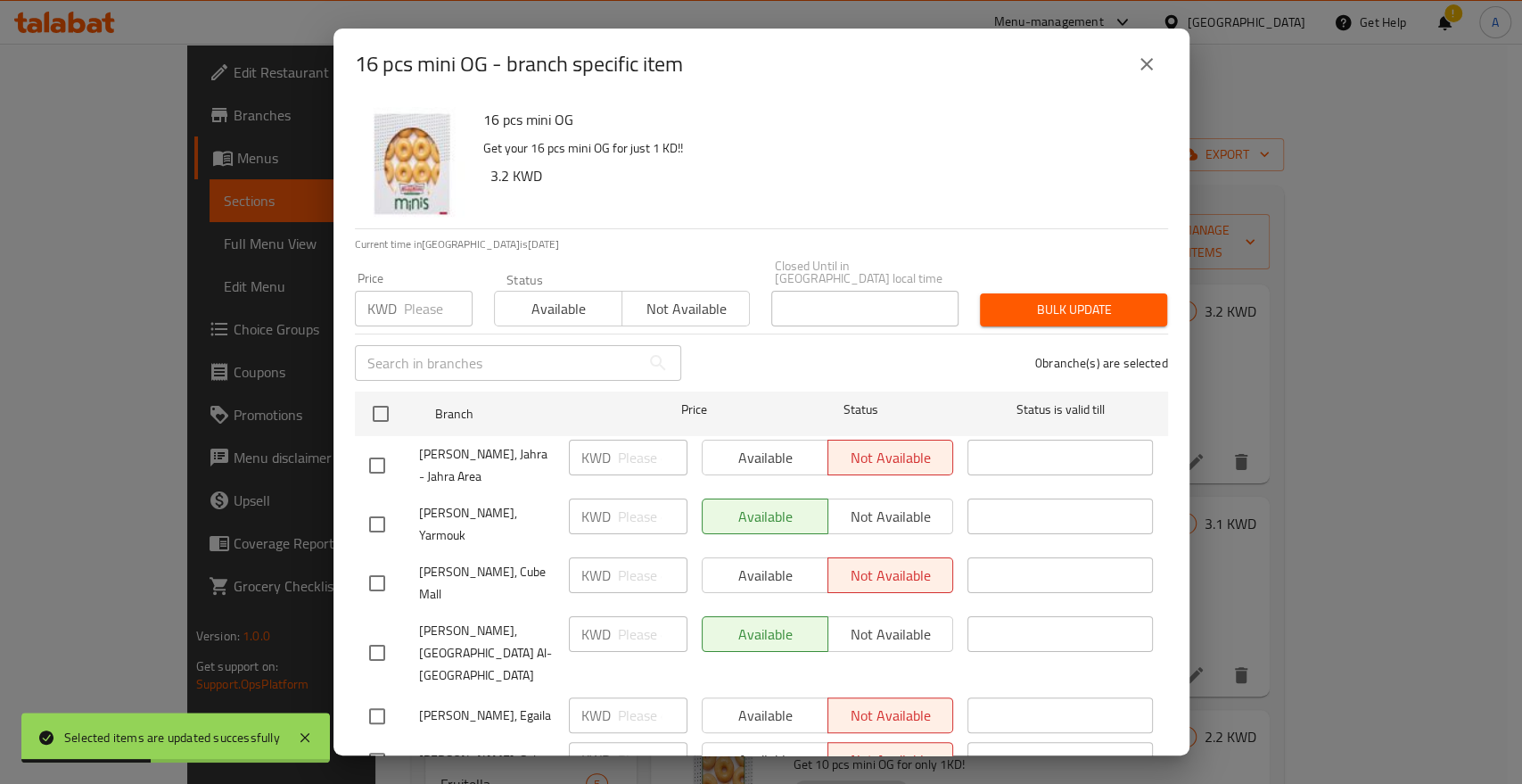
checkbox input "true"
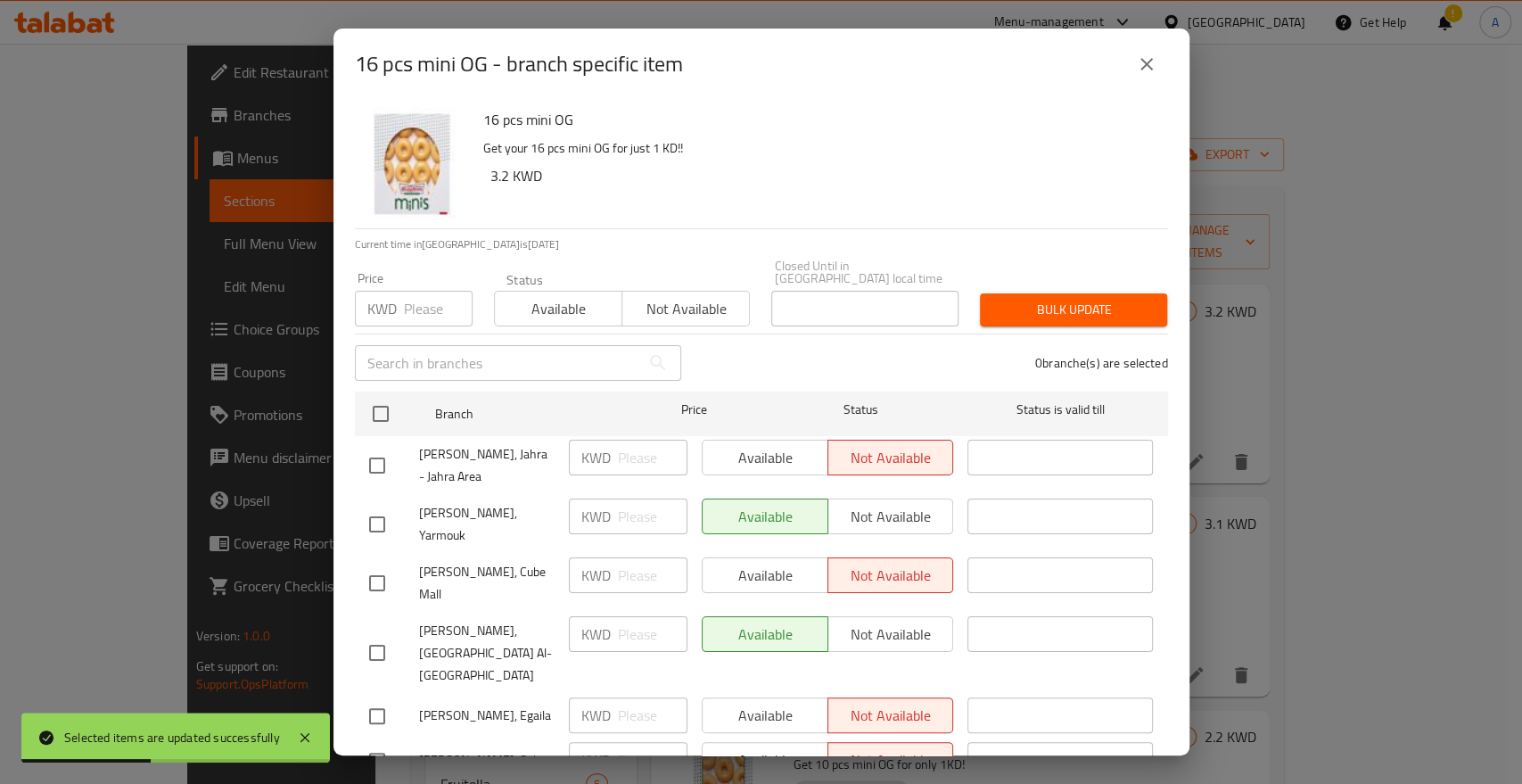
checkbox input "true"
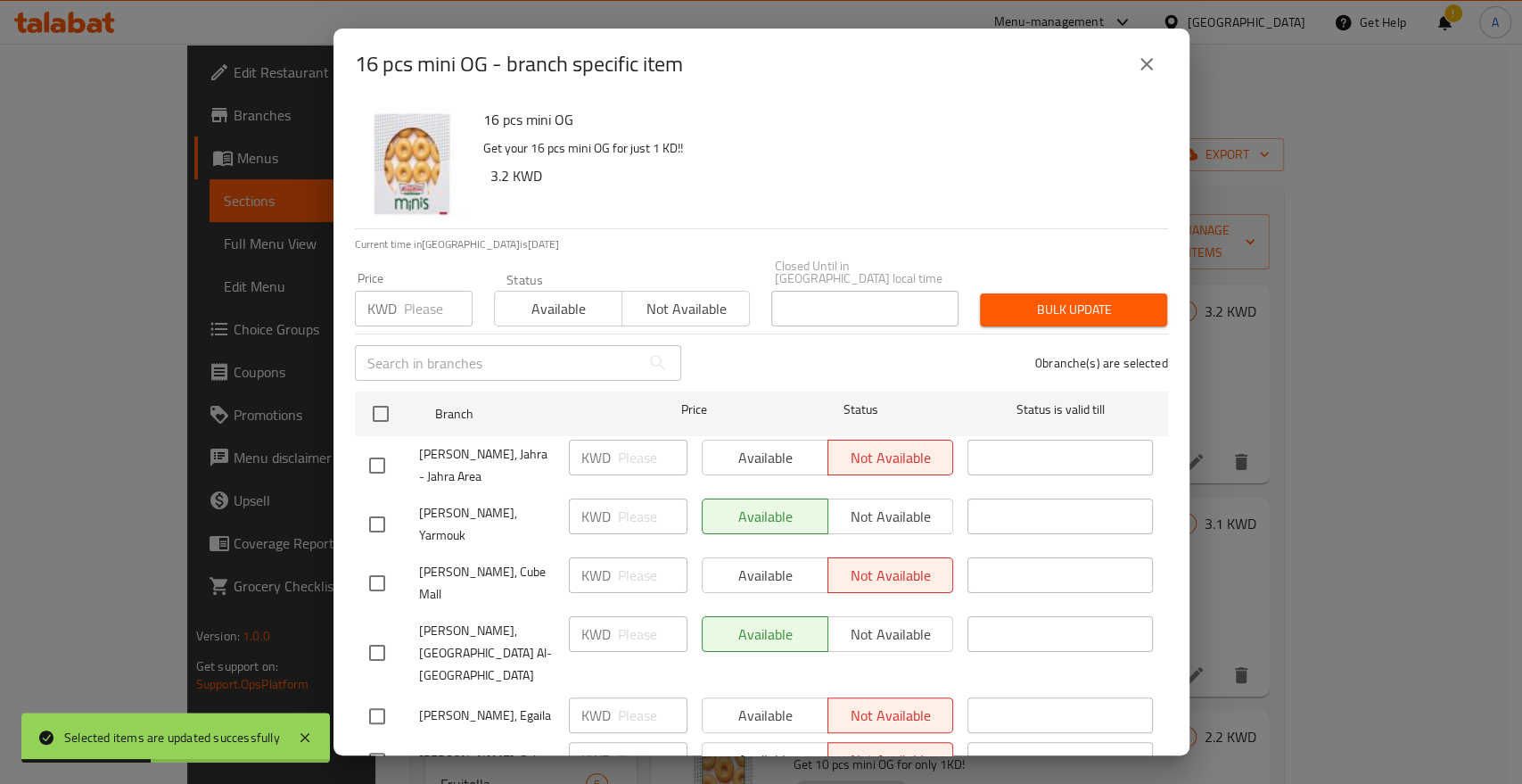
checkbox input "true"
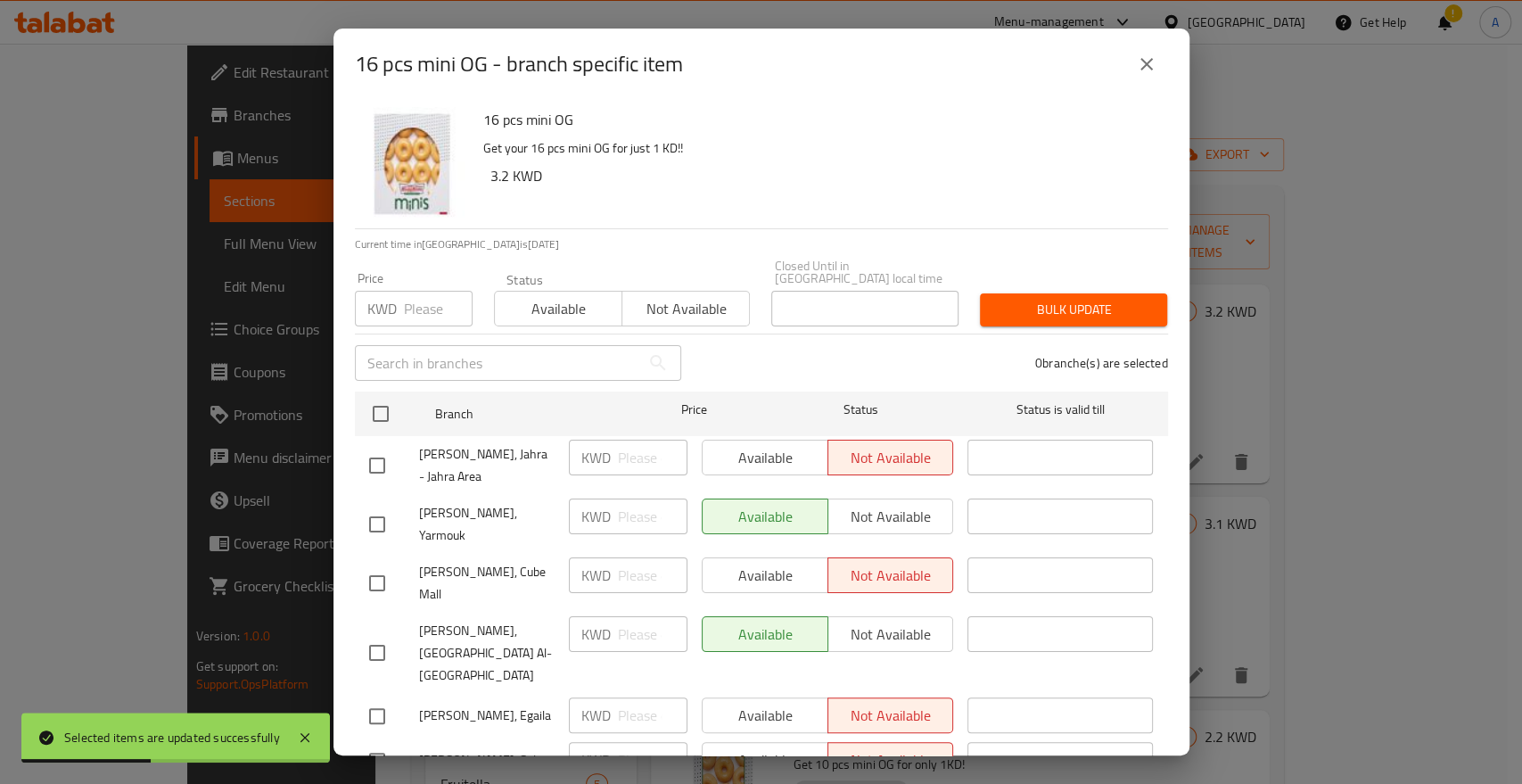
checkbox input "true"
click at [521, 296] on span "Available" at bounding box center [558, 309] width 114 height 26
click at [1034, 298] on span "Bulk update" at bounding box center [1074, 309] width 159 height 23
